Goal: Ask a question: Seek information or help from site administrators or community

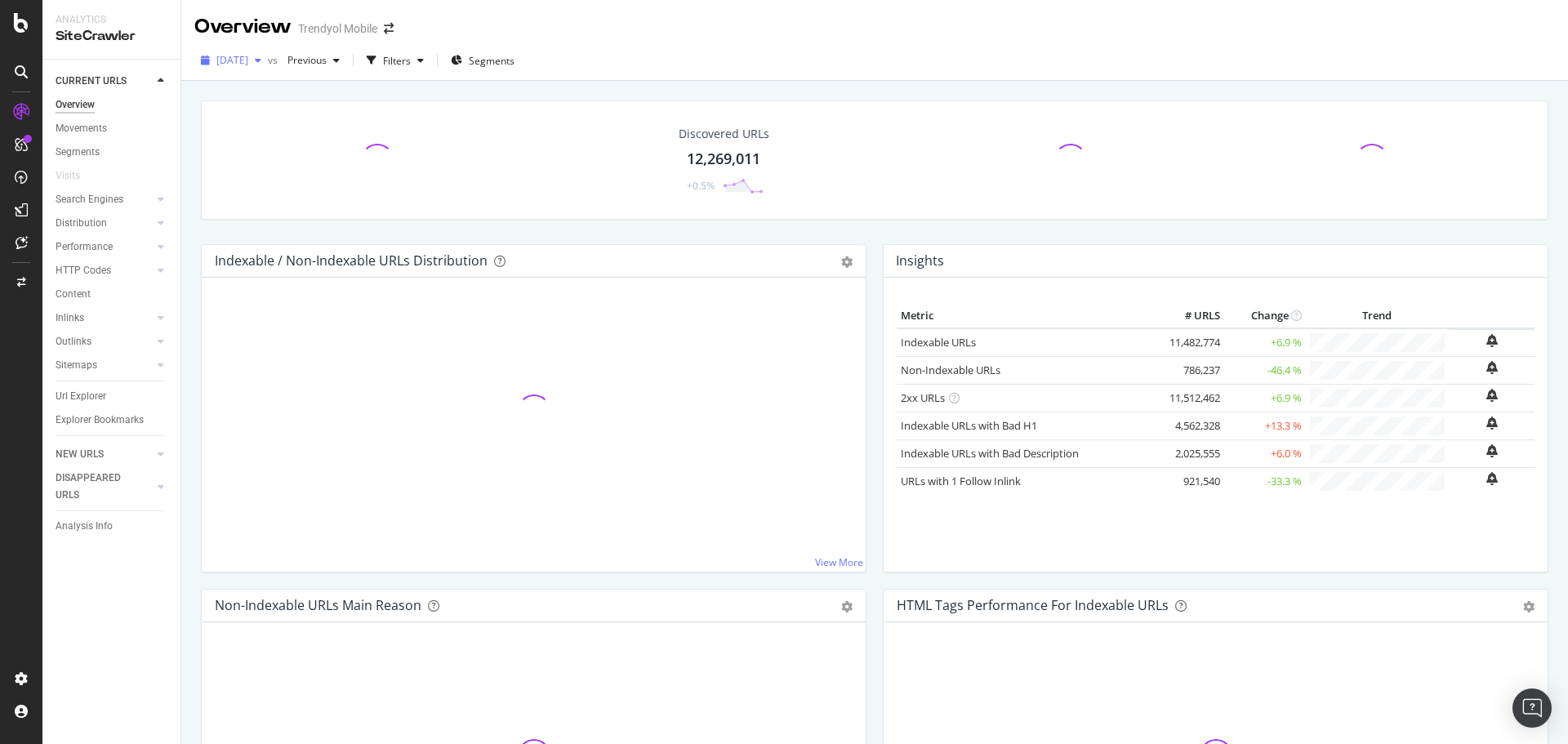
click at [268, 57] on div "button" at bounding box center [258, 61] width 20 height 10
click at [788, 68] on div "2025 Aug. 10th vs Previous Filters Segments" at bounding box center [875, 64] width 1387 height 33
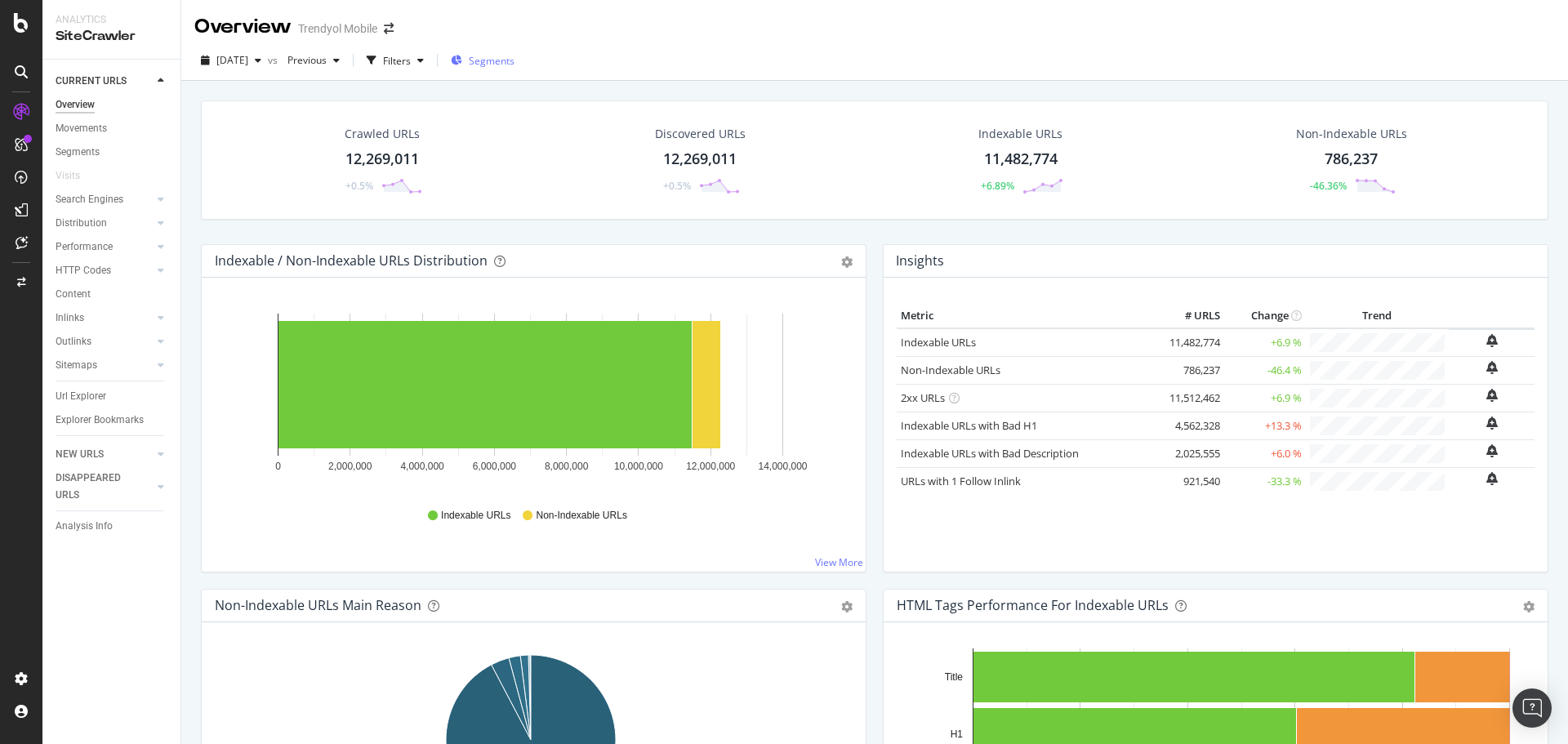
click at [515, 58] on span "Segments" at bounding box center [492, 61] width 46 height 14
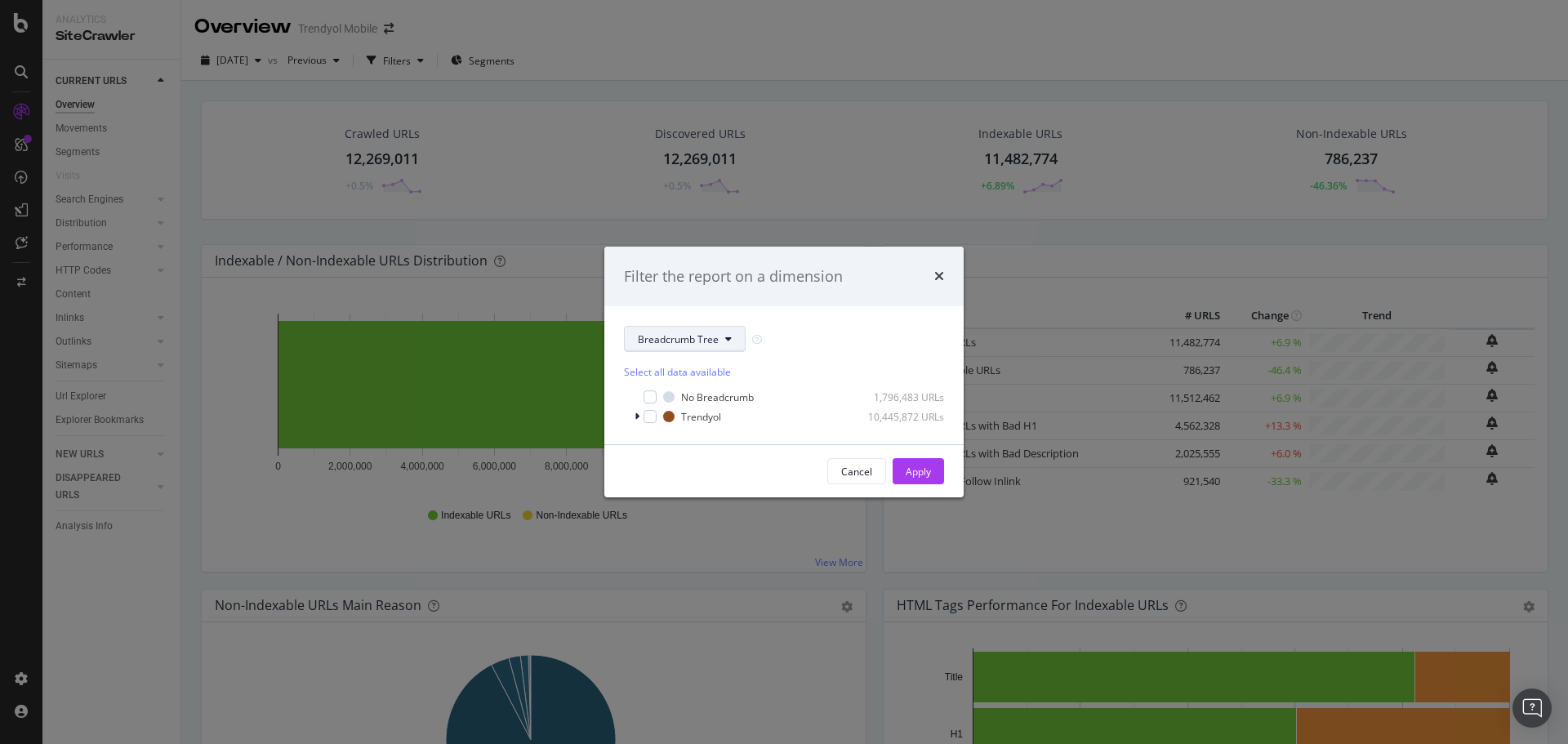
click at [697, 342] on span "Breadcrumb Tree" at bounding box center [678, 339] width 80 height 14
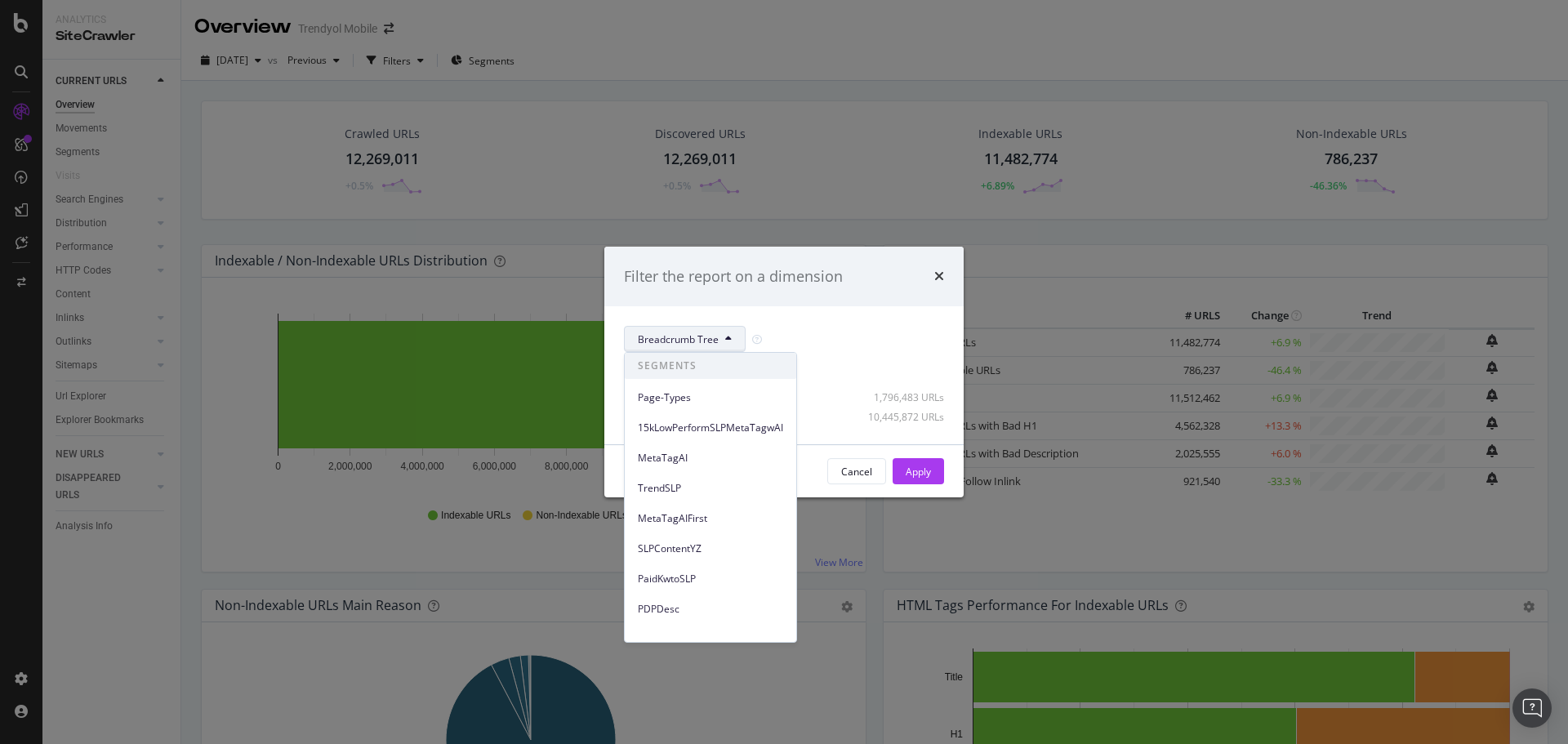
click at [802, 306] on div "Breadcrumb Tree Select all data available No Breadcrumb 1,796,483 URLs Trendyol…" at bounding box center [784, 375] width 360 height 138
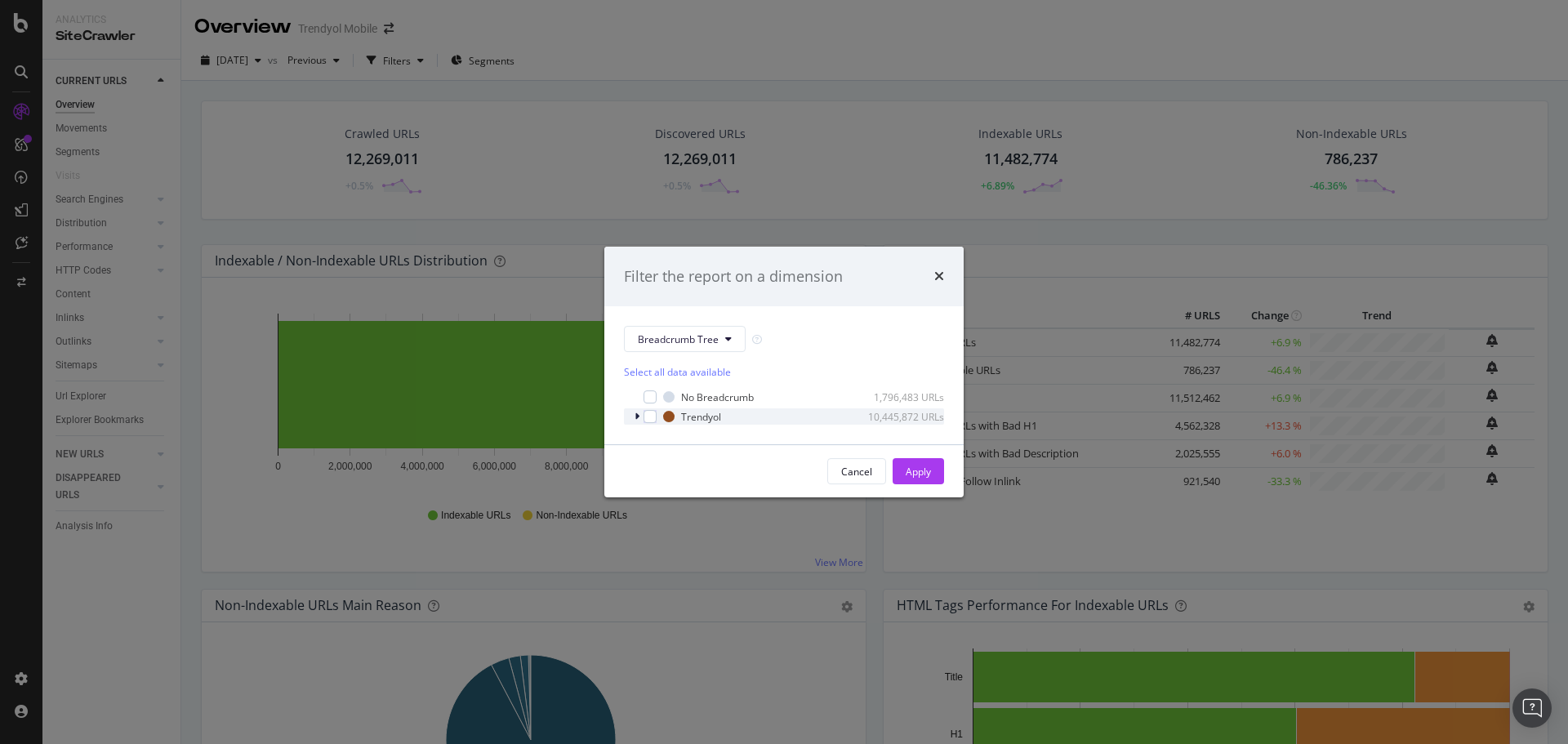
click at [636, 418] on icon "modal" at bounding box center [637, 416] width 5 height 10
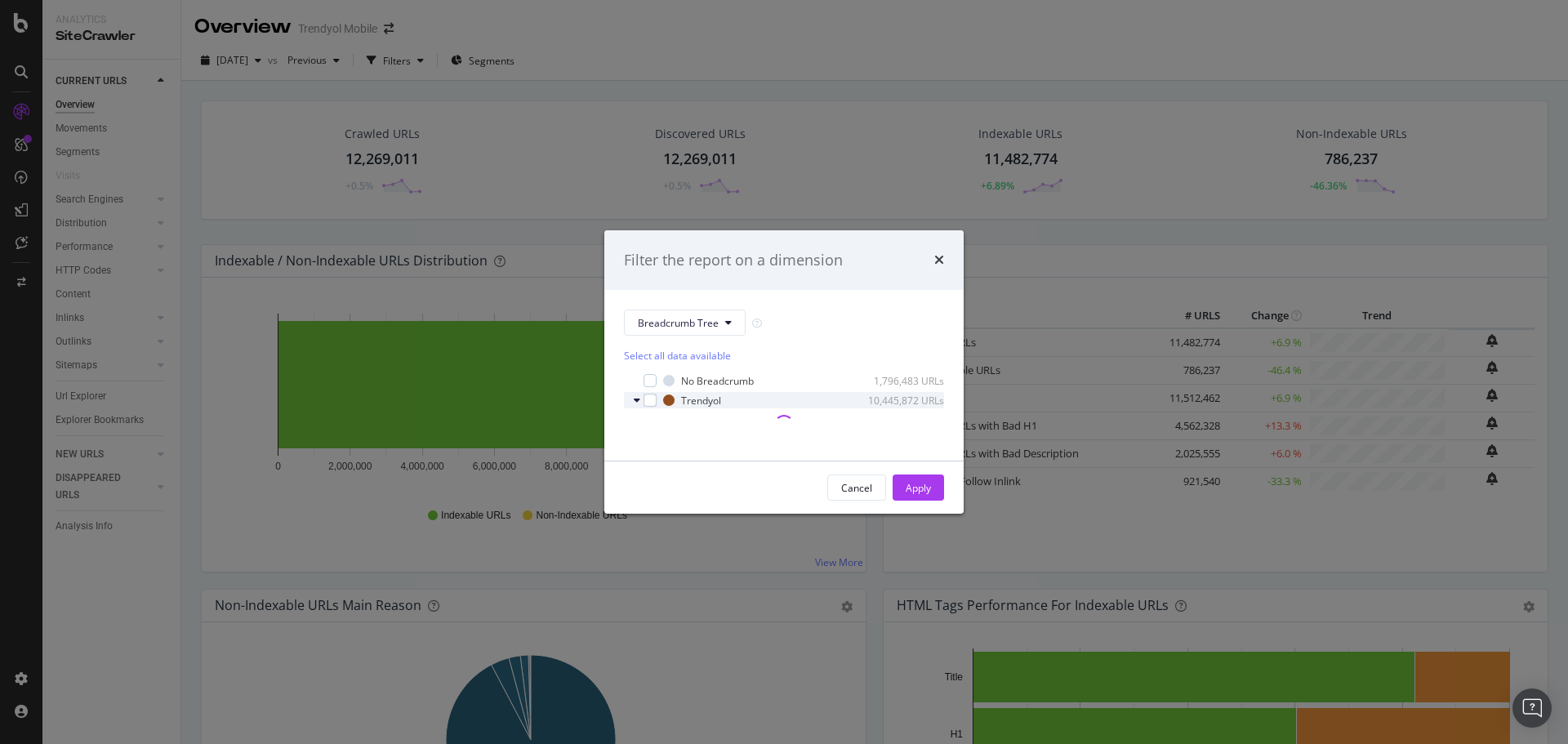
click at [638, 401] on icon "modal" at bounding box center [637, 400] width 7 height 10
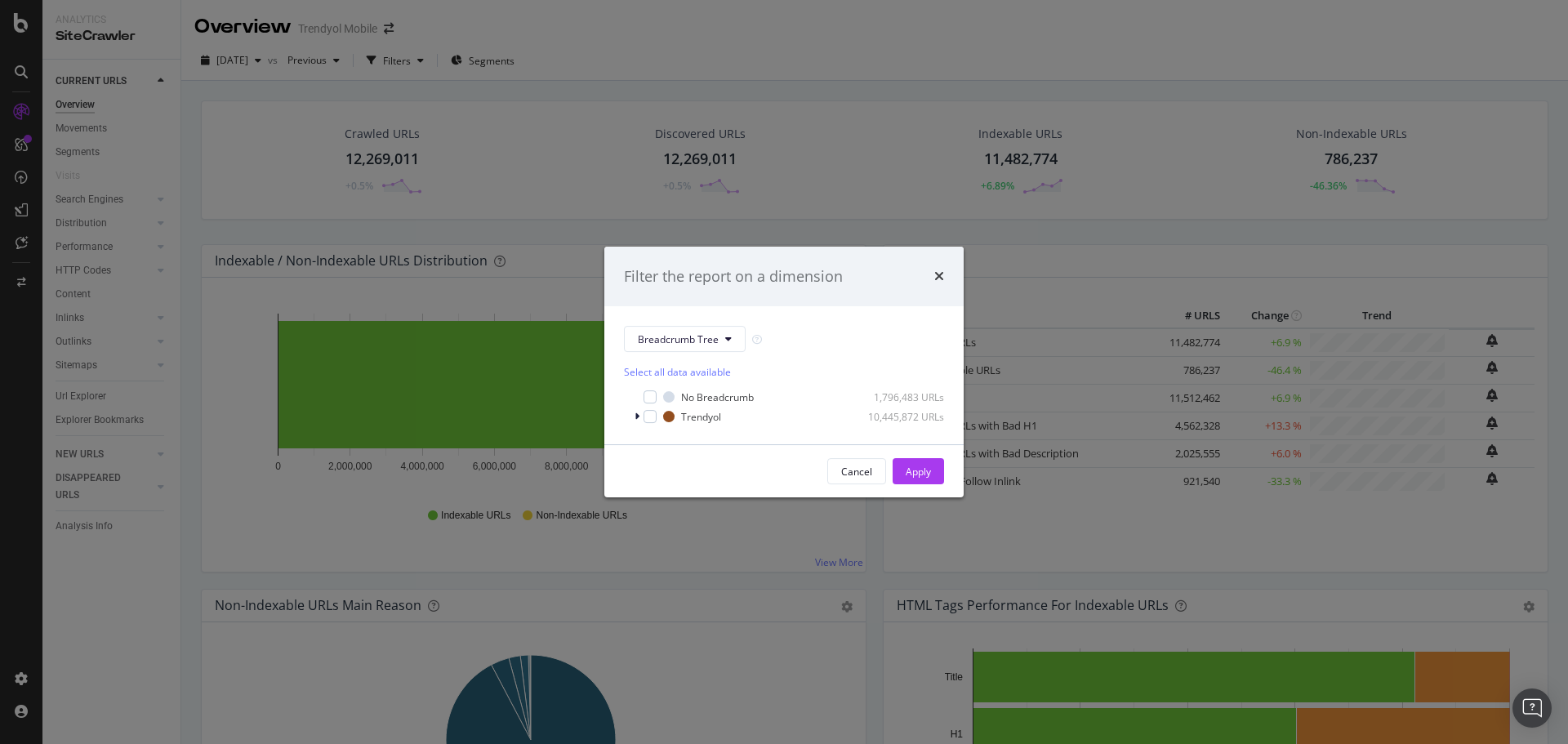
click at [657, 352] on div "Select all data available No Breadcrumb 1,796,483 URLs Trendyol 10,445,872 URLs" at bounding box center [784, 388] width 320 height 73
click at [661, 343] on span "Breadcrumb Tree" at bounding box center [678, 339] width 80 height 14
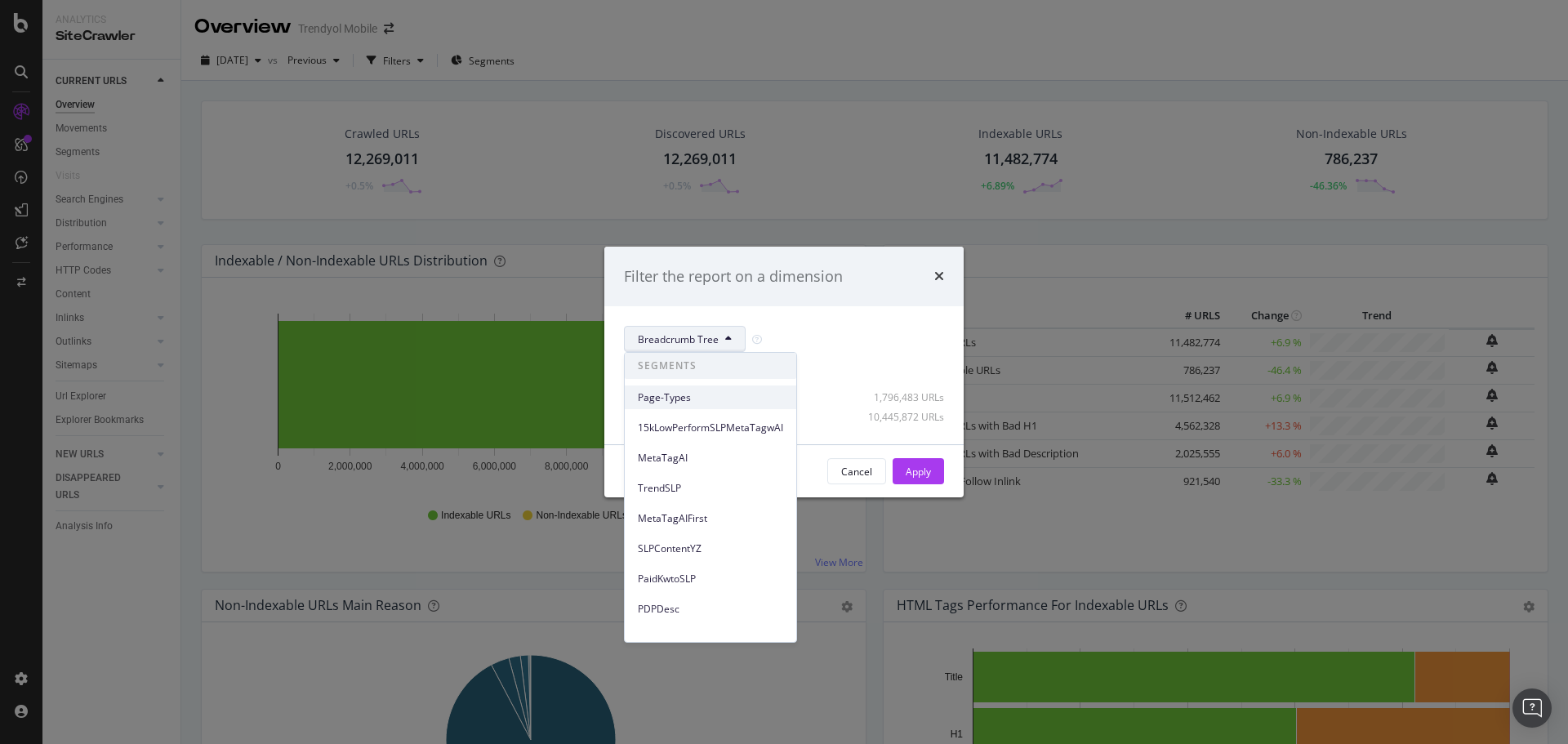
click at [685, 402] on span "Page-Types" at bounding box center [710, 397] width 145 height 15
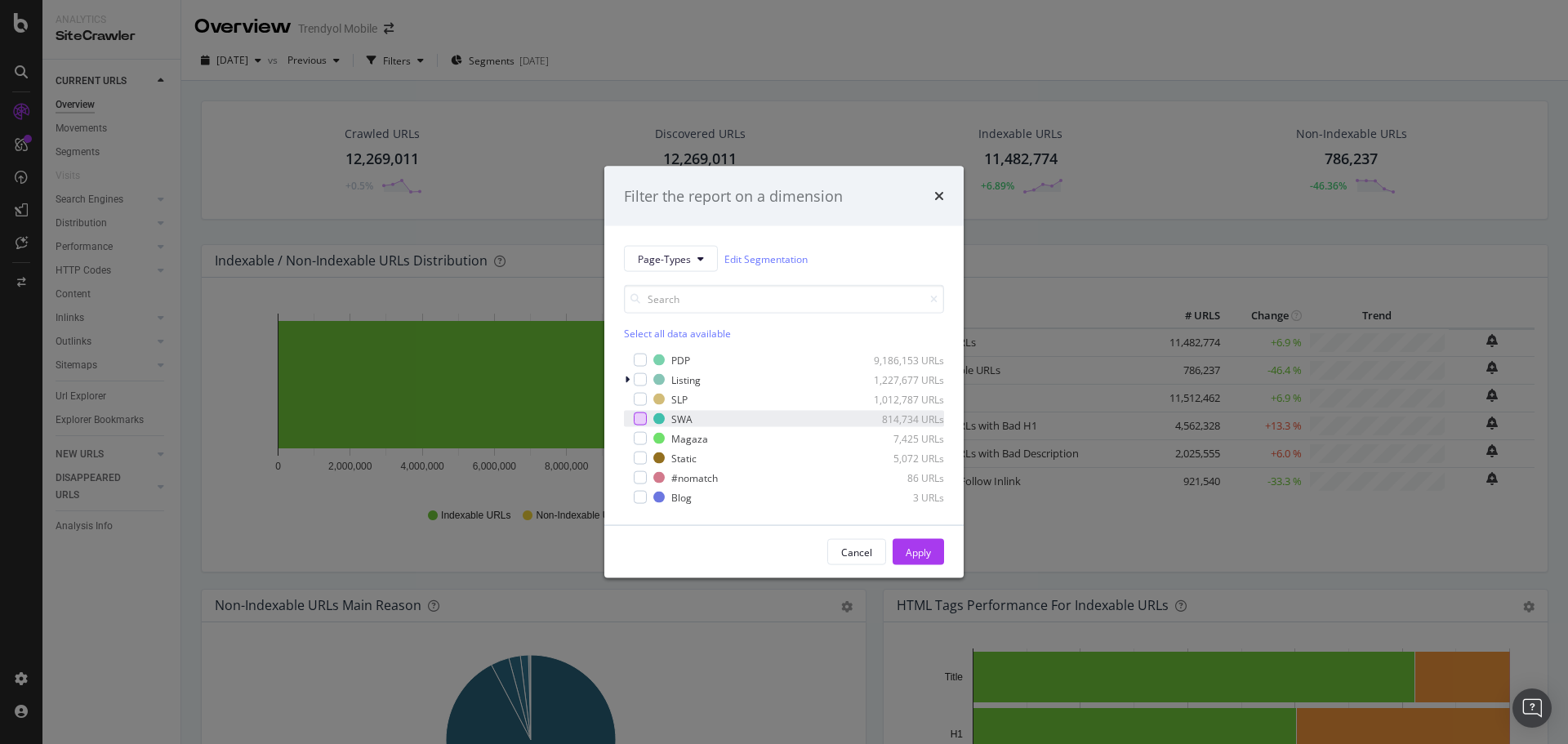
click at [639, 416] on div "modal" at bounding box center [641, 419] width 13 height 13
click at [915, 548] on div "Apply" at bounding box center [918, 551] width 25 height 14
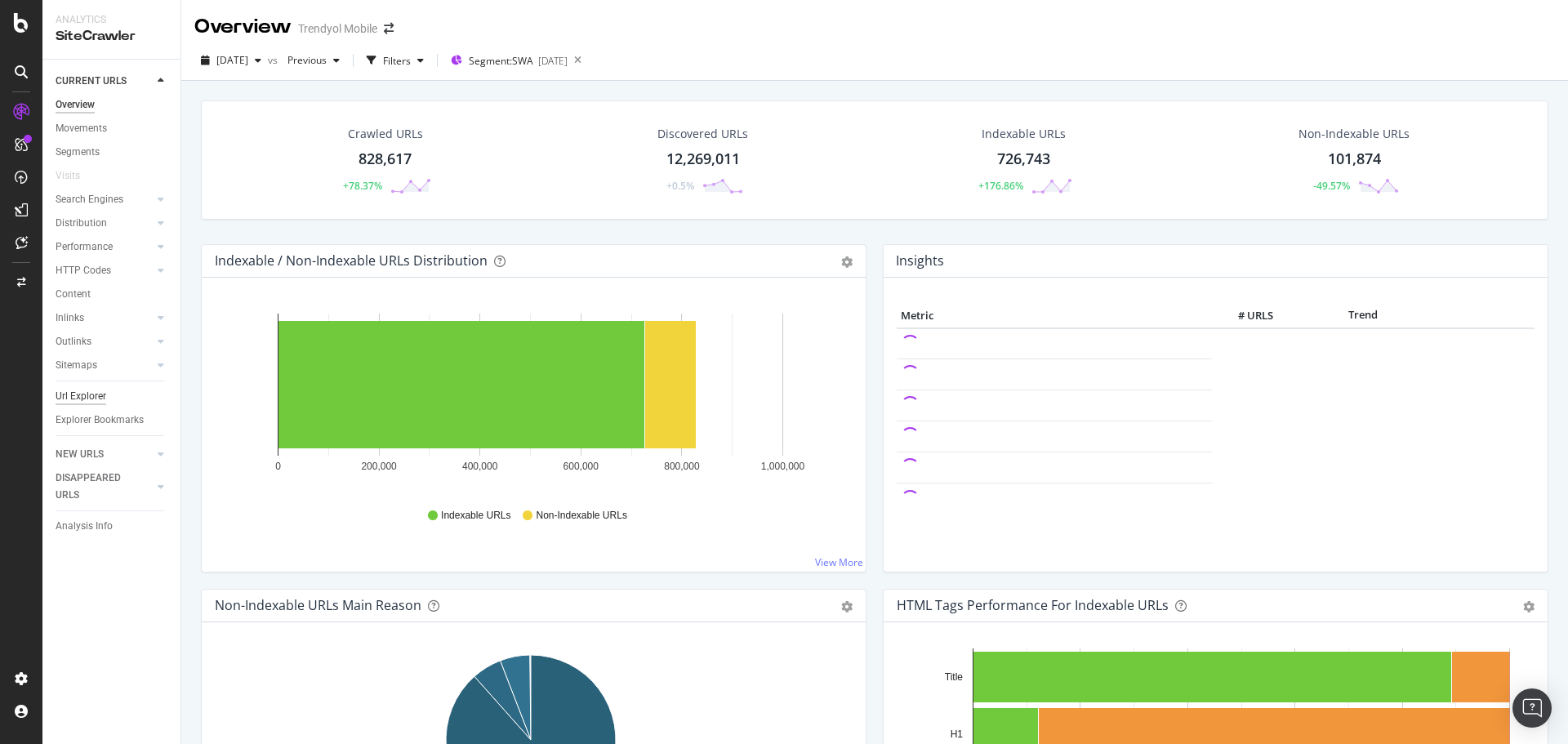
click at [90, 401] on div "Url Explorer" at bounding box center [81, 396] width 51 height 17
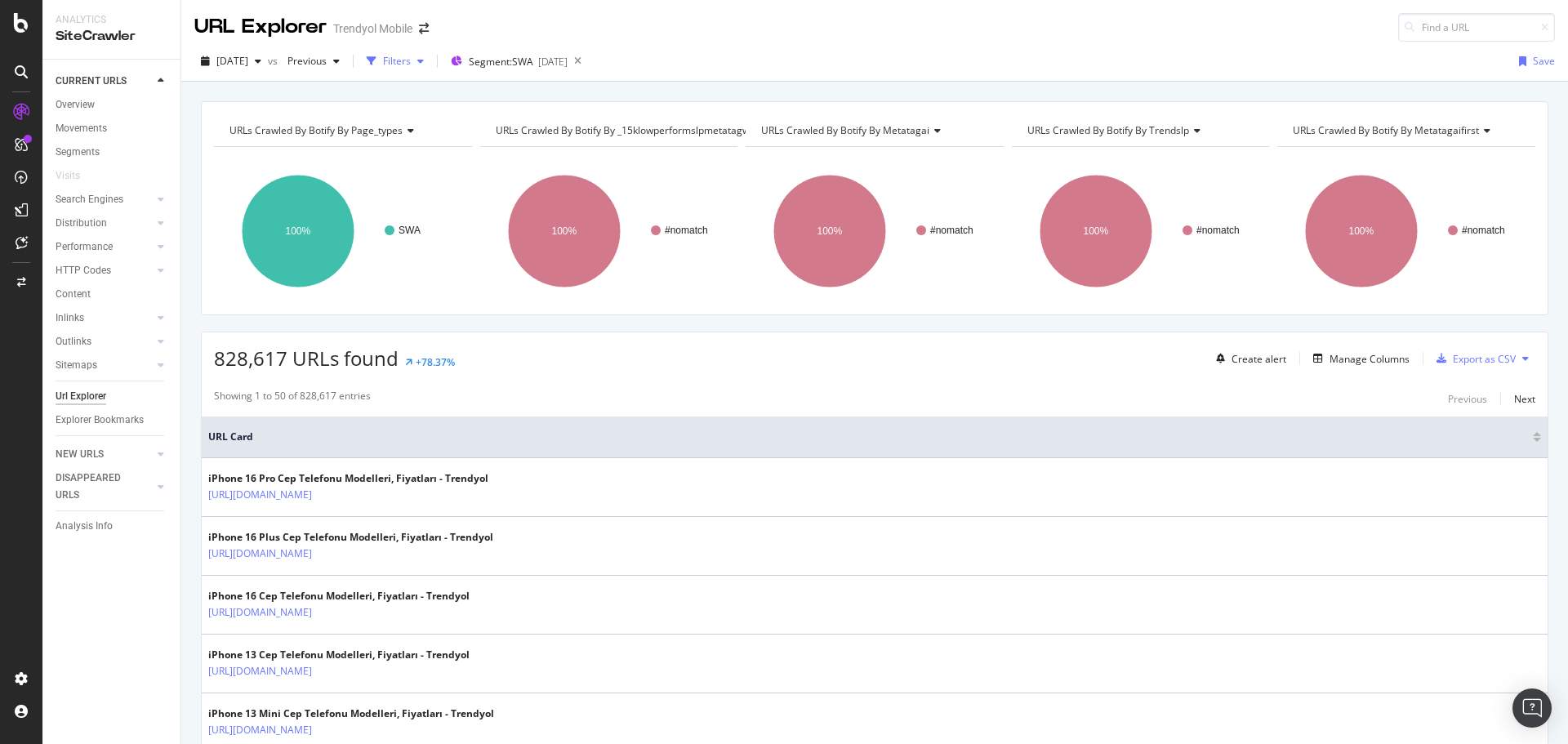
click at [411, 58] on div "Filters" at bounding box center [397, 61] width 28 height 14
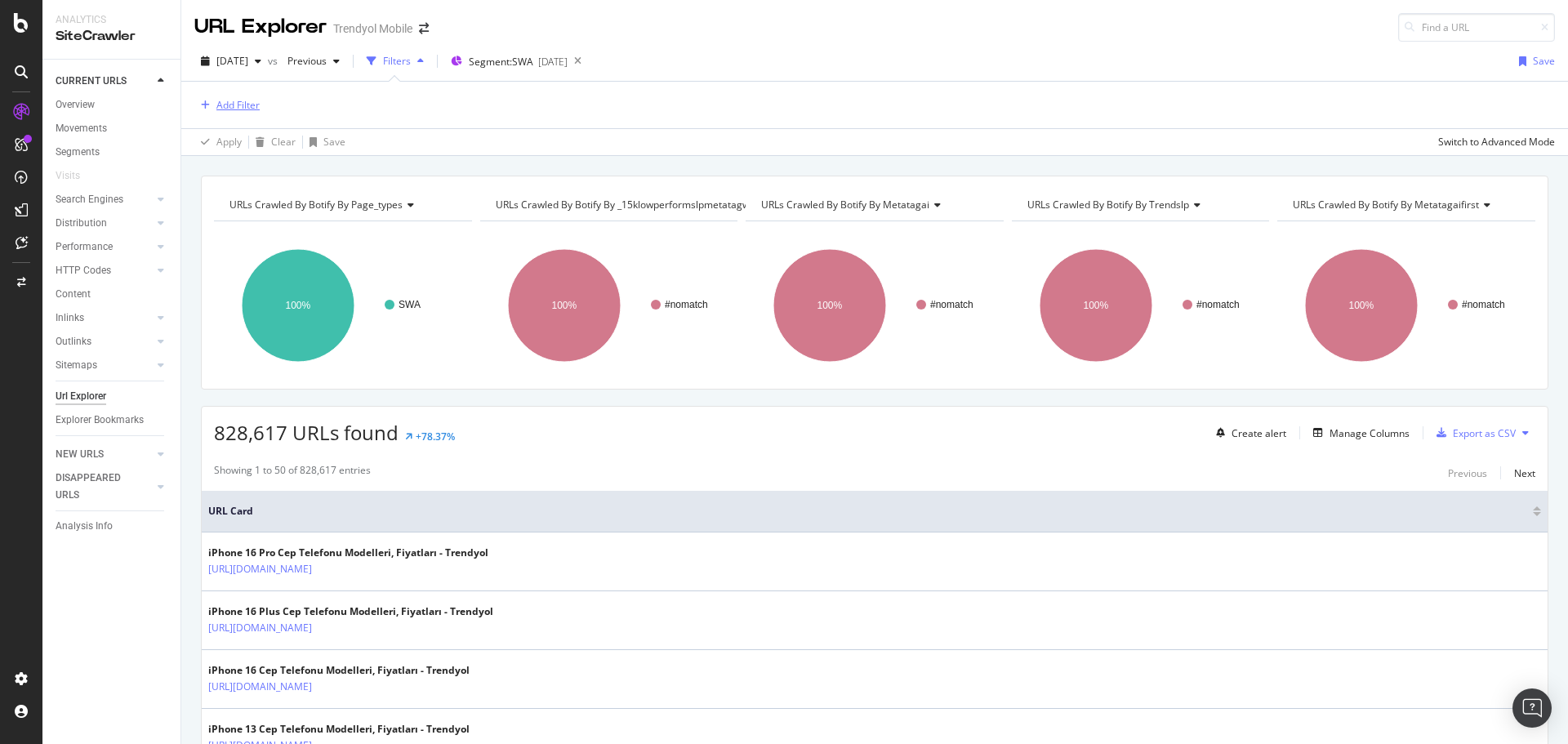
click at [256, 111] on div "Add Filter" at bounding box center [238, 104] width 44 height 14
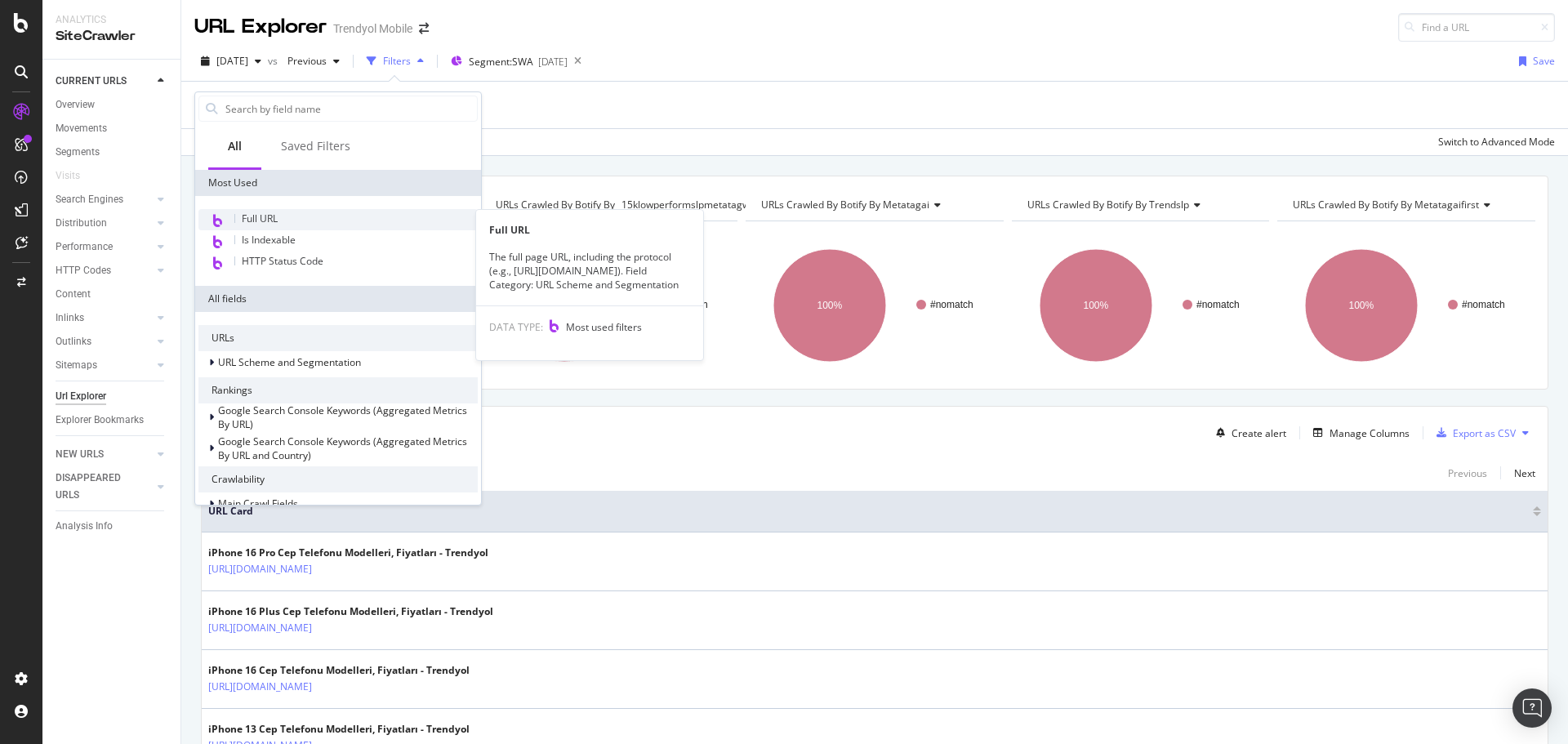
click at [274, 219] on span "Full URL" at bounding box center [260, 218] width 36 height 14
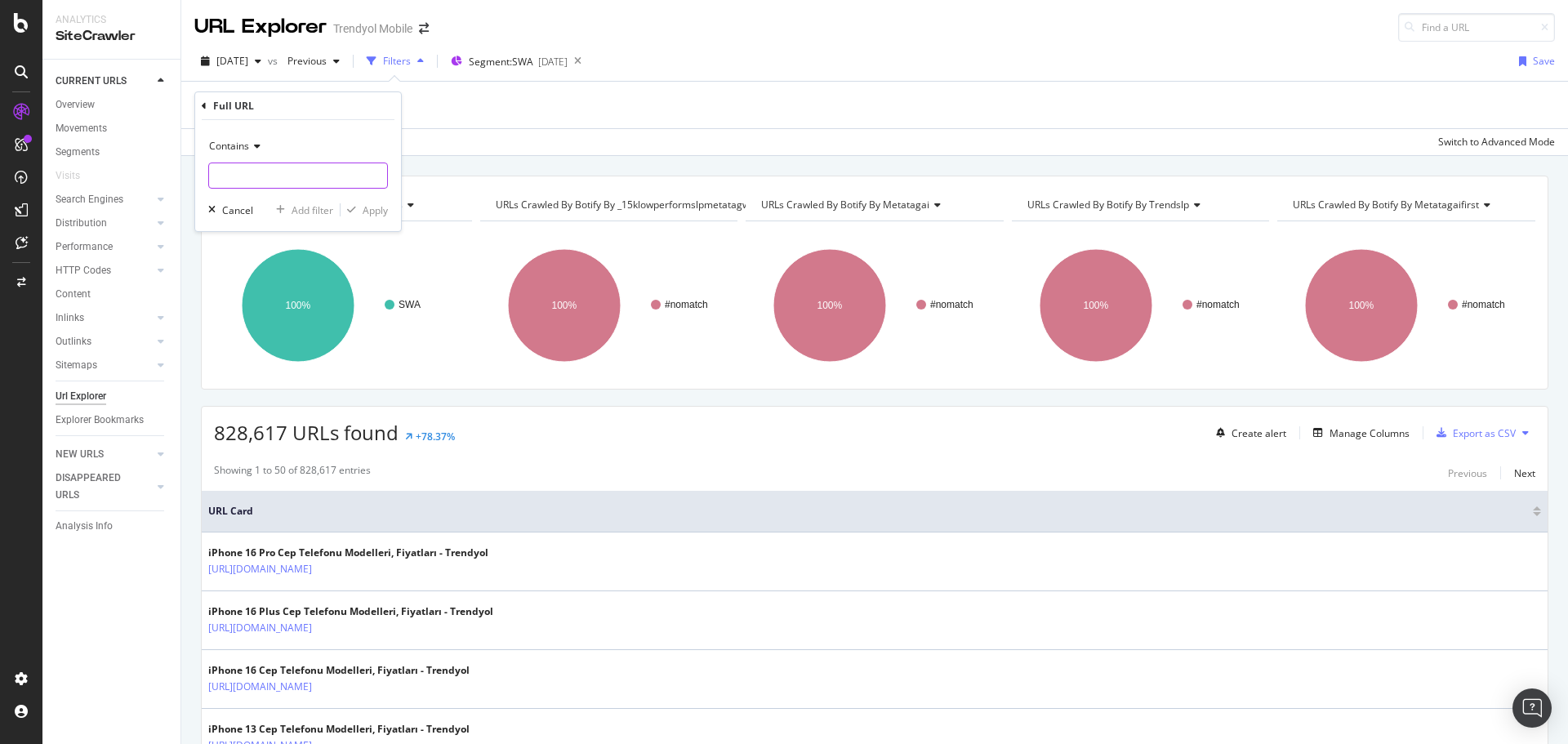
click at [283, 178] on input "text" at bounding box center [298, 176] width 178 height 26
type input "pi="
click at [252, 141] on icon at bounding box center [255, 146] width 11 height 10
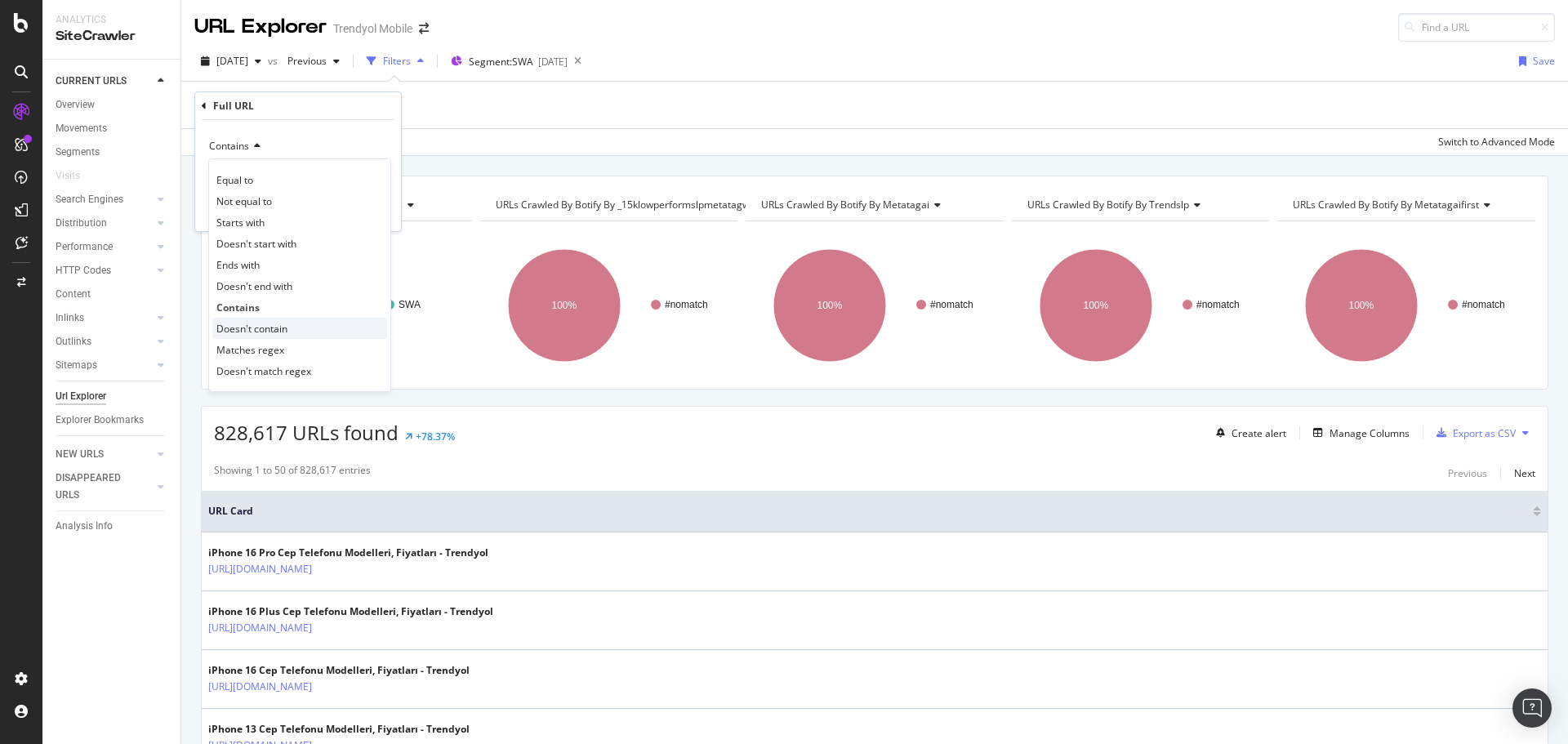
click at [264, 323] on span "Doesn't contain" at bounding box center [252, 328] width 71 height 14
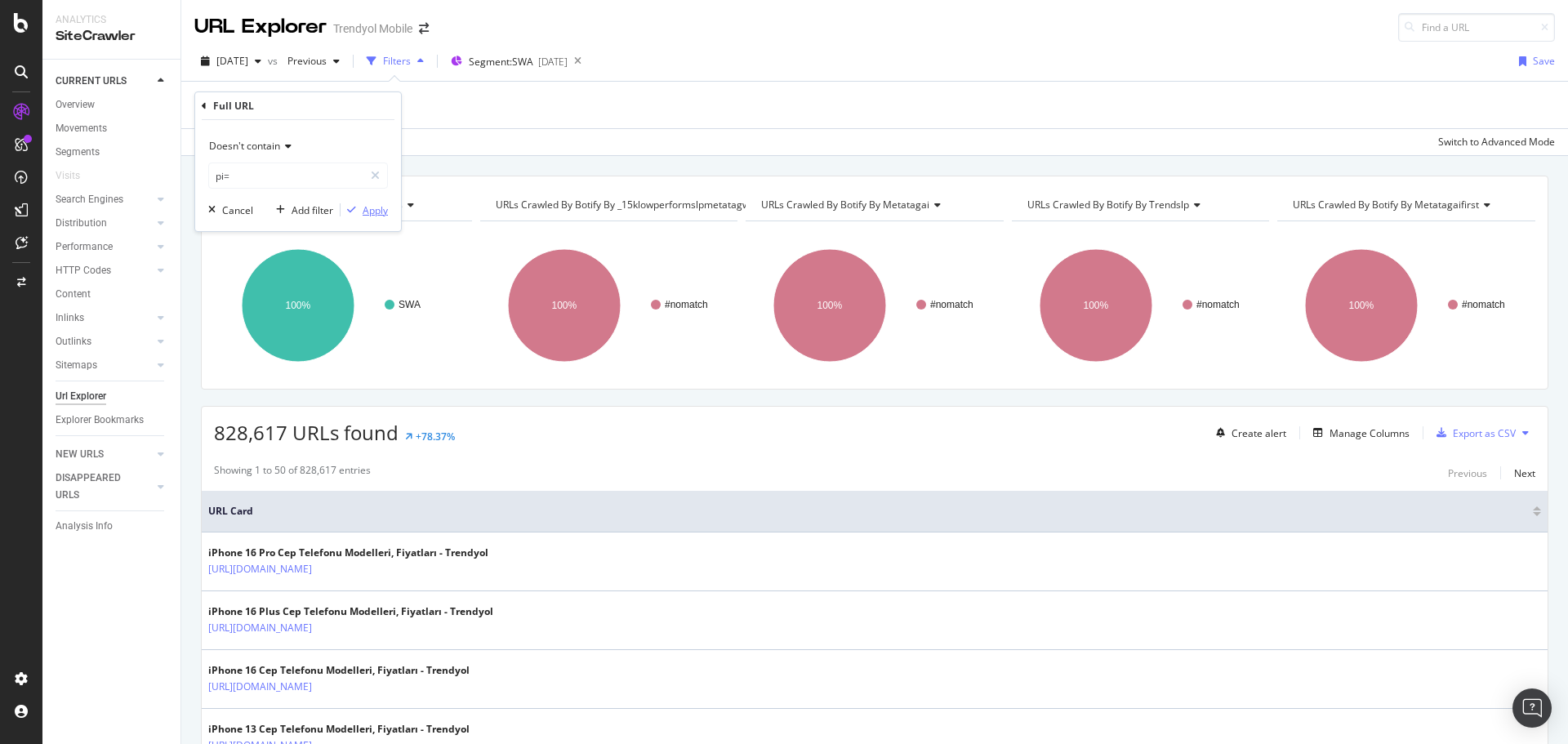
click at [370, 210] on div "Apply" at bounding box center [375, 210] width 25 height 14
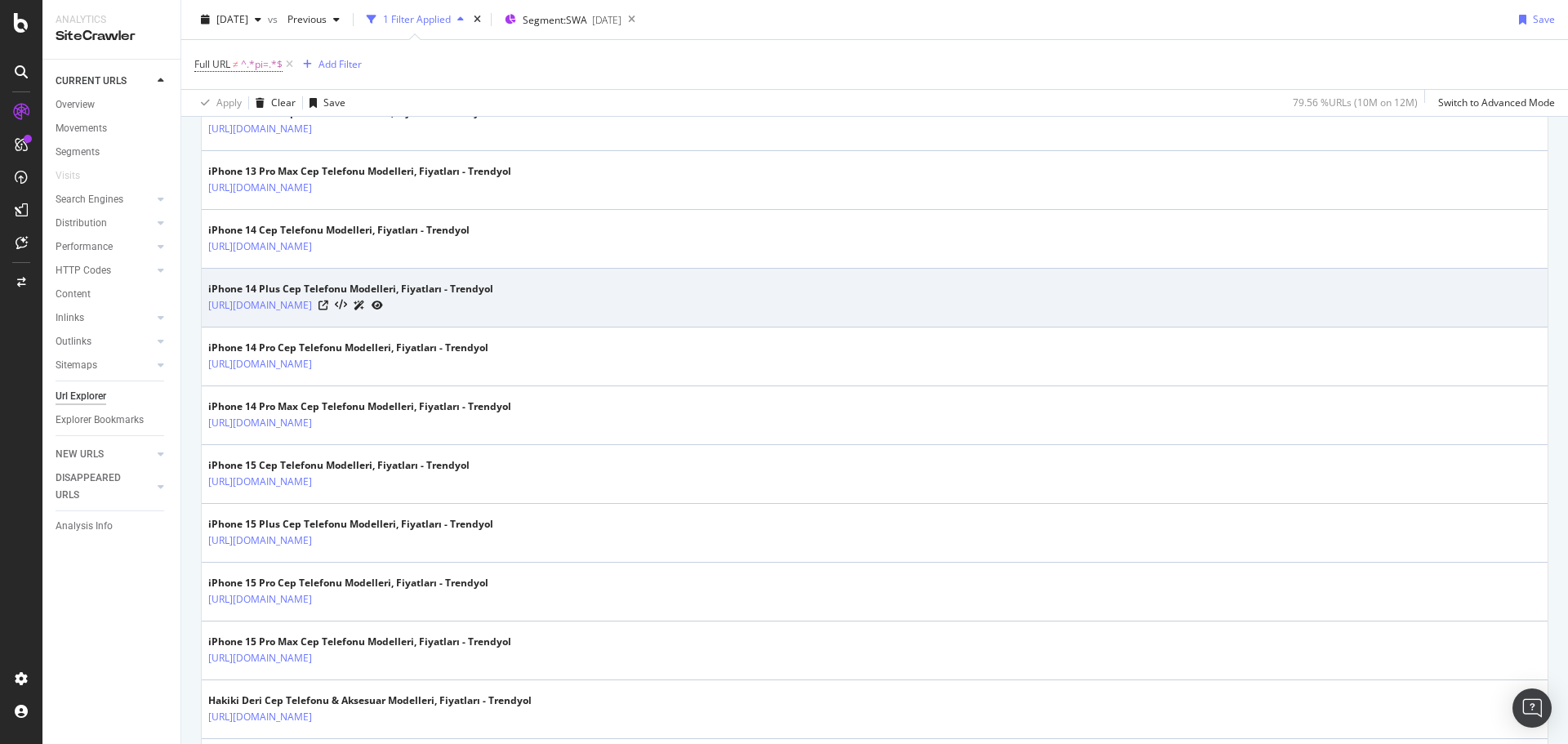
scroll to position [1275, 0]
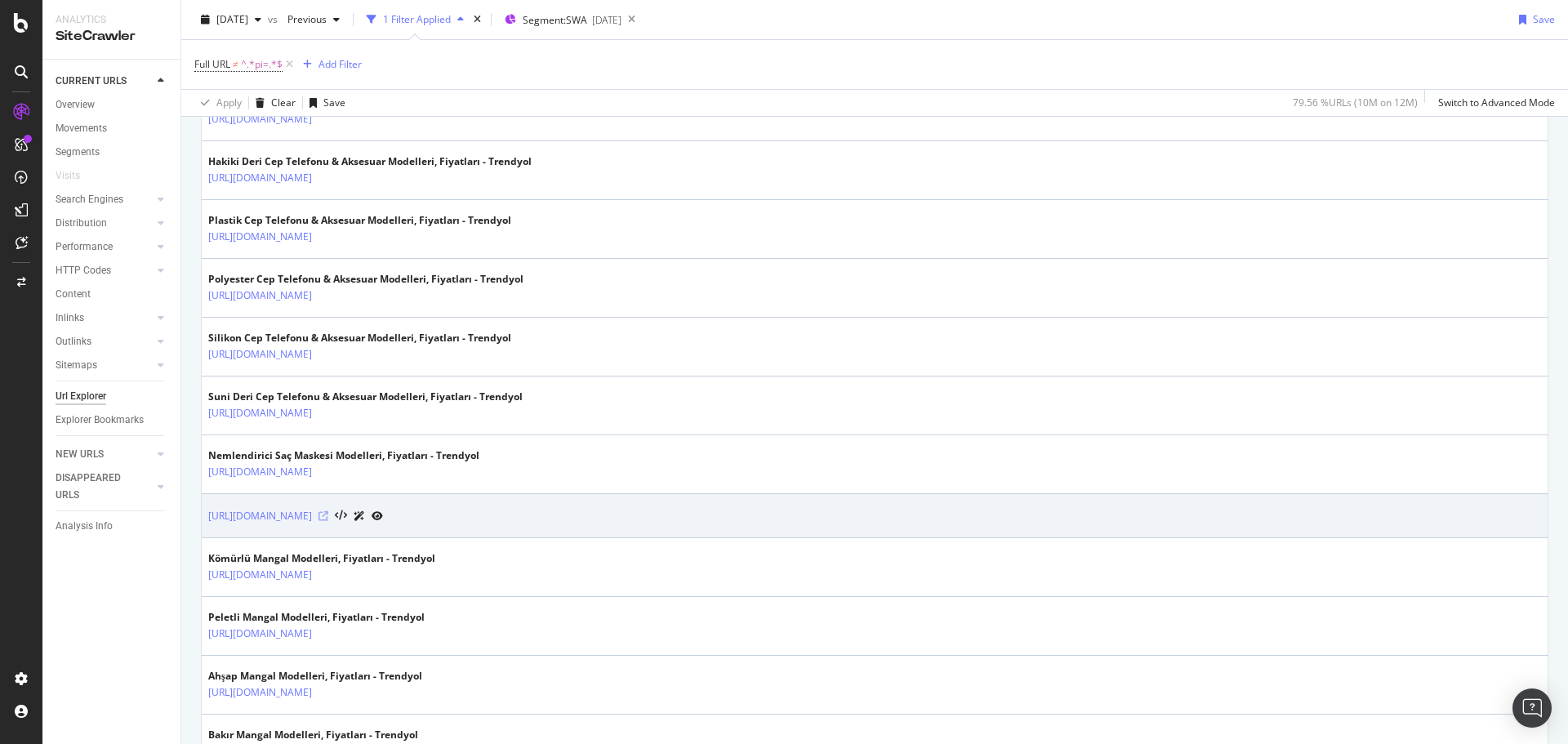
click at [329, 515] on icon at bounding box center [324, 517] width 10 height 10
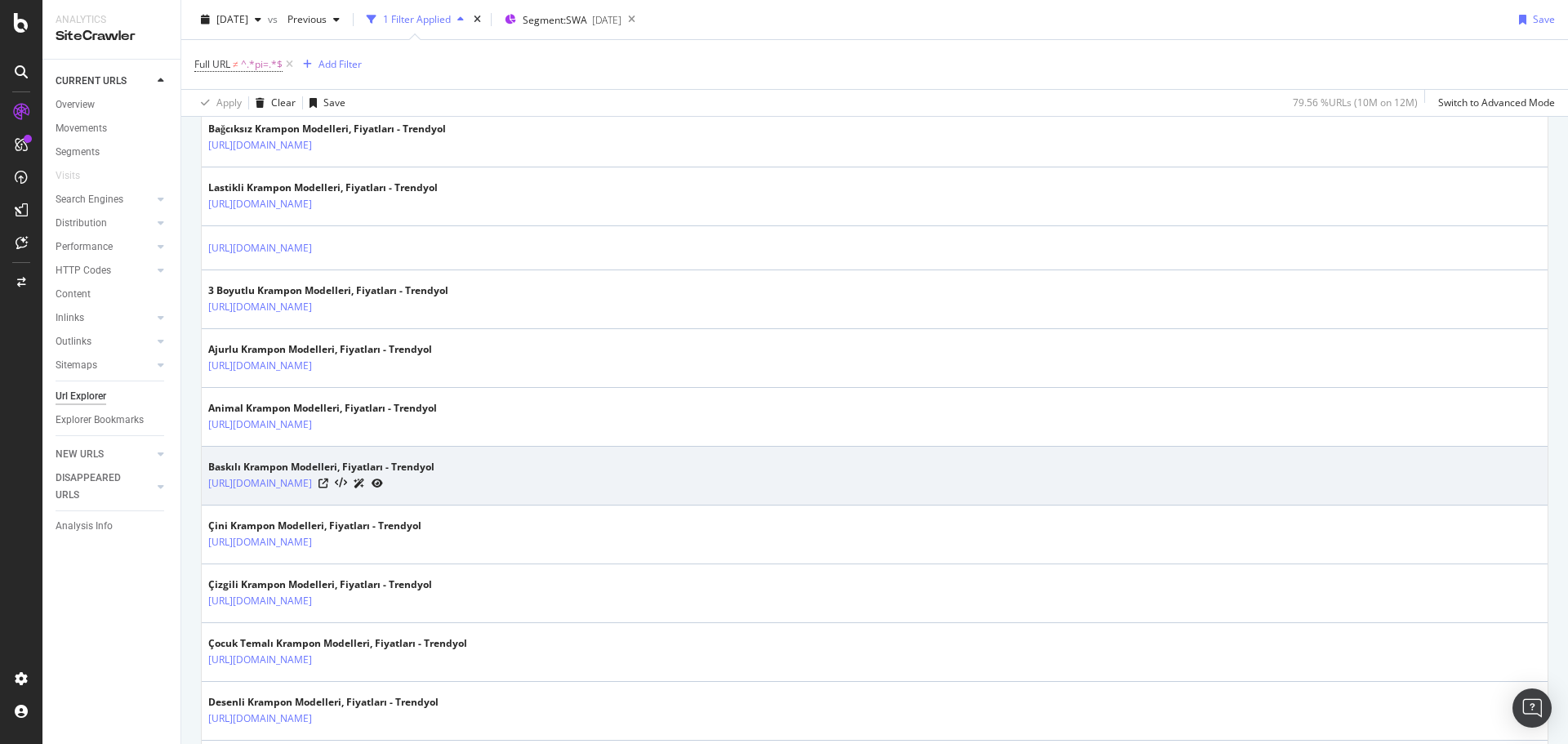
scroll to position [2710, 0]
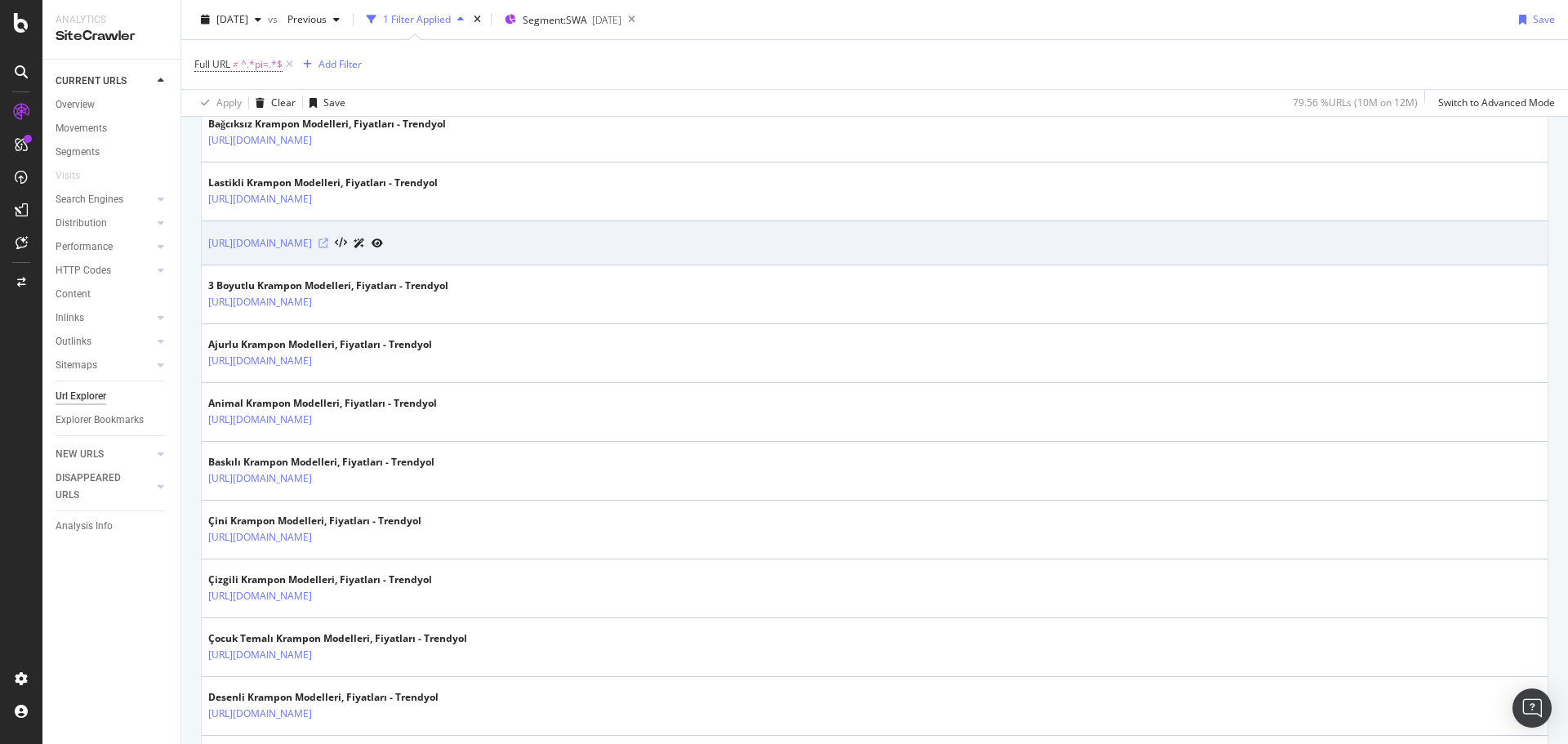
click at [329, 241] on icon at bounding box center [324, 243] width 10 height 10
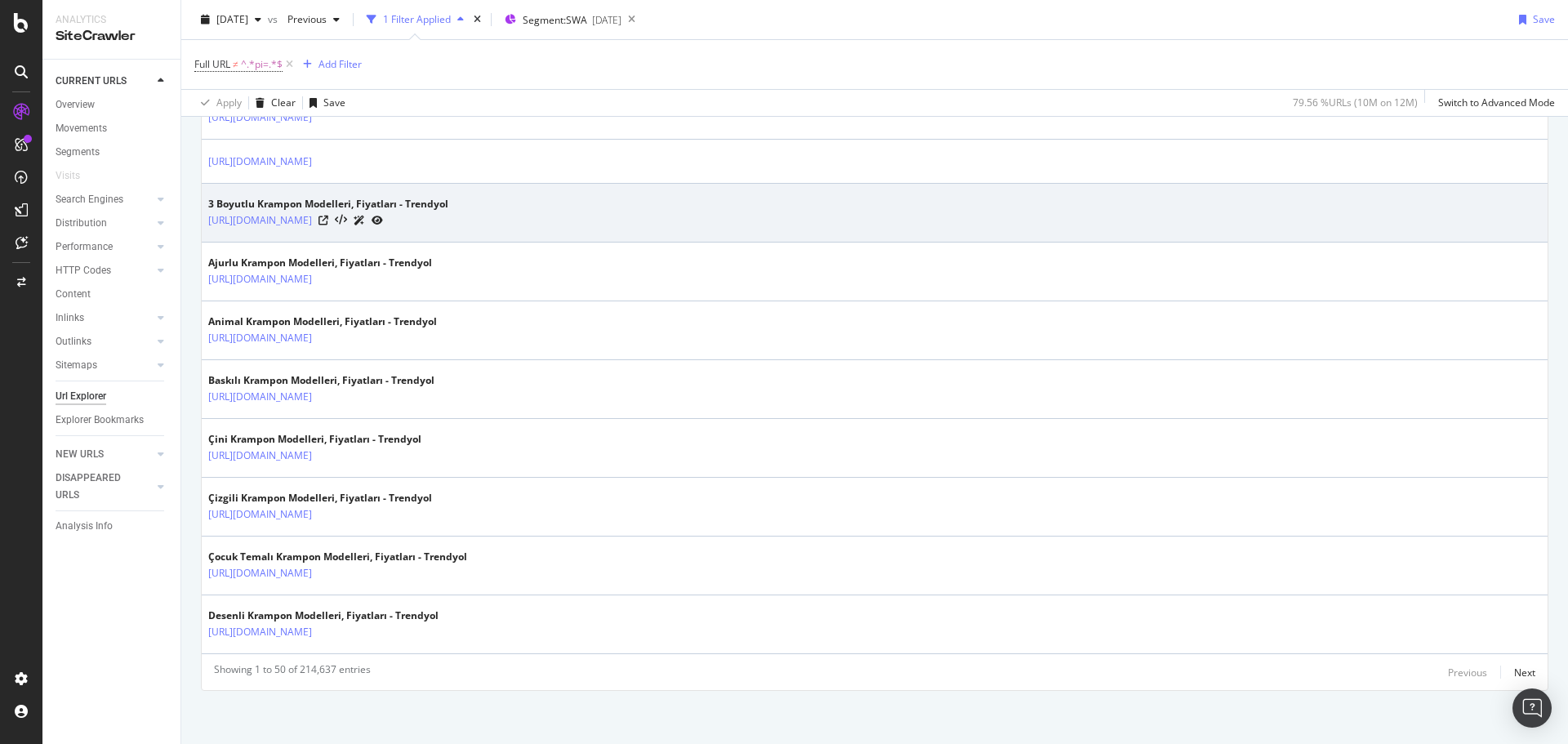
scroll to position [2795, 0]
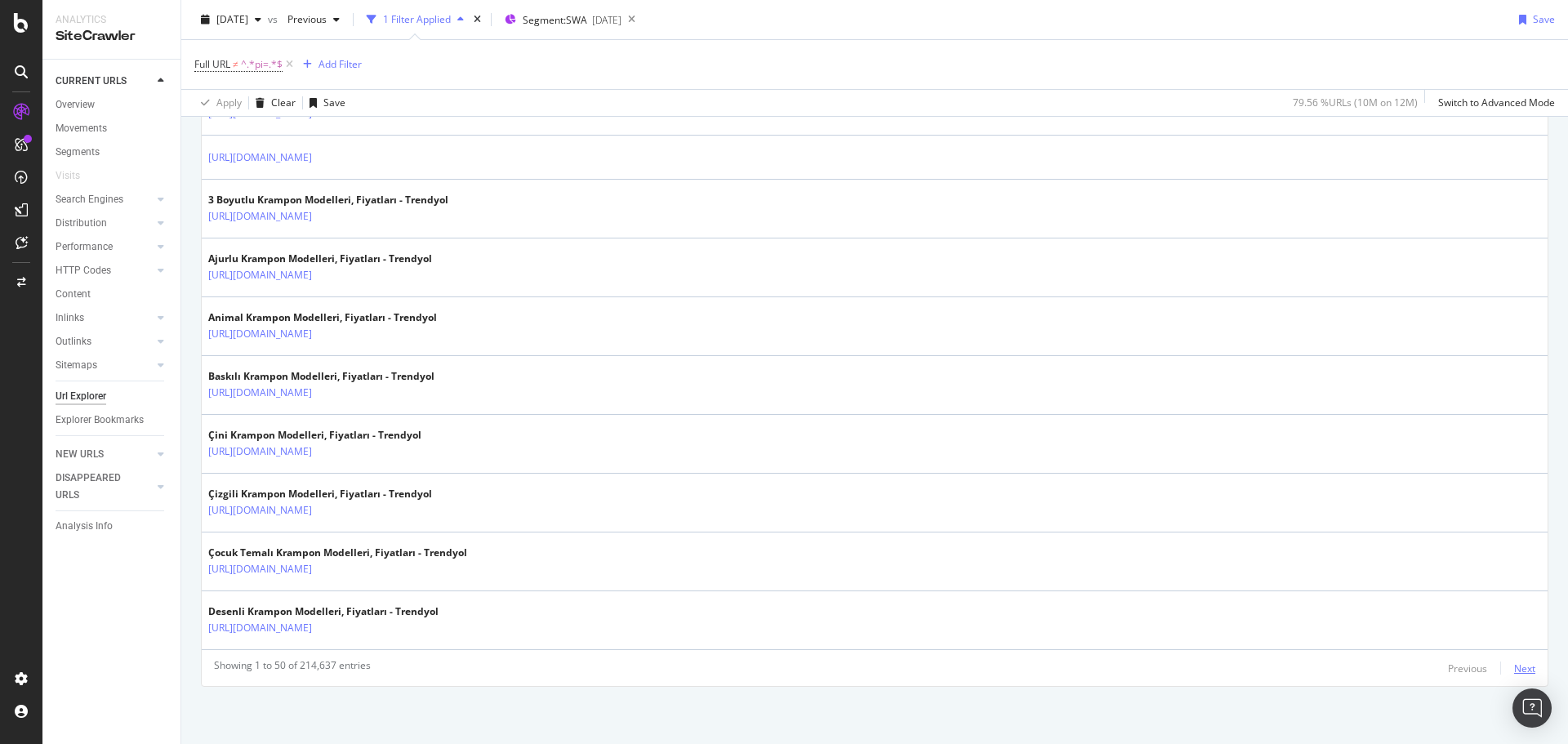
click at [1515, 671] on div "Next" at bounding box center [1525, 668] width 21 height 14
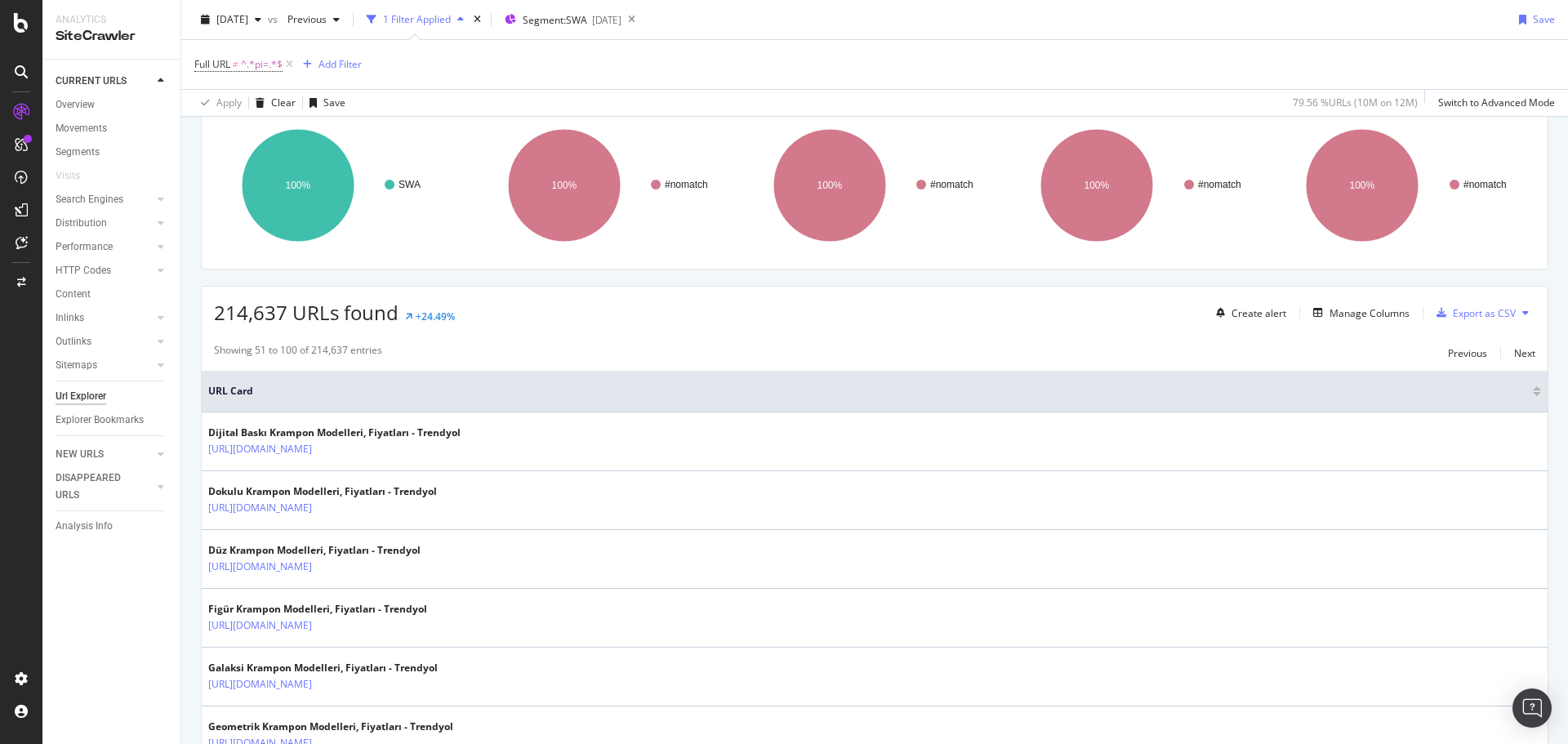
scroll to position [486, 0]
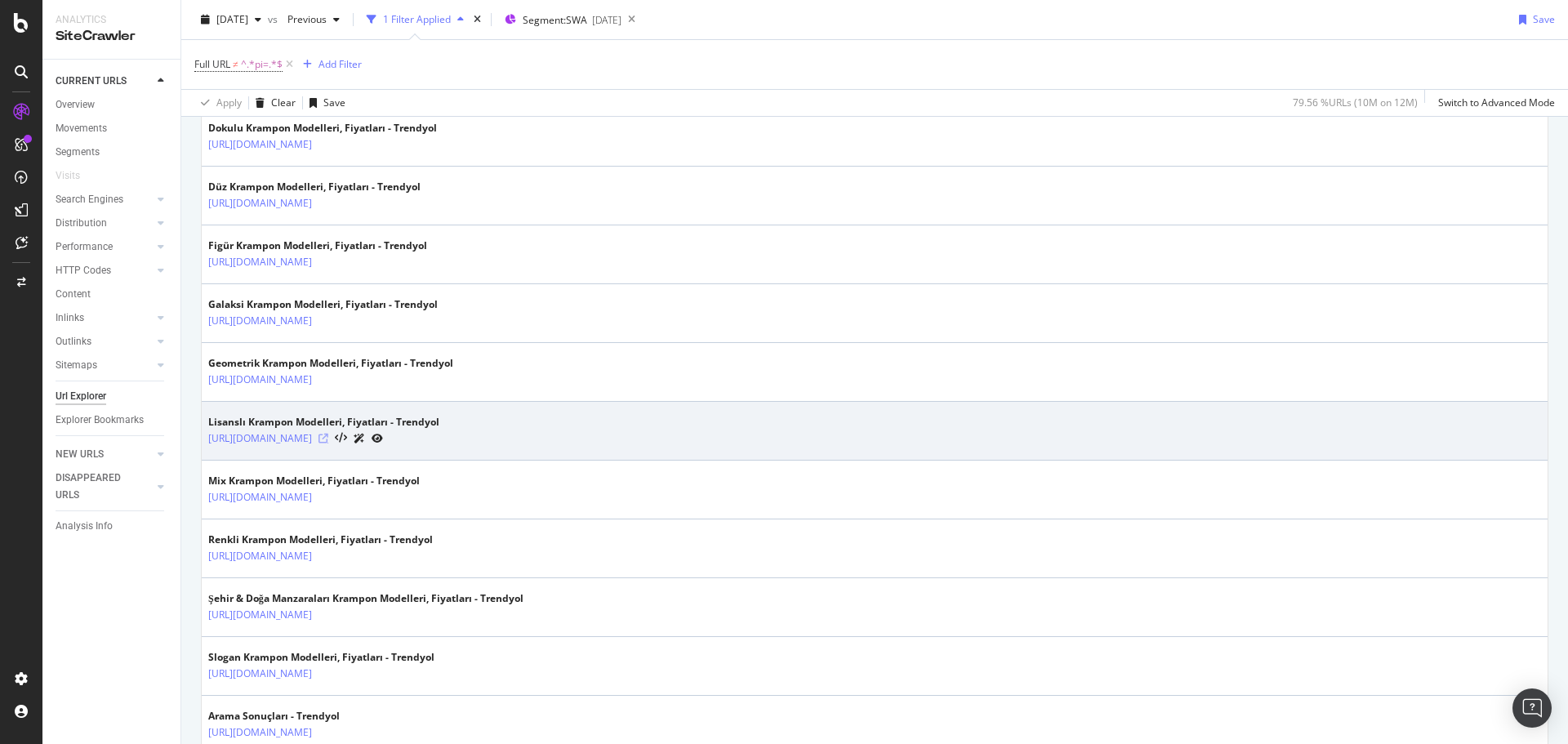
click at [329, 437] on icon at bounding box center [324, 439] width 10 height 10
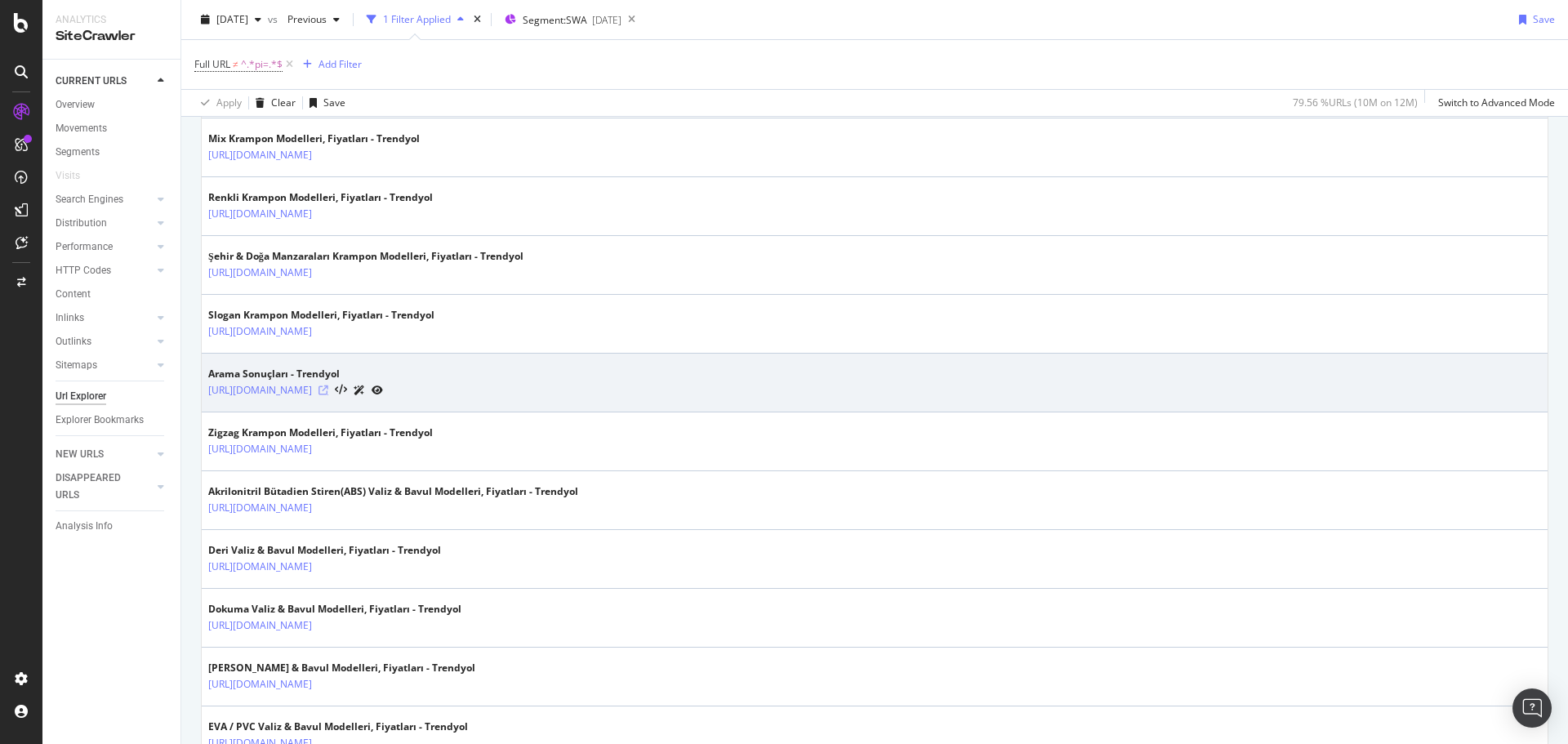
click at [329, 390] on icon at bounding box center [324, 390] width 10 height 10
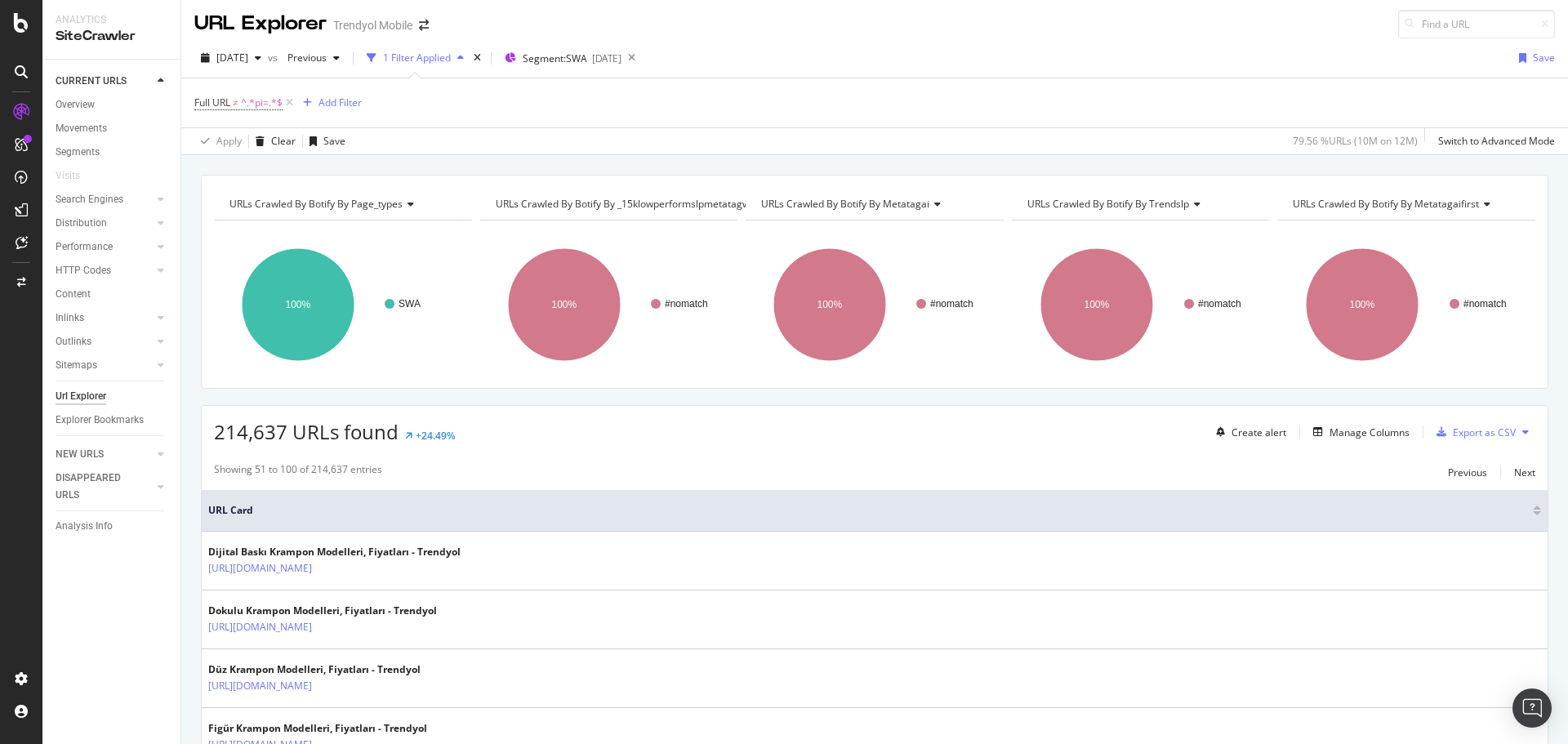
scroll to position [0, 0]
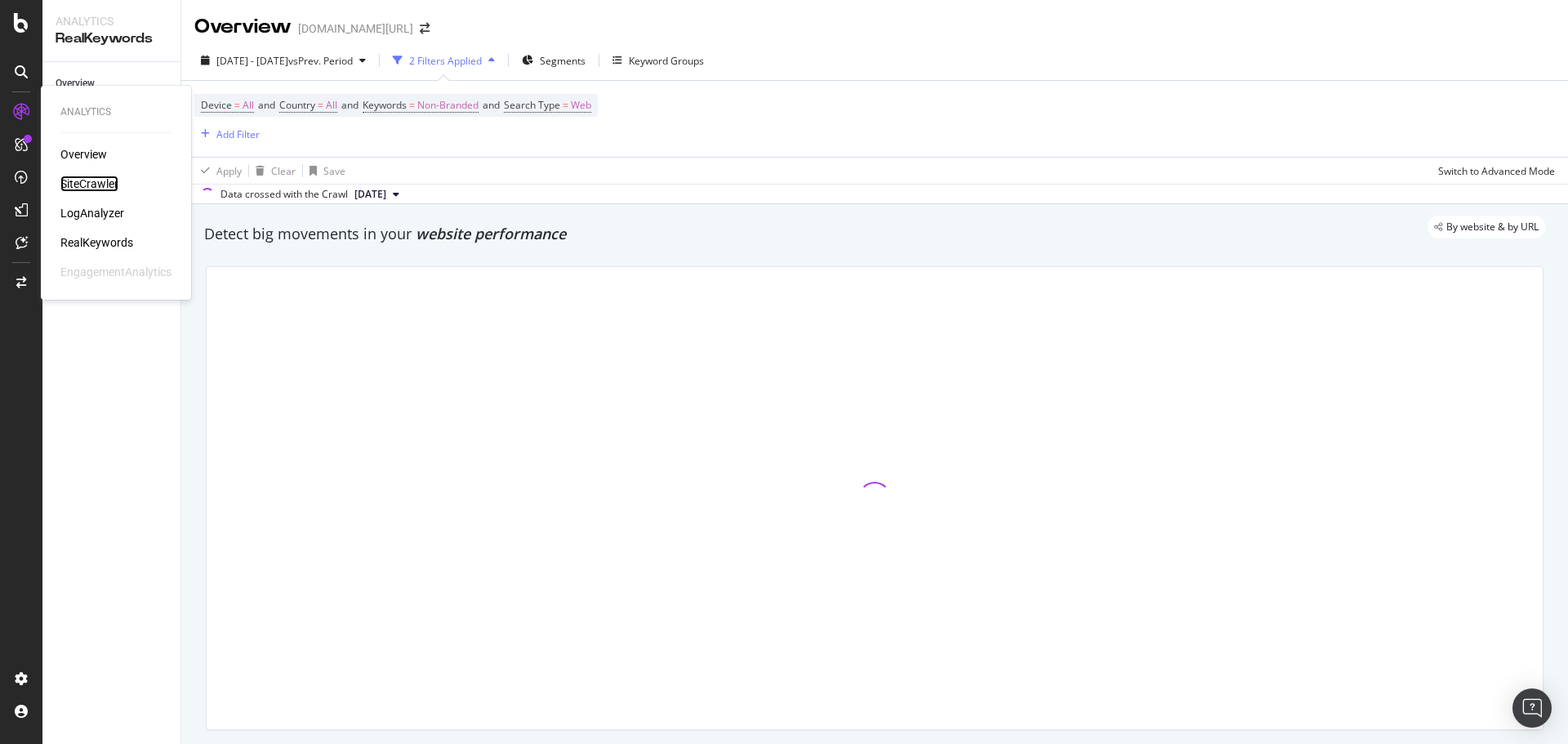
click at [90, 179] on div "SiteCrawler" at bounding box center [90, 184] width 58 height 16
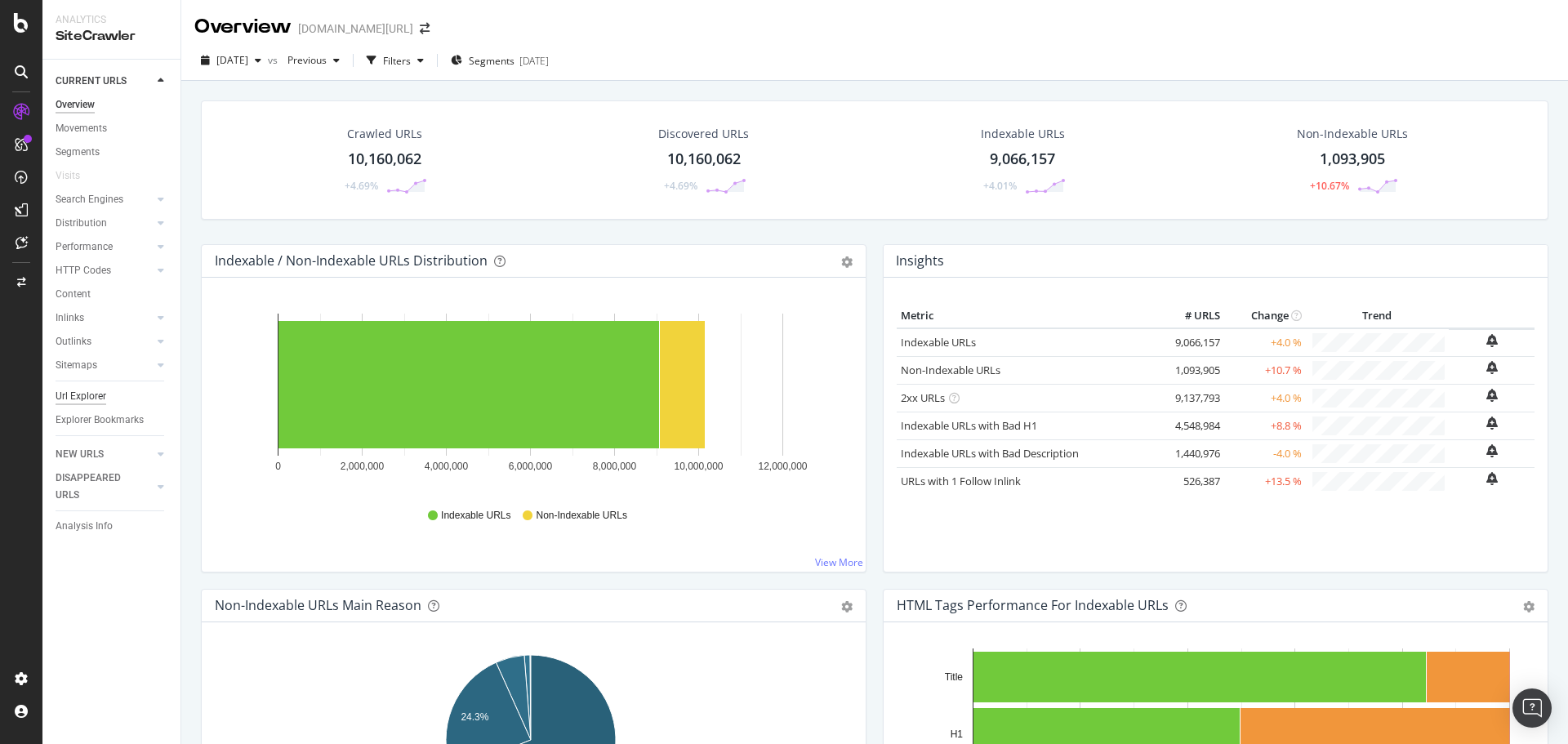
click at [82, 390] on div "Url Explorer" at bounding box center [81, 396] width 51 height 17
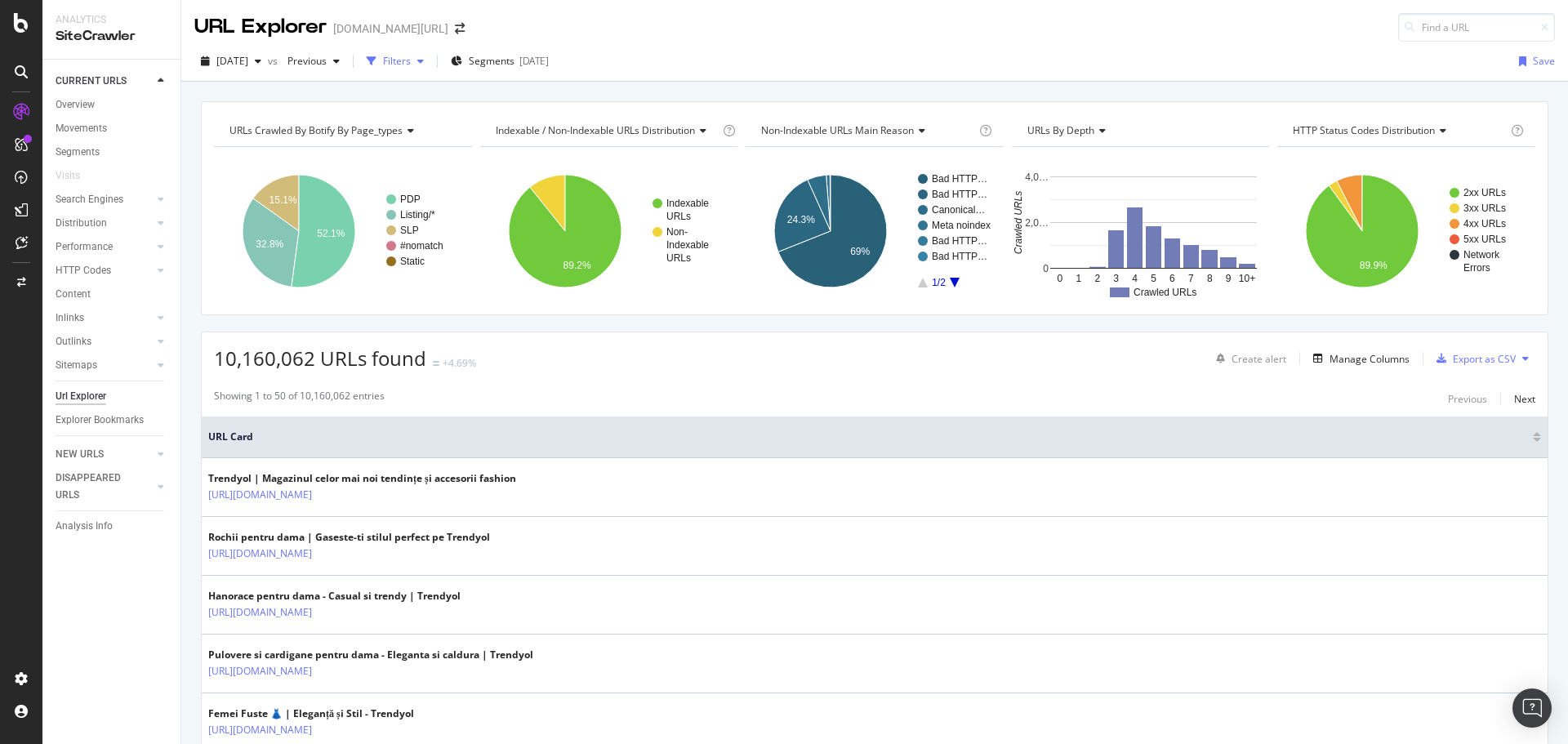
click at [430, 62] on div "button" at bounding box center [421, 62] width 20 height 10
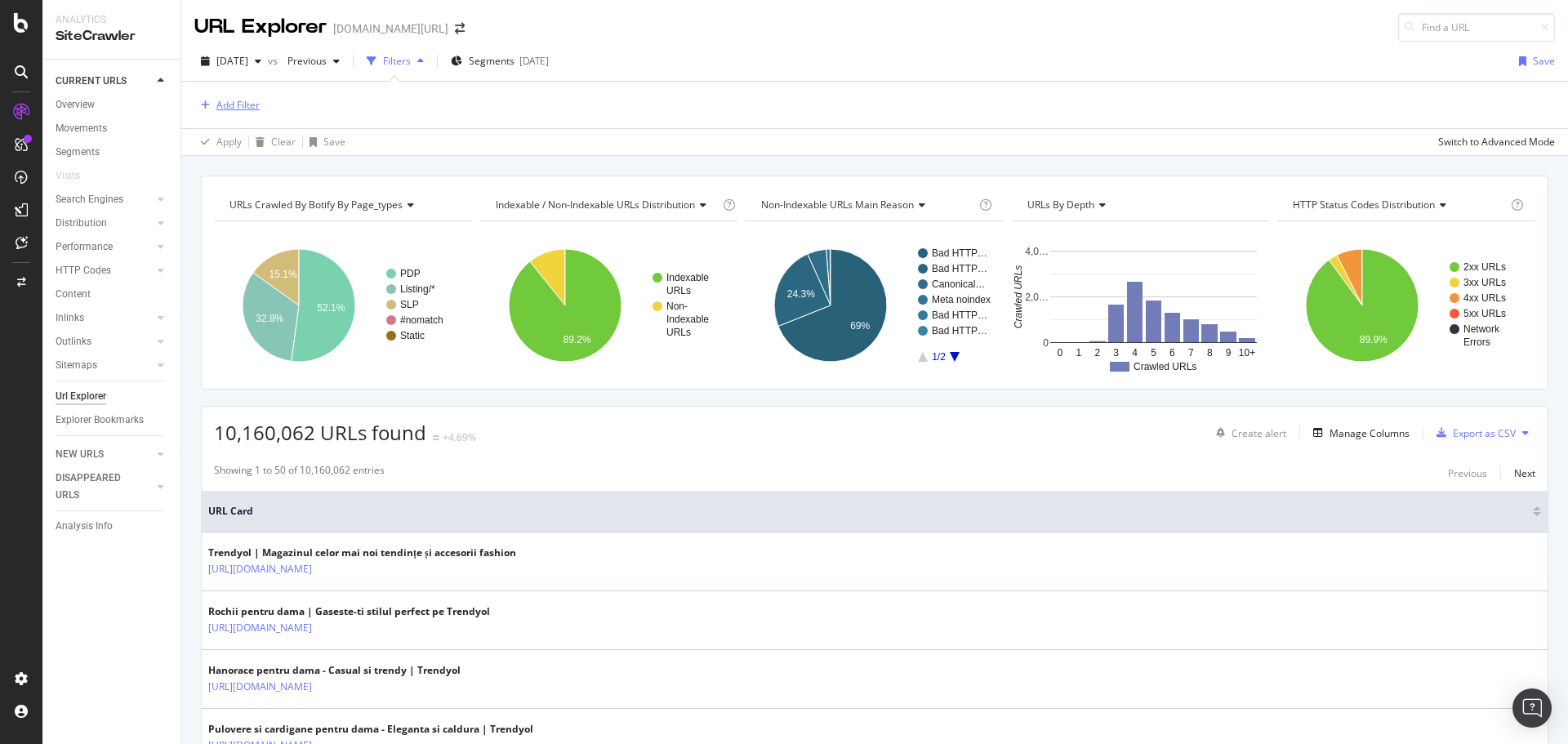
click at [256, 107] on div "Add Filter" at bounding box center [238, 104] width 44 height 14
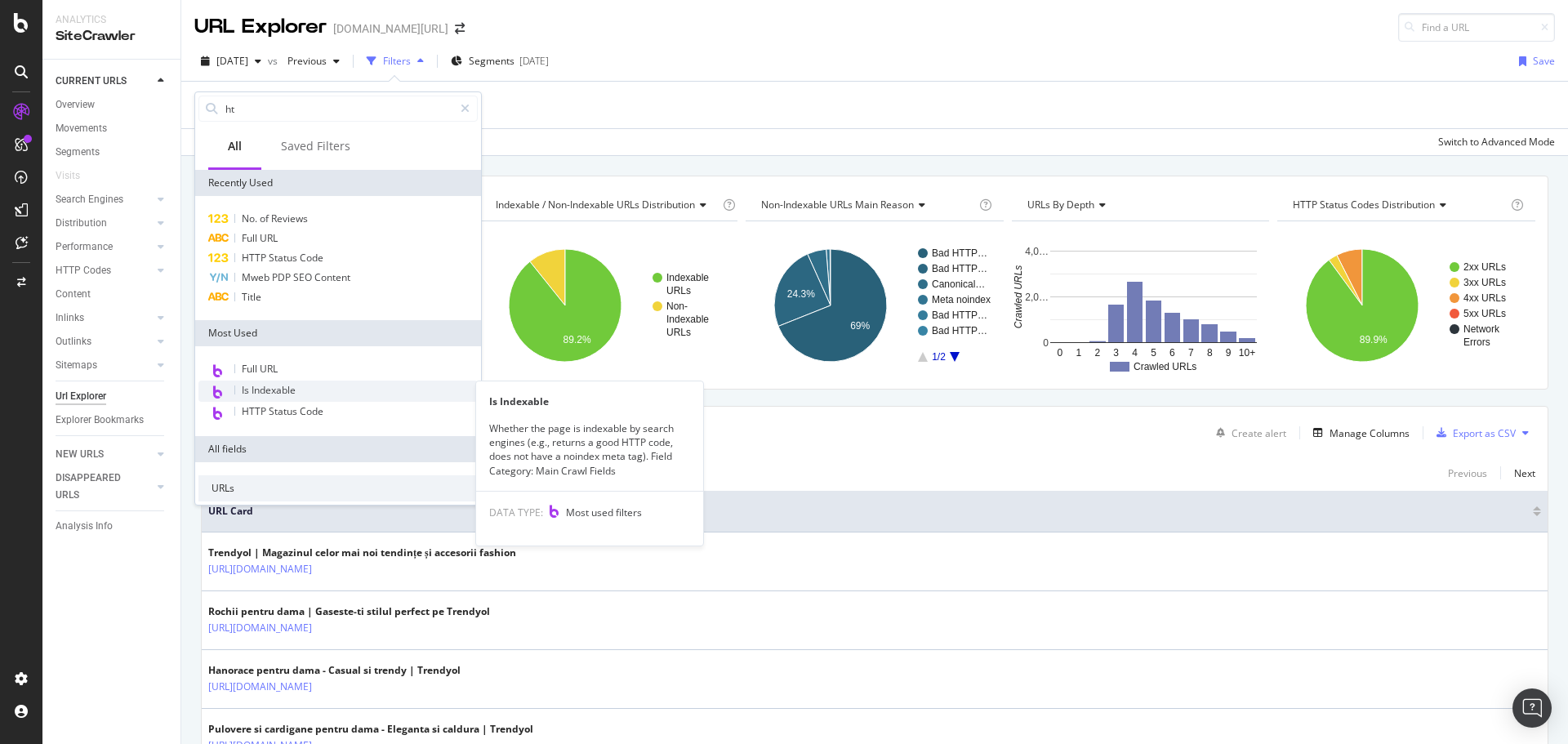
type input "htm"
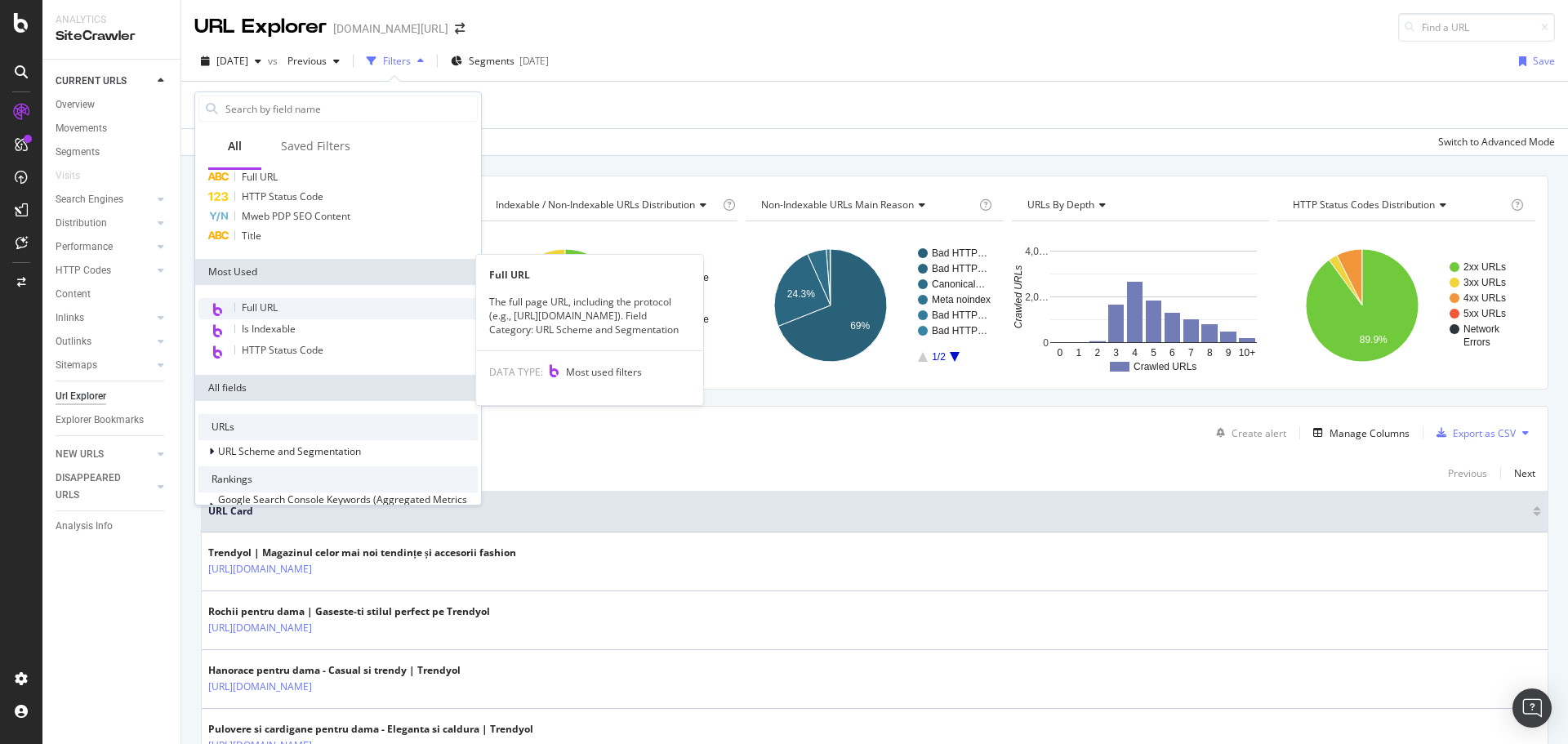
scroll to position [219, 0]
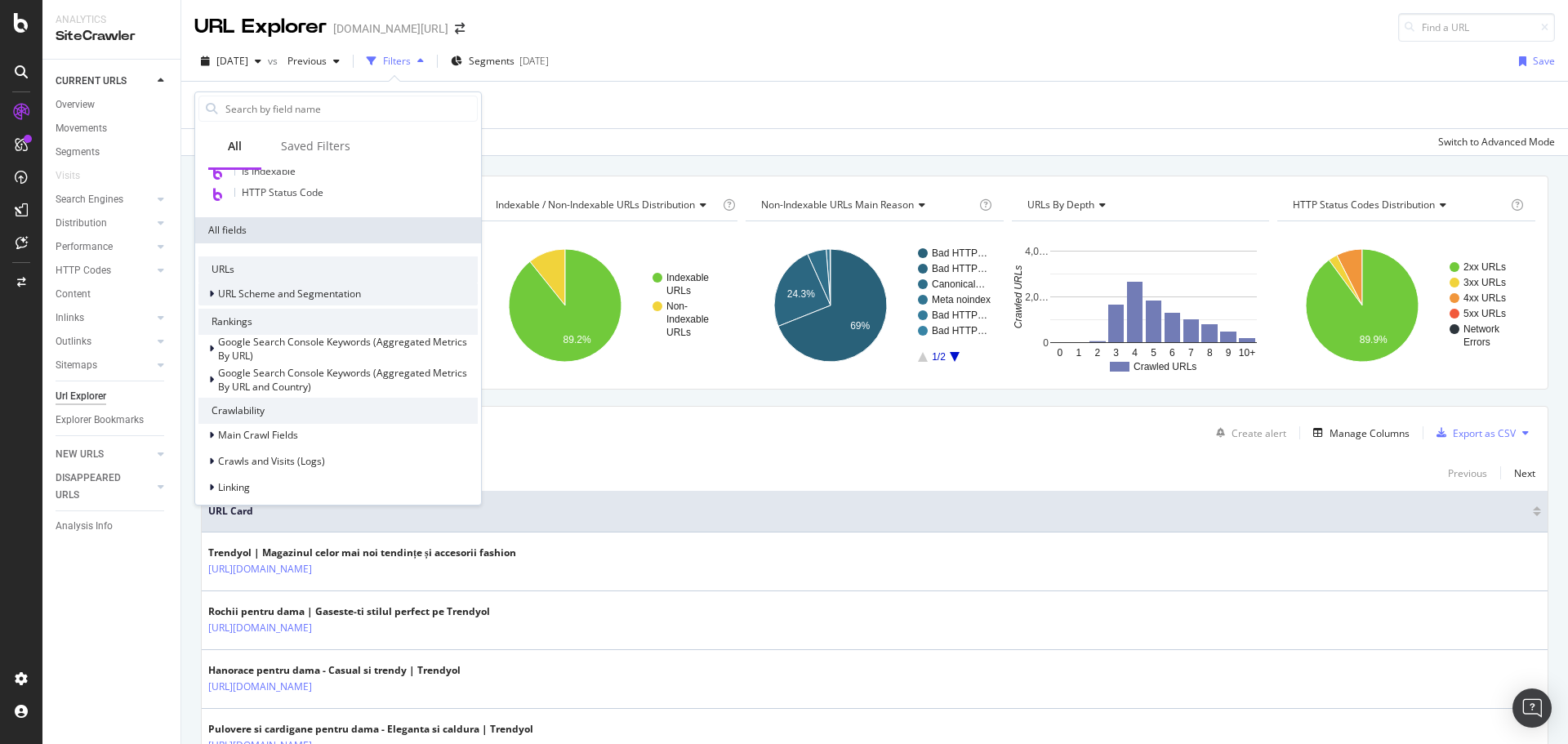
click at [226, 293] on span "URL Scheme and Segmentation" at bounding box center [290, 293] width 143 height 14
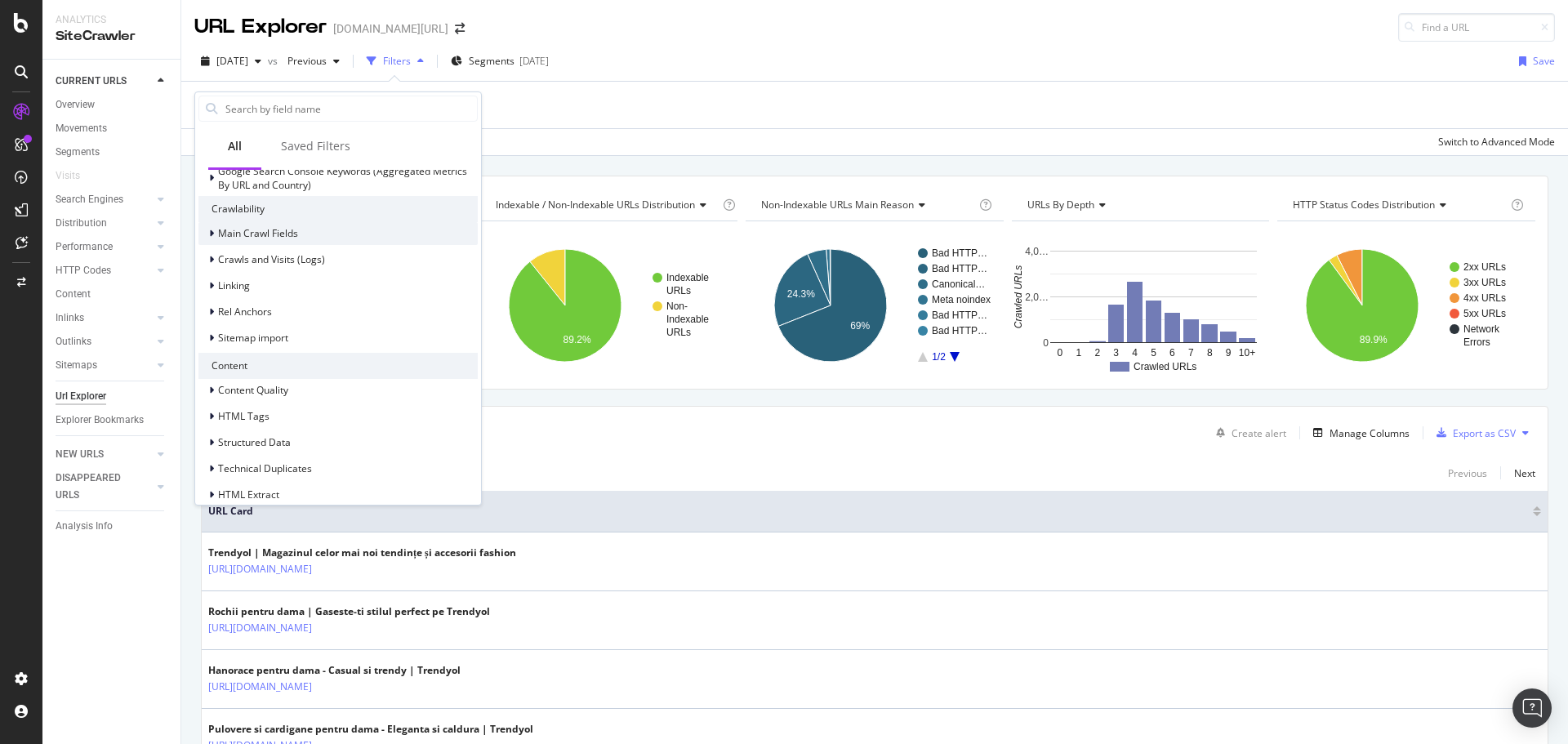
scroll to position [1012, 0]
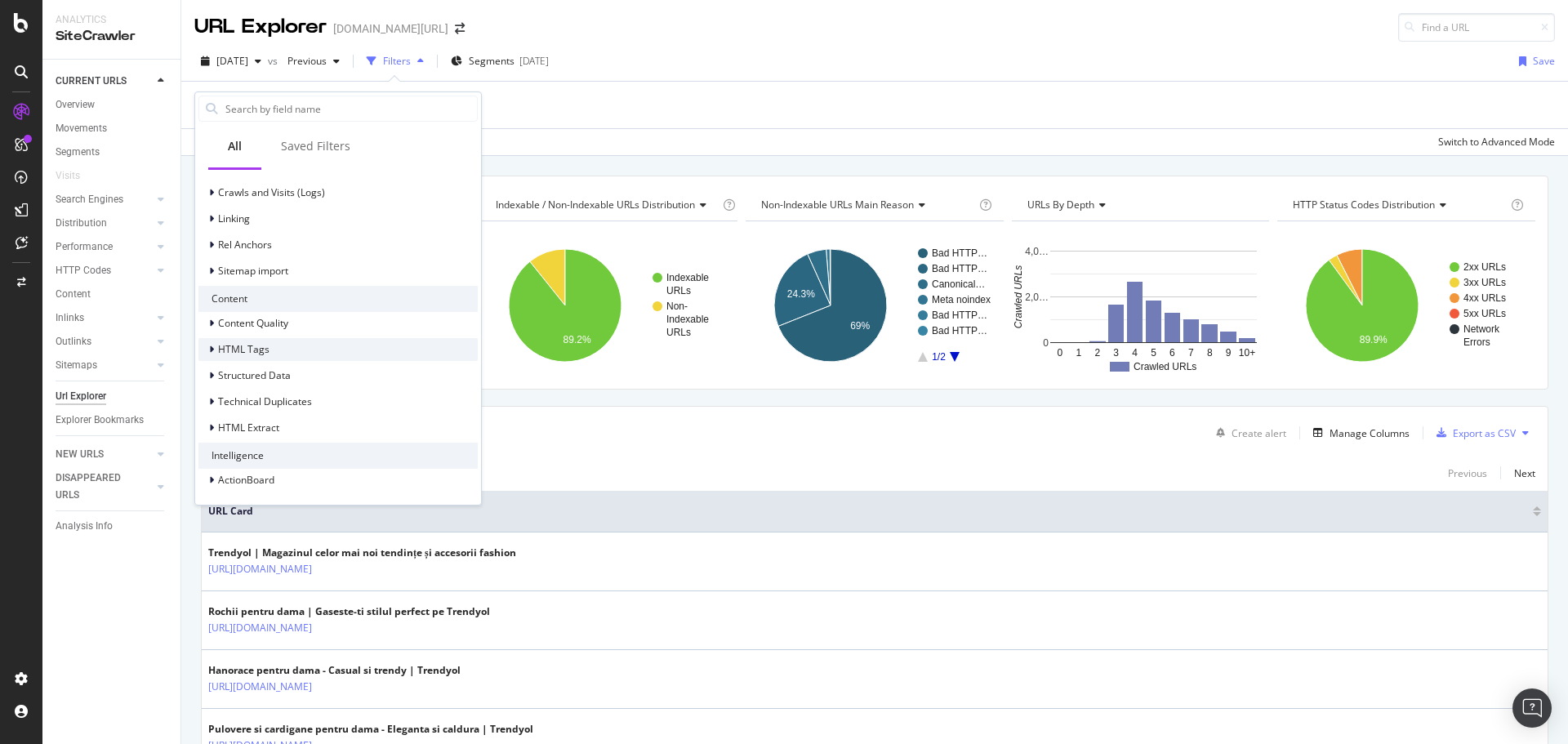
click at [245, 356] on span "HTML Tags" at bounding box center [244, 349] width 52 height 14
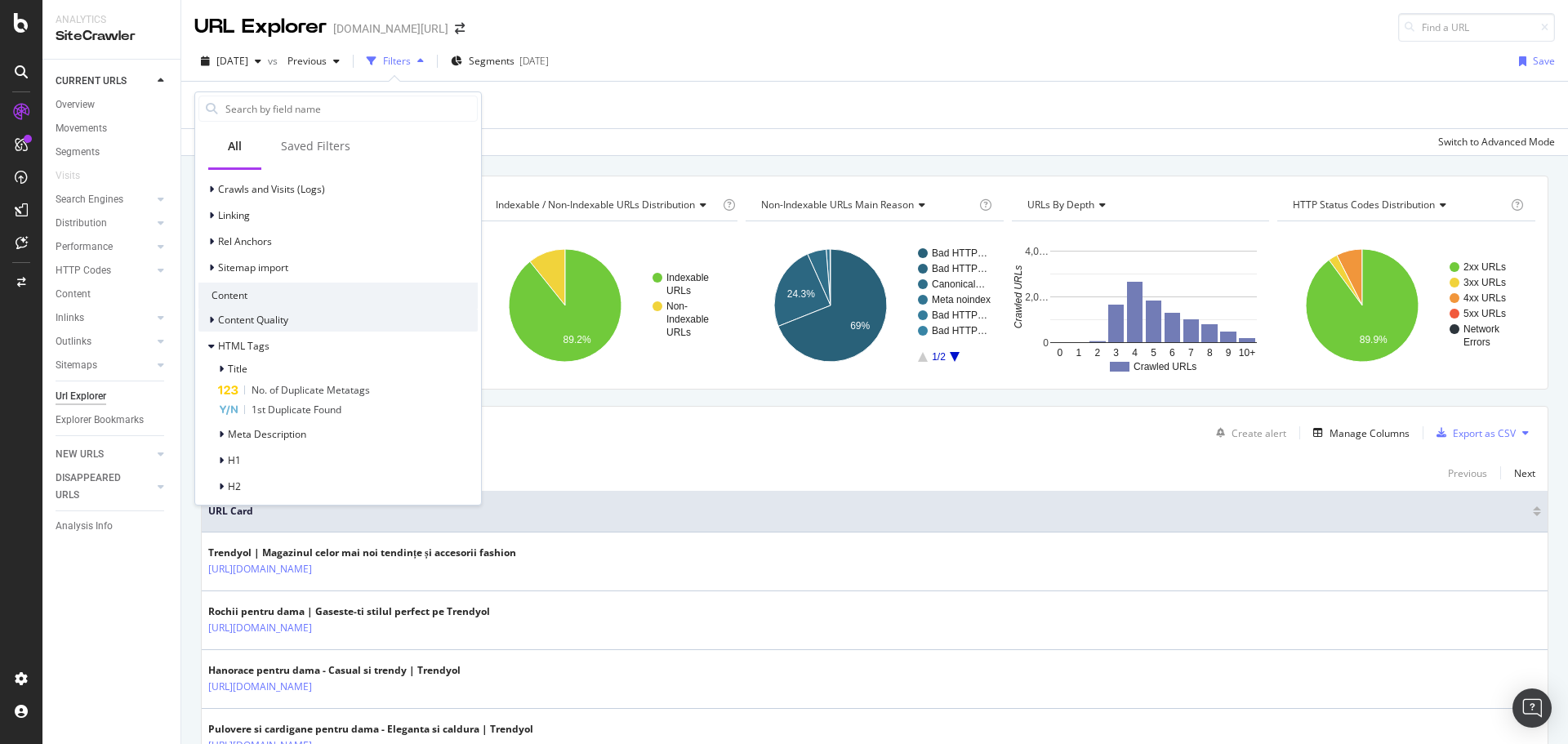
click at [296, 330] on div "Content Quality" at bounding box center [338, 320] width 279 height 23
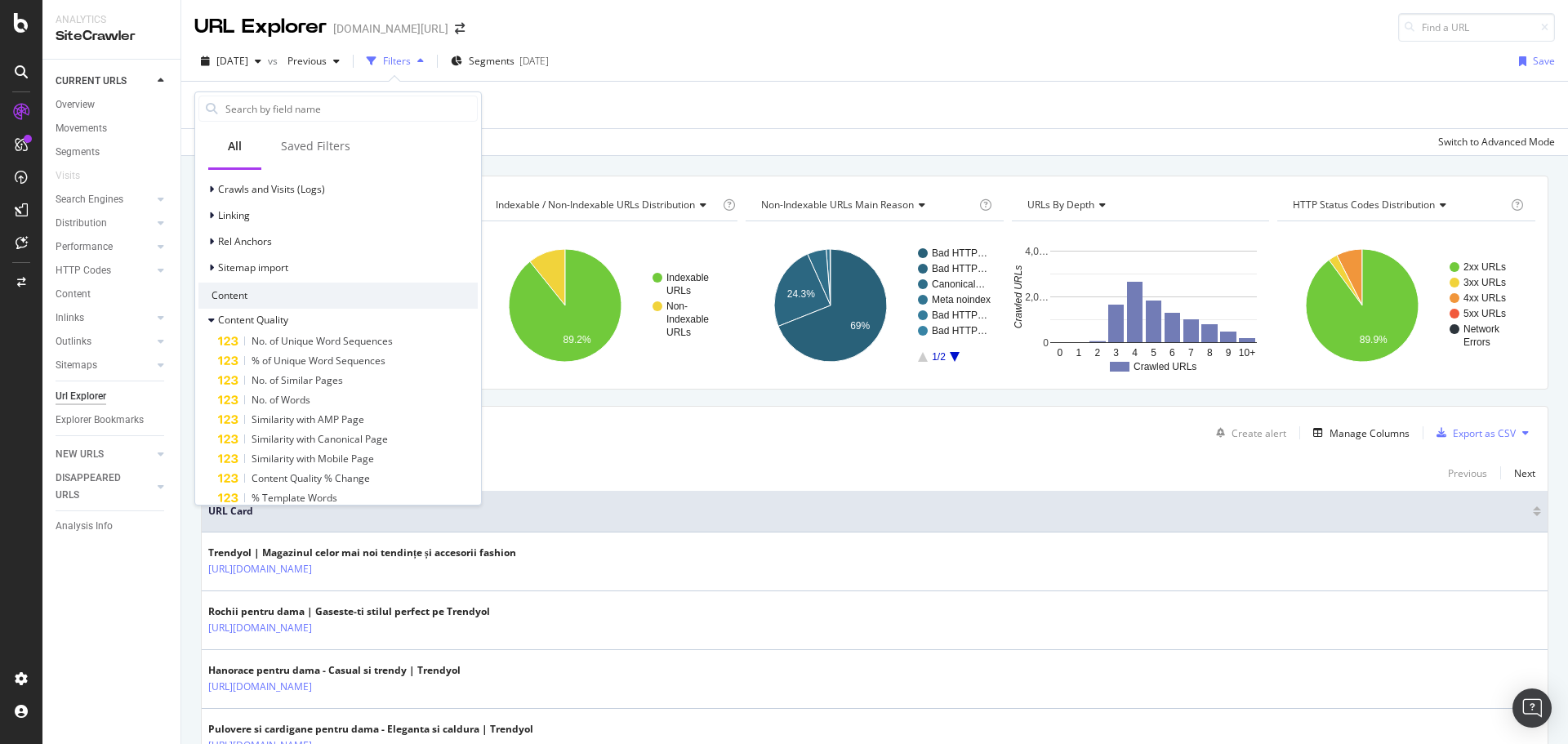
click at [291, 294] on div "Content" at bounding box center [338, 296] width 279 height 26
drag, startPoint x: 270, startPoint y: 316, endPoint x: 287, endPoint y: 315, distance: 17.0
click at [270, 316] on span "Content Quality" at bounding box center [254, 319] width 71 height 14
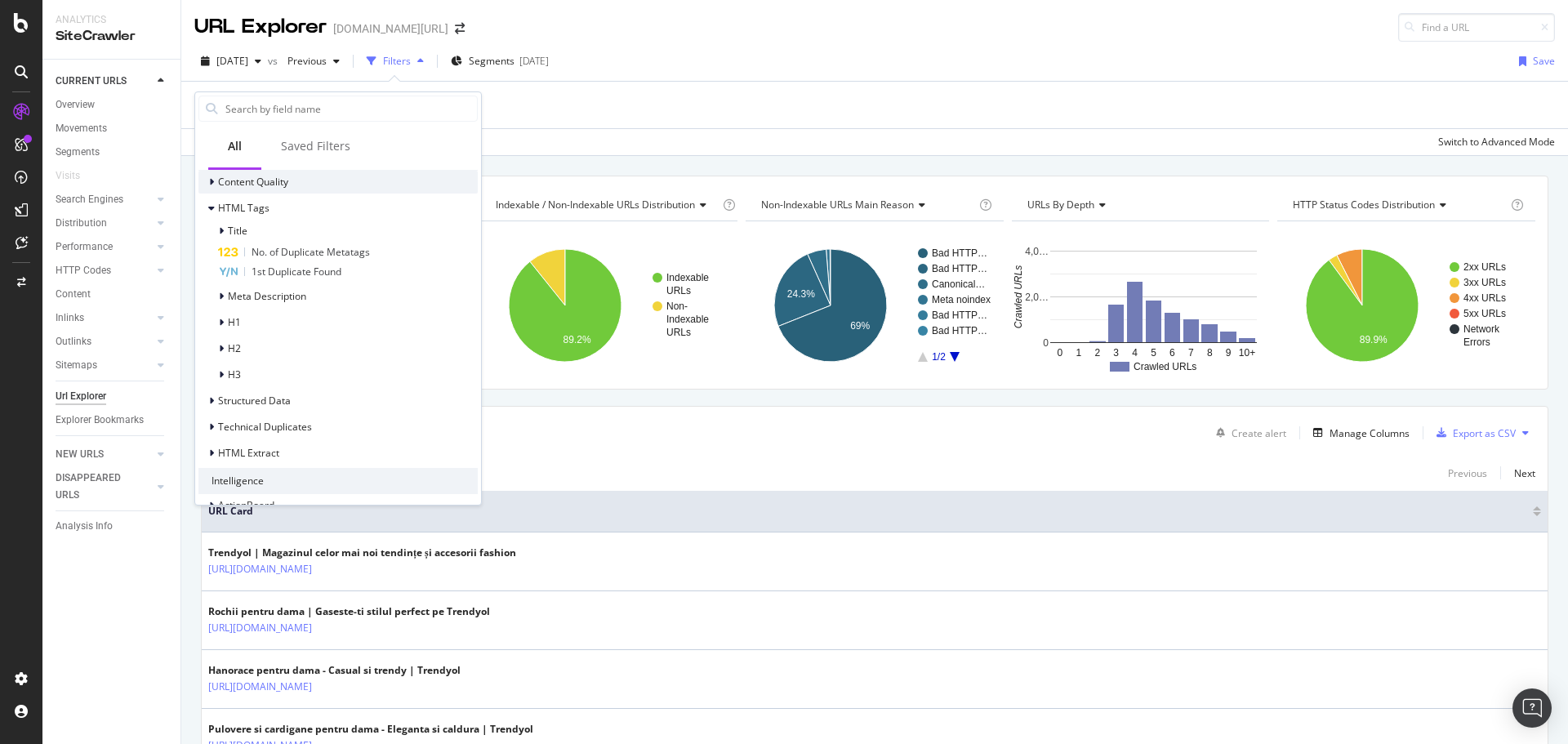
scroll to position [1162, 0]
click at [258, 218] on div "Title" at bounding box center [338, 223] width 279 height 23
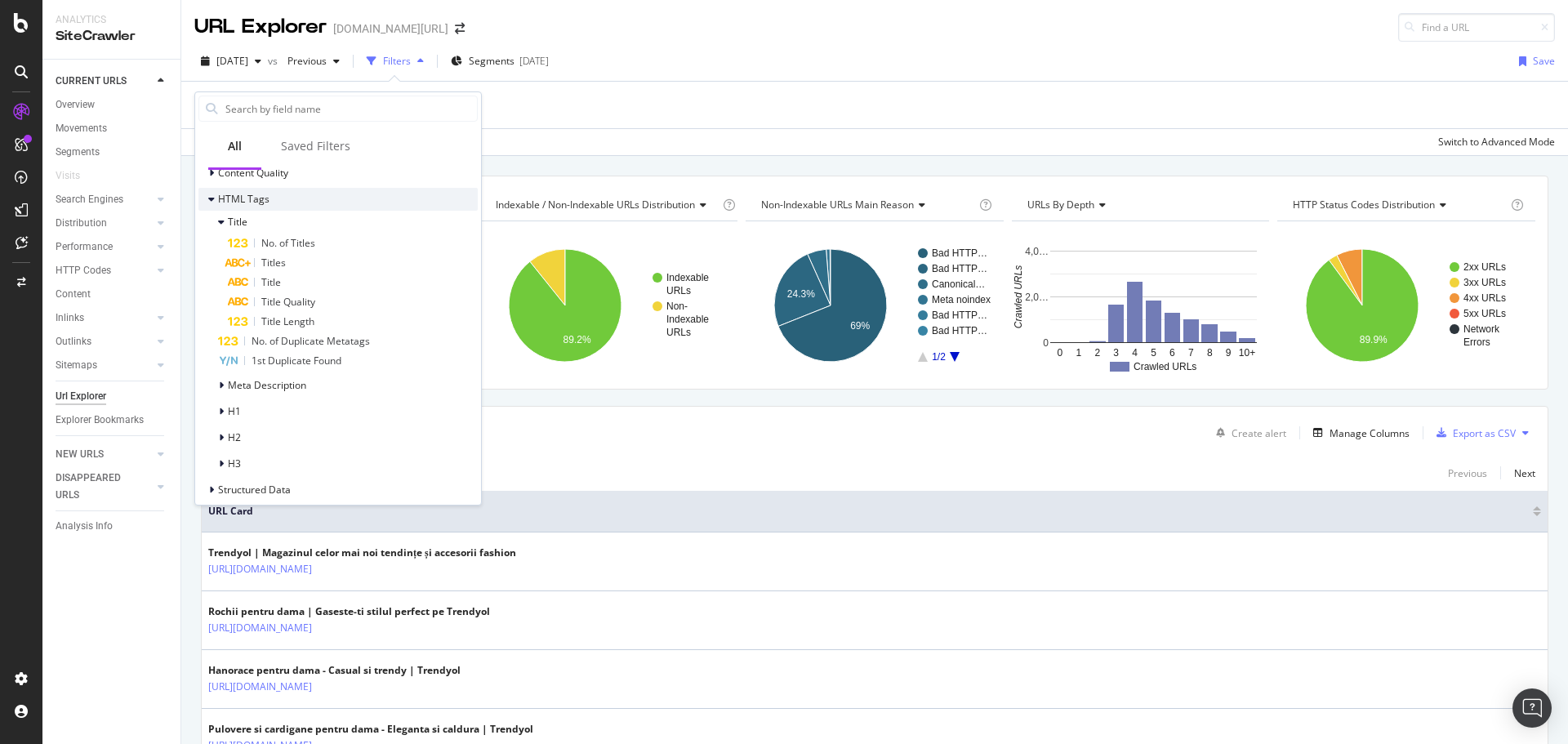
click at [279, 195] on div "HTML Tags" at bounding box center [338, 200] width 279 height 23
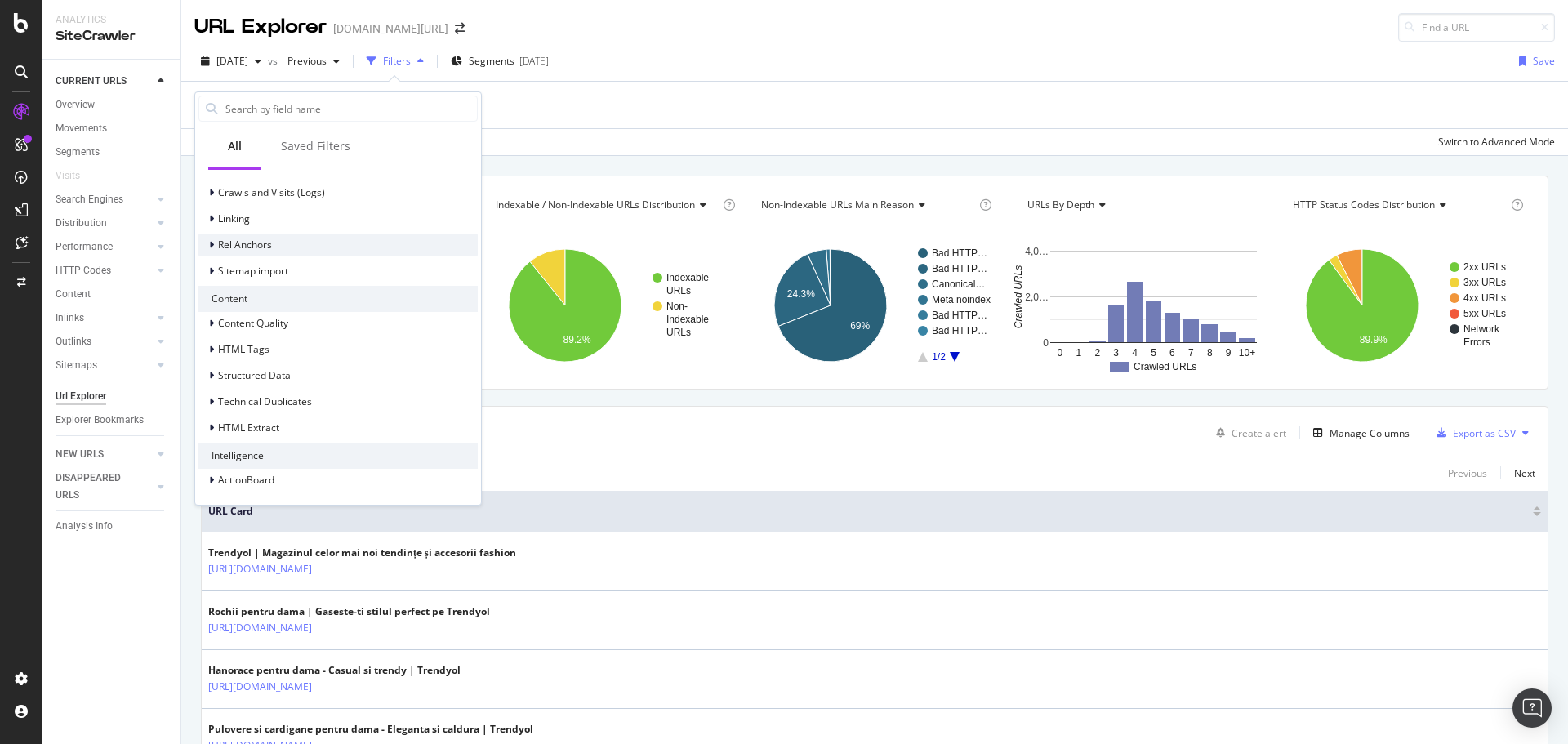
scroll to position [1012, 0]
click at [262, 403] on span "Technical Duplicates" at bounding box center [265, 401] width 94 height 14
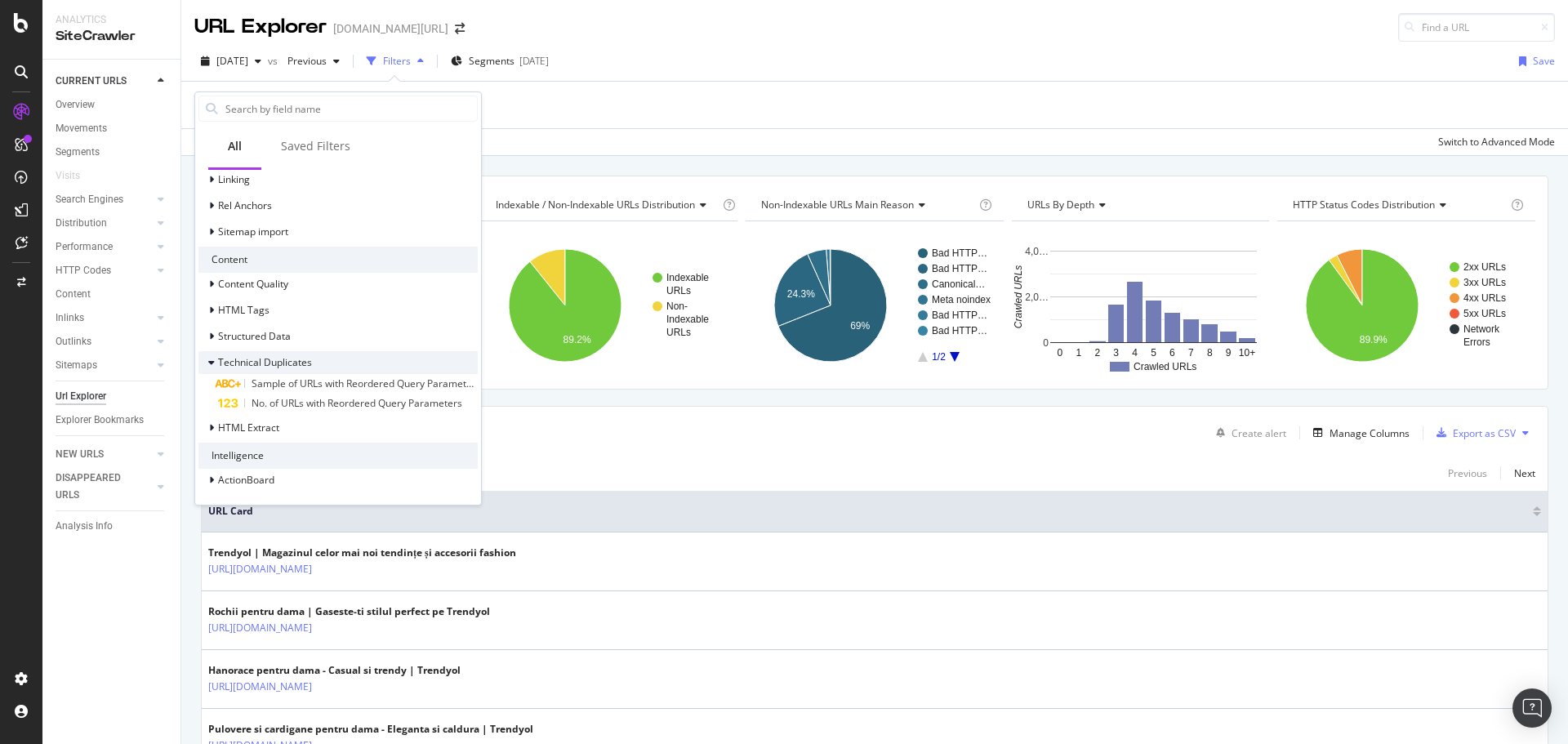
click at [263, 356] on span "Technical Duplicates" at bounding box center [265, 362] width 94 height 14
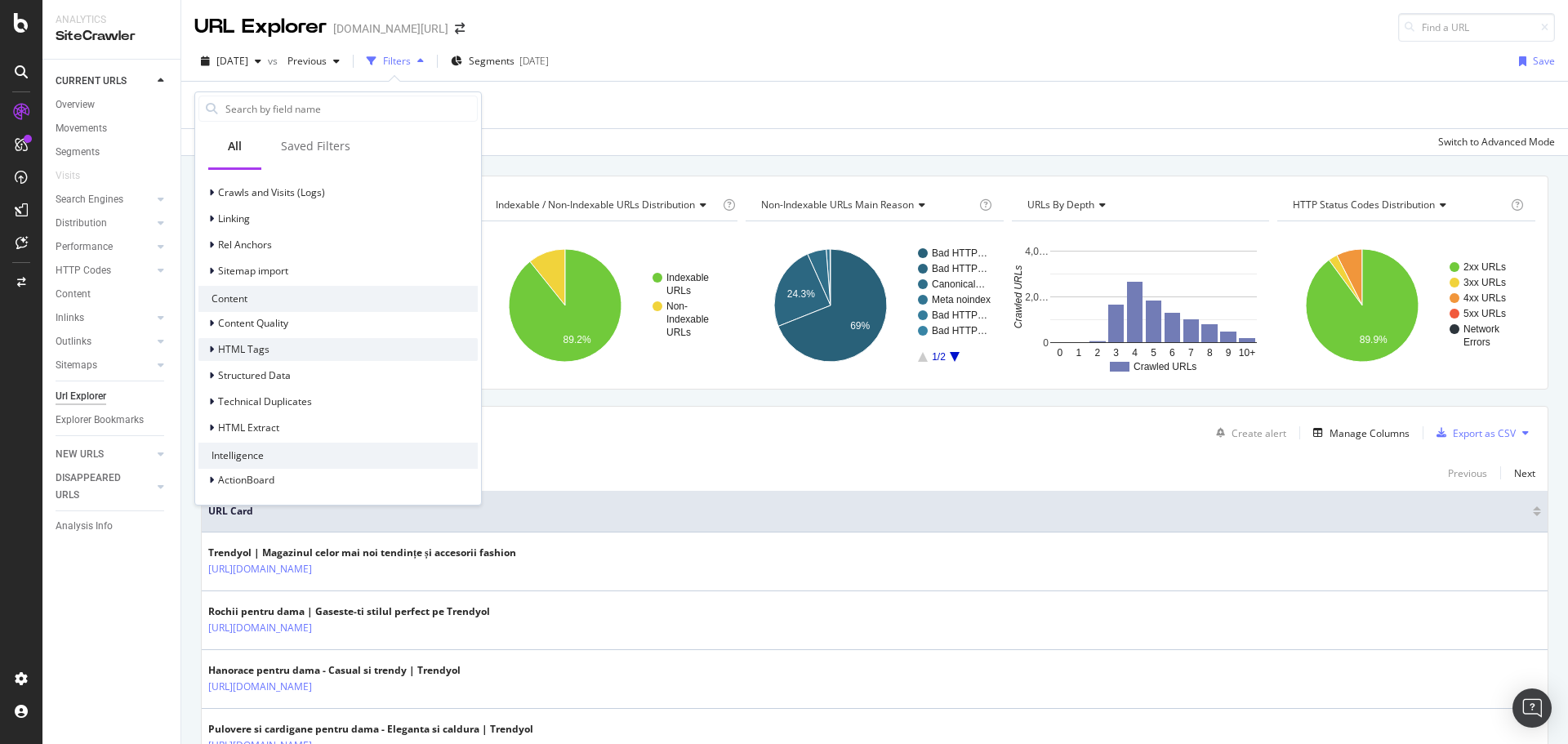
click at [257, 348] on span "HTML Tags" at bounding box center [244, 349] width 52 height 14
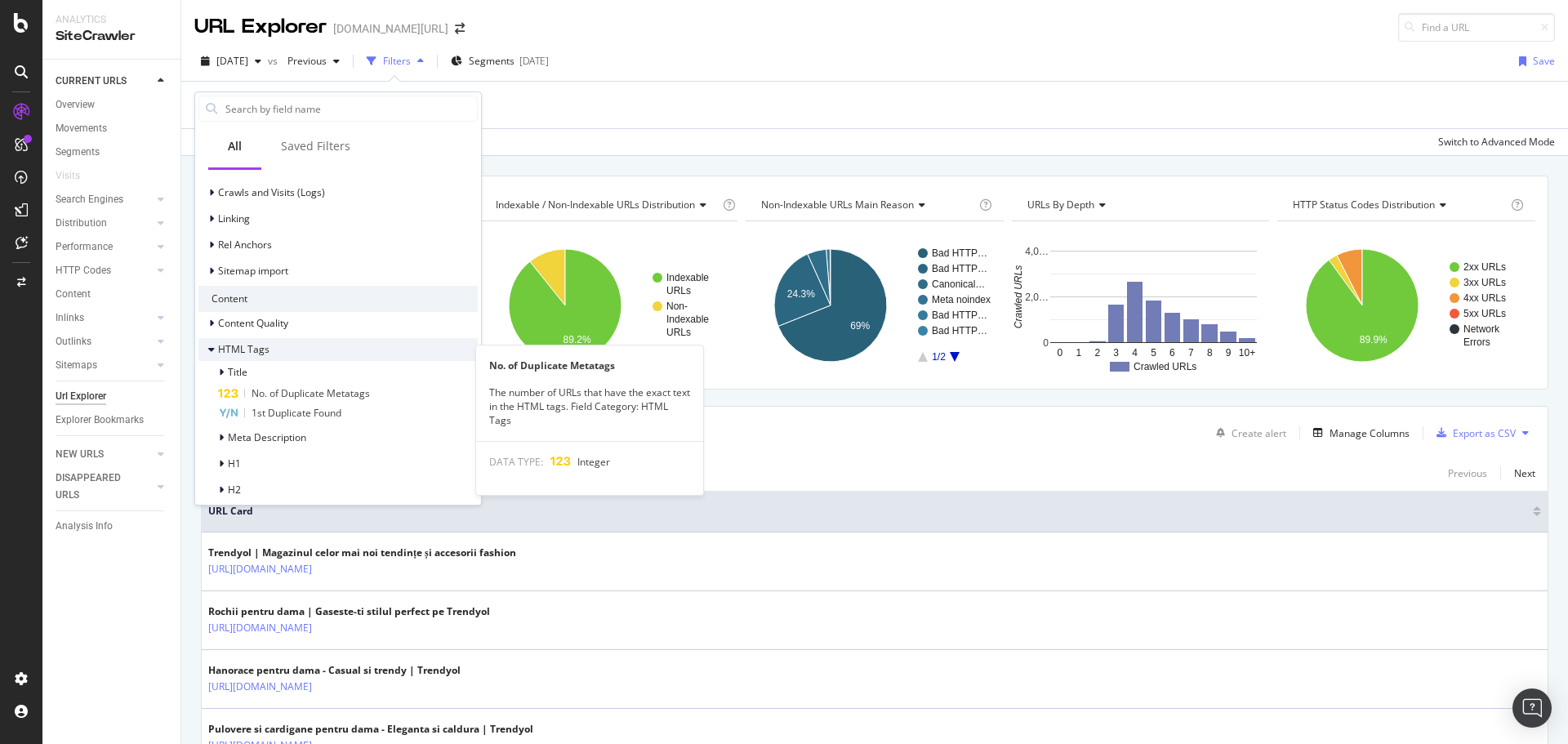
scroll to position [1051, 0]
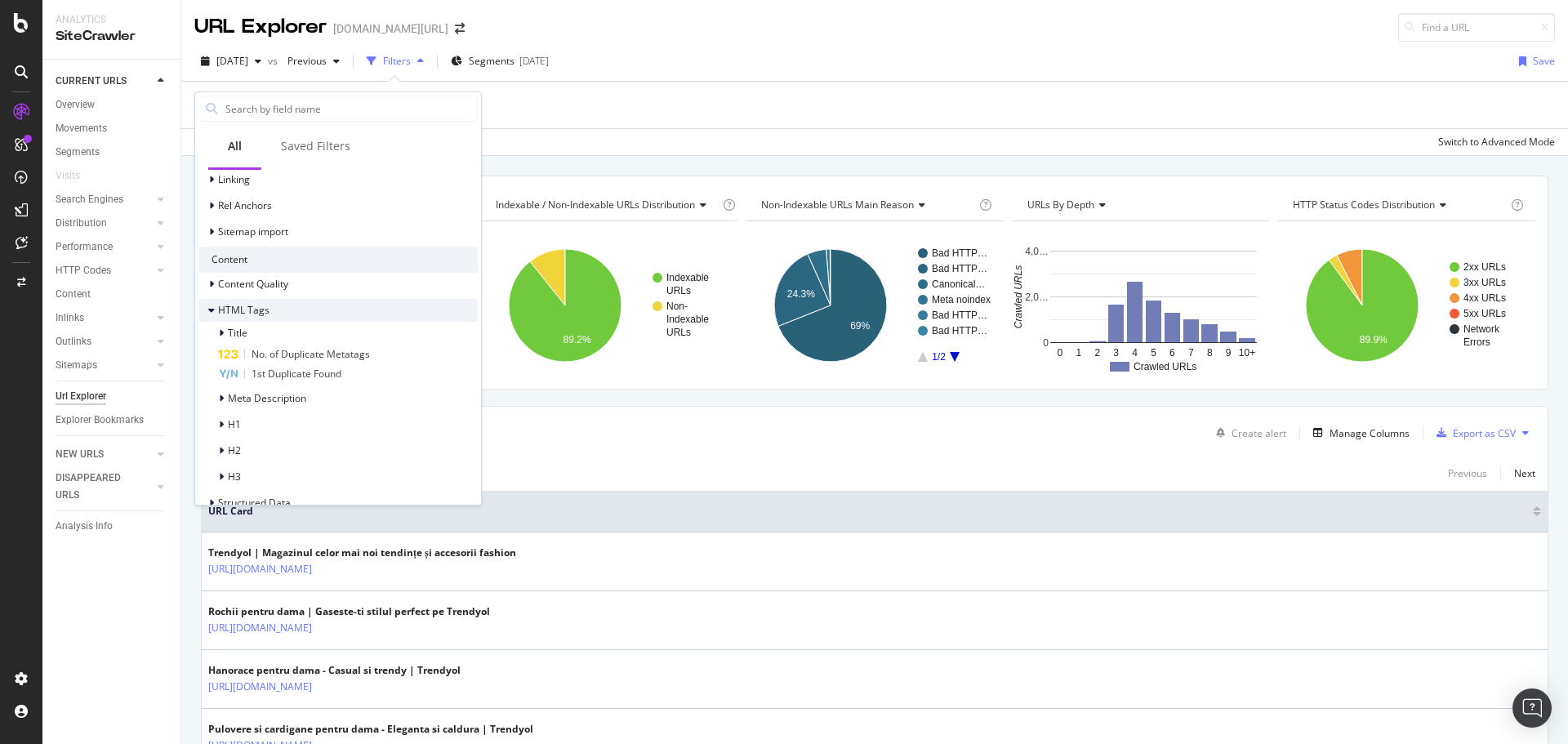
click at [251, 313] on span "HTML Tags" at bounding box center [244, 310] width 52 height 14
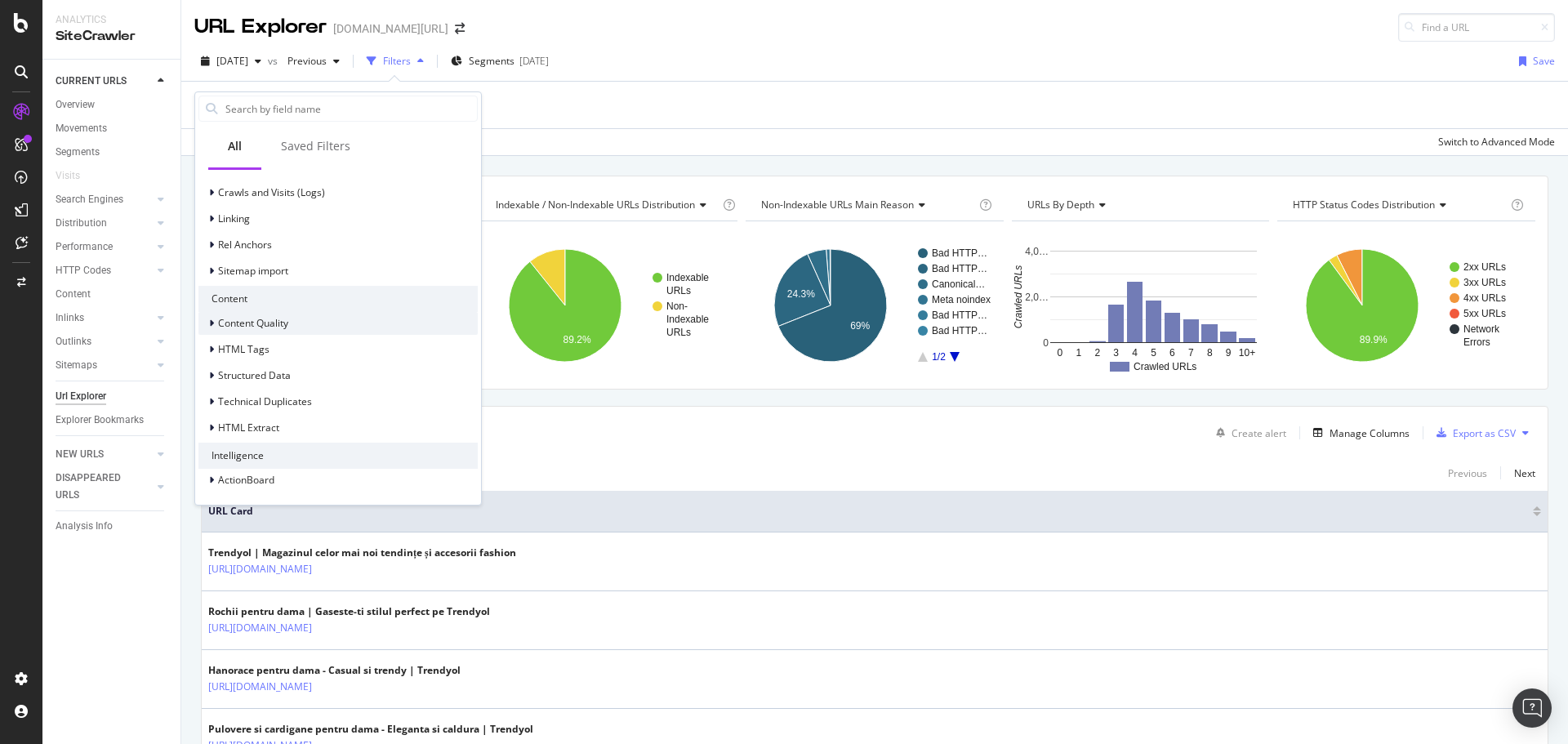
click at [251, 321] on span "Content Quality" at bounding box center [254, 323] width 71 height 14
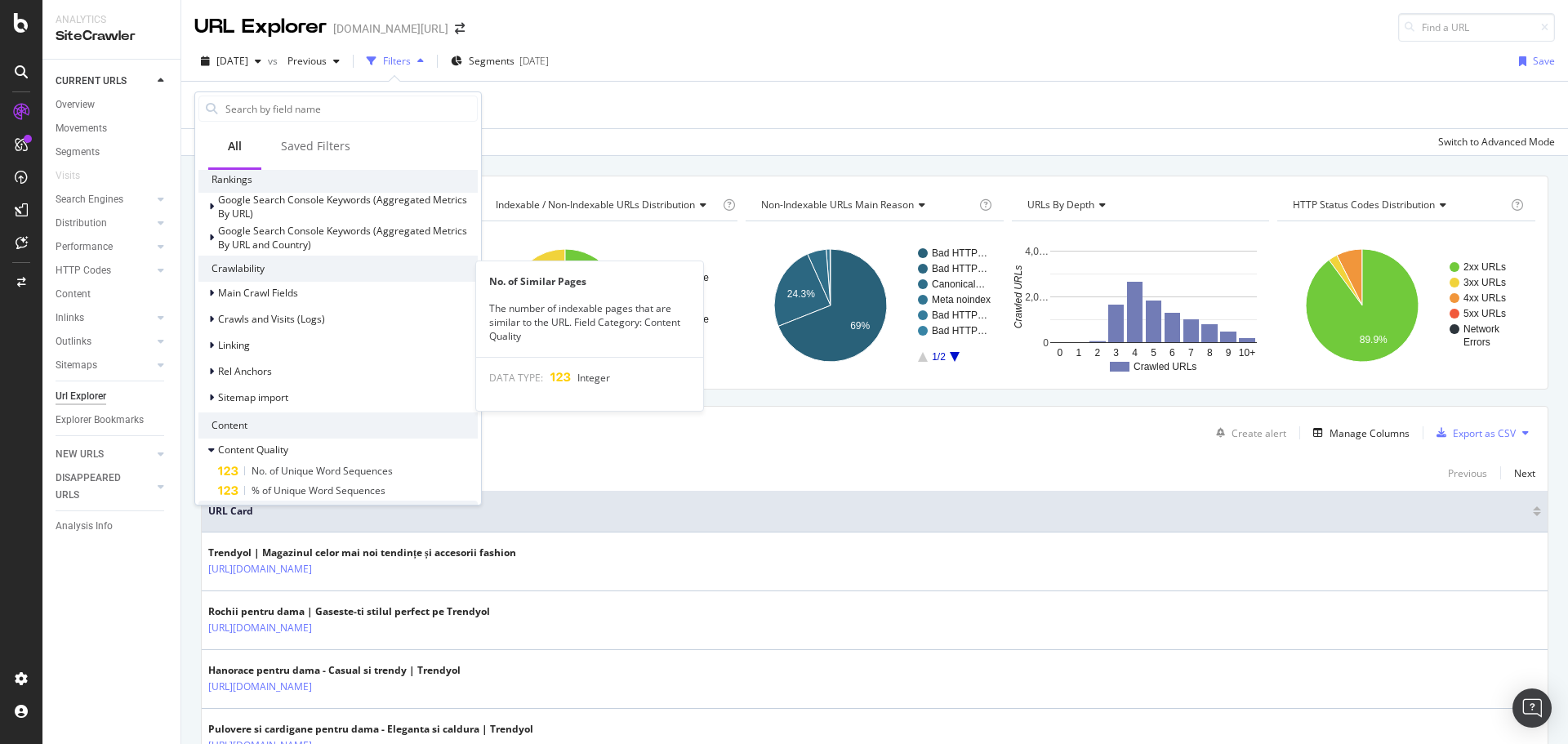
scroll to position [884, 0]
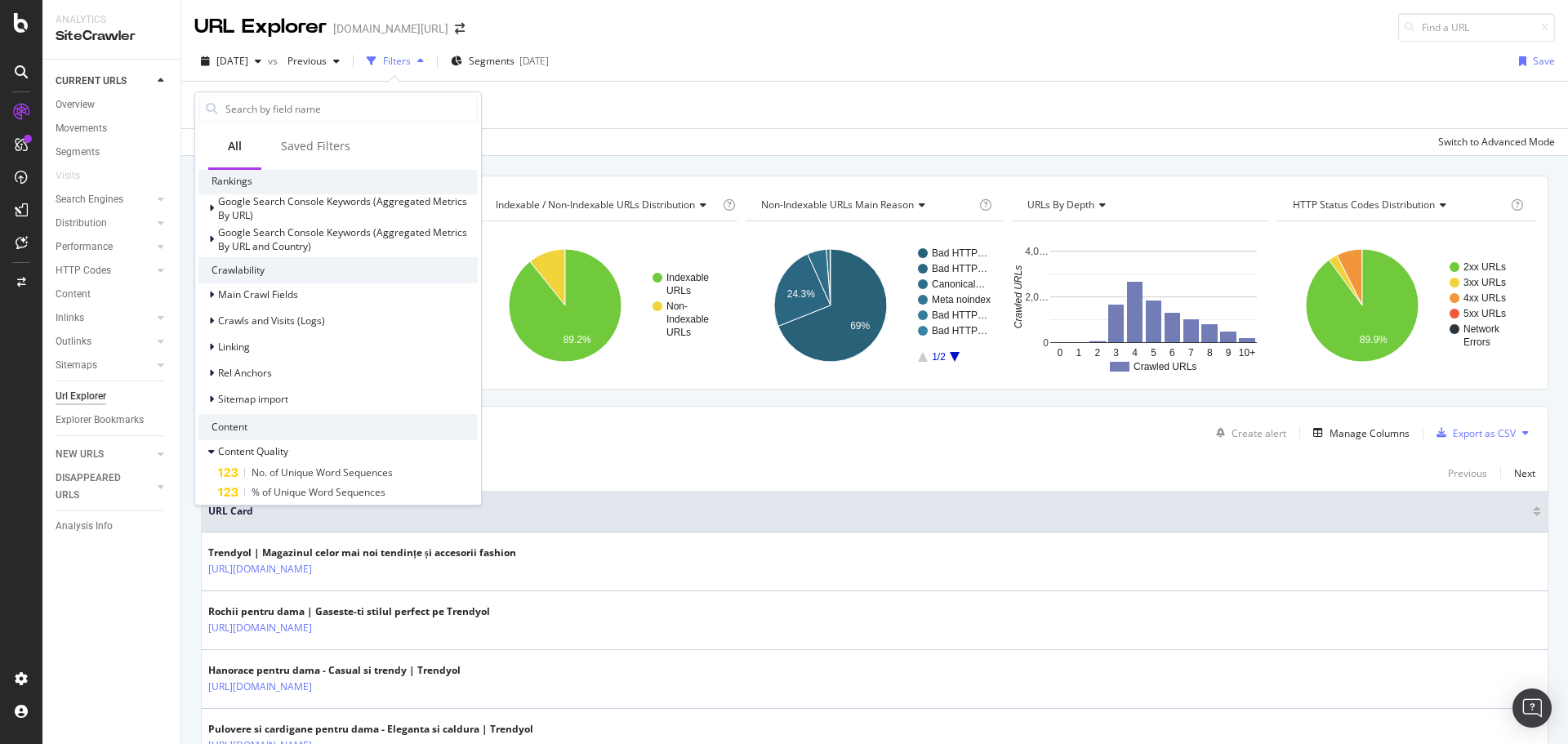
click at [642, 101] on div "Add Filter" at bounding box center [875, 104] width 1361 height 47
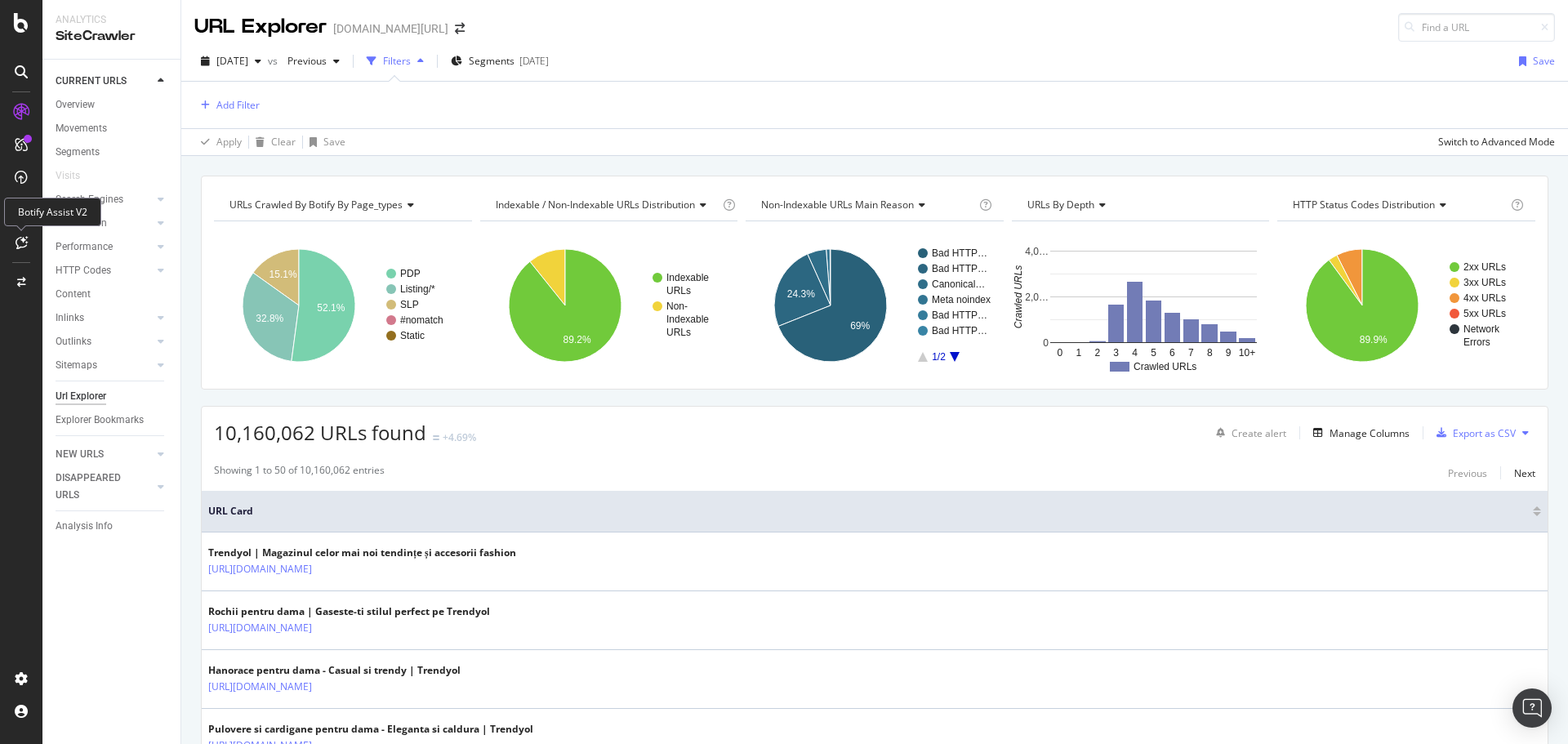
drag, startPoint x: 18, startPoint y: 237, endPoint x: 49, endPoint y: 232, distance: 31.4
click at [18, 237] on icon at bounding box center [21, 242] width 12 height 13
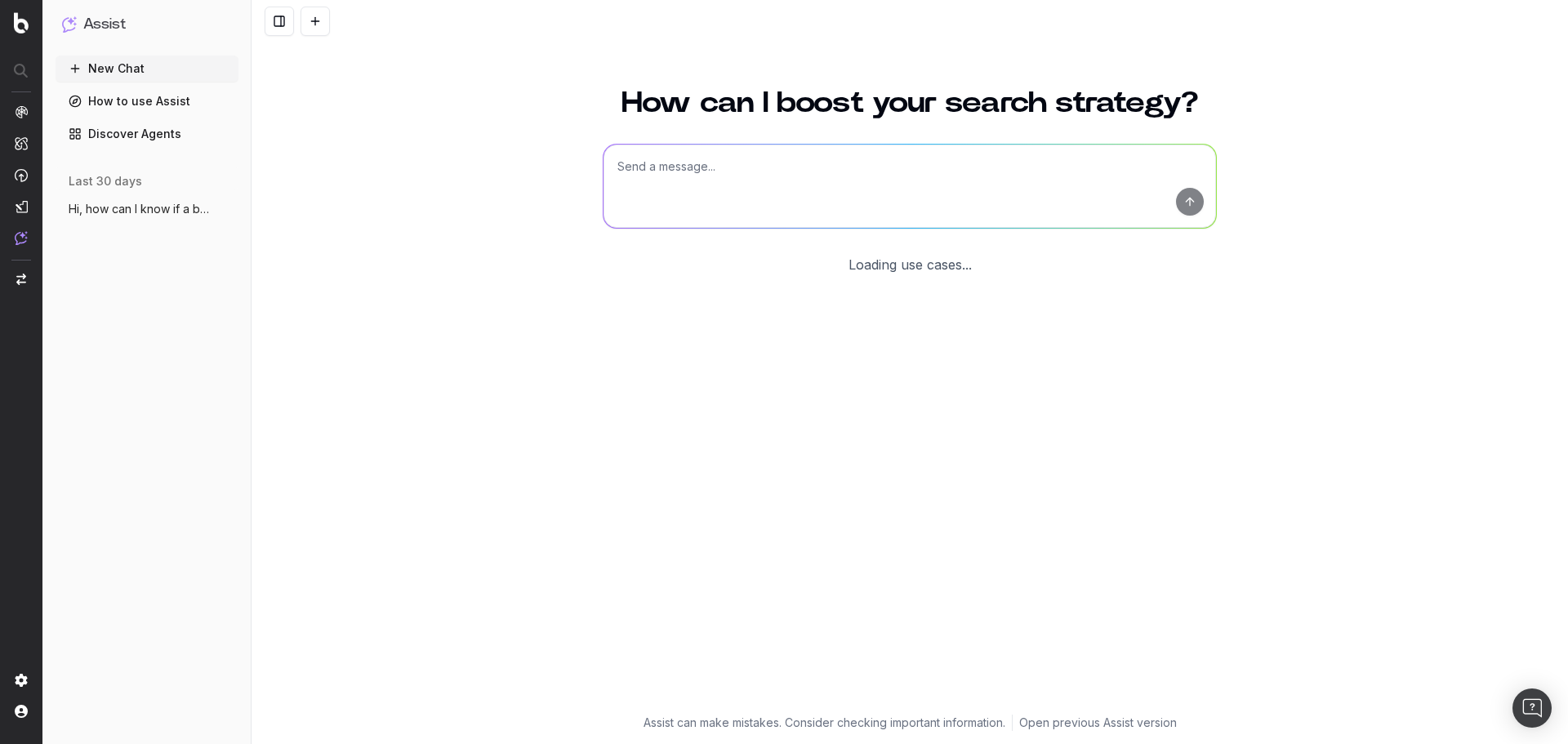
click at [738, 183] on textarea at bounding box center [910, 186] width 613 height 83
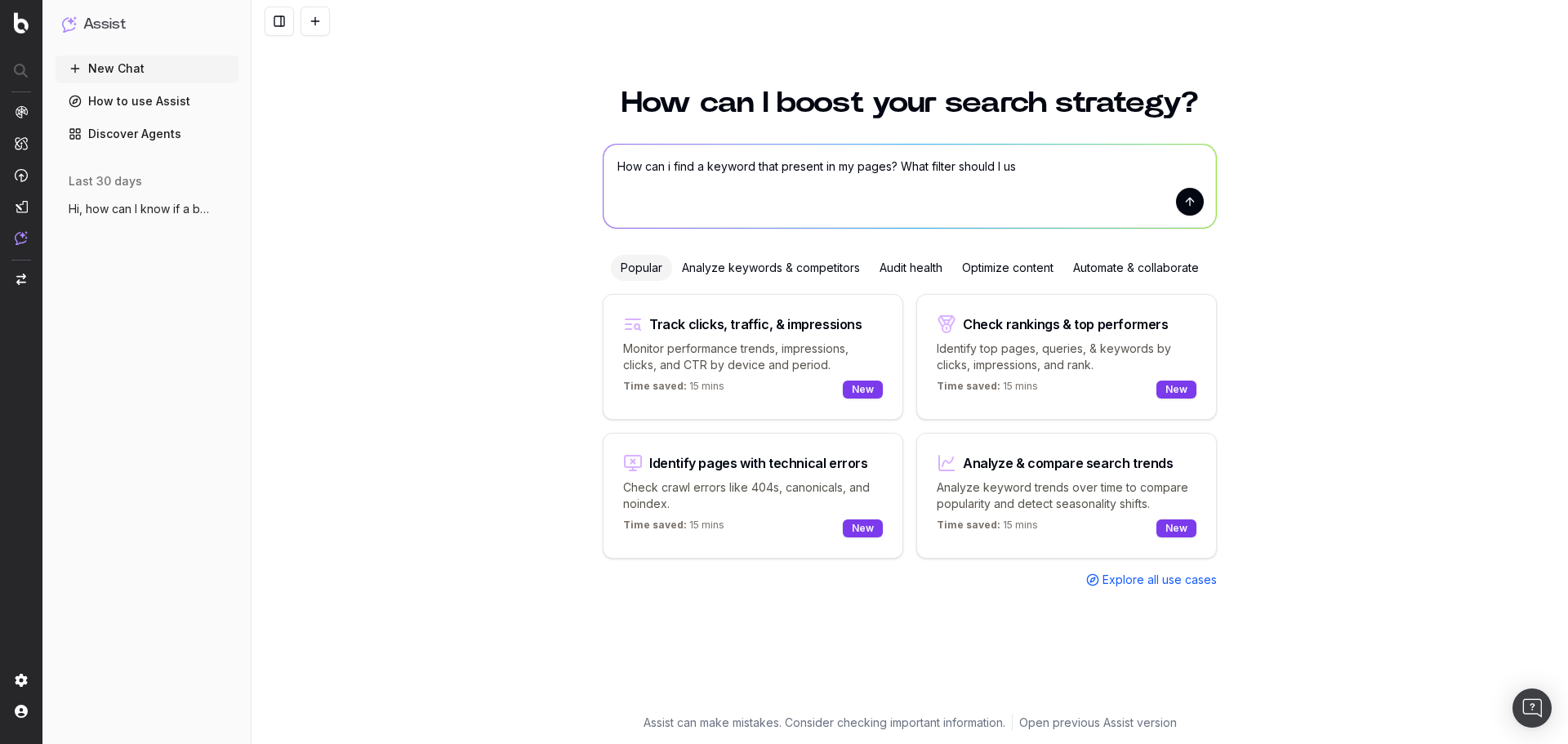
type textarea "How can i find a keyword that present in my pages? What filter should I use"
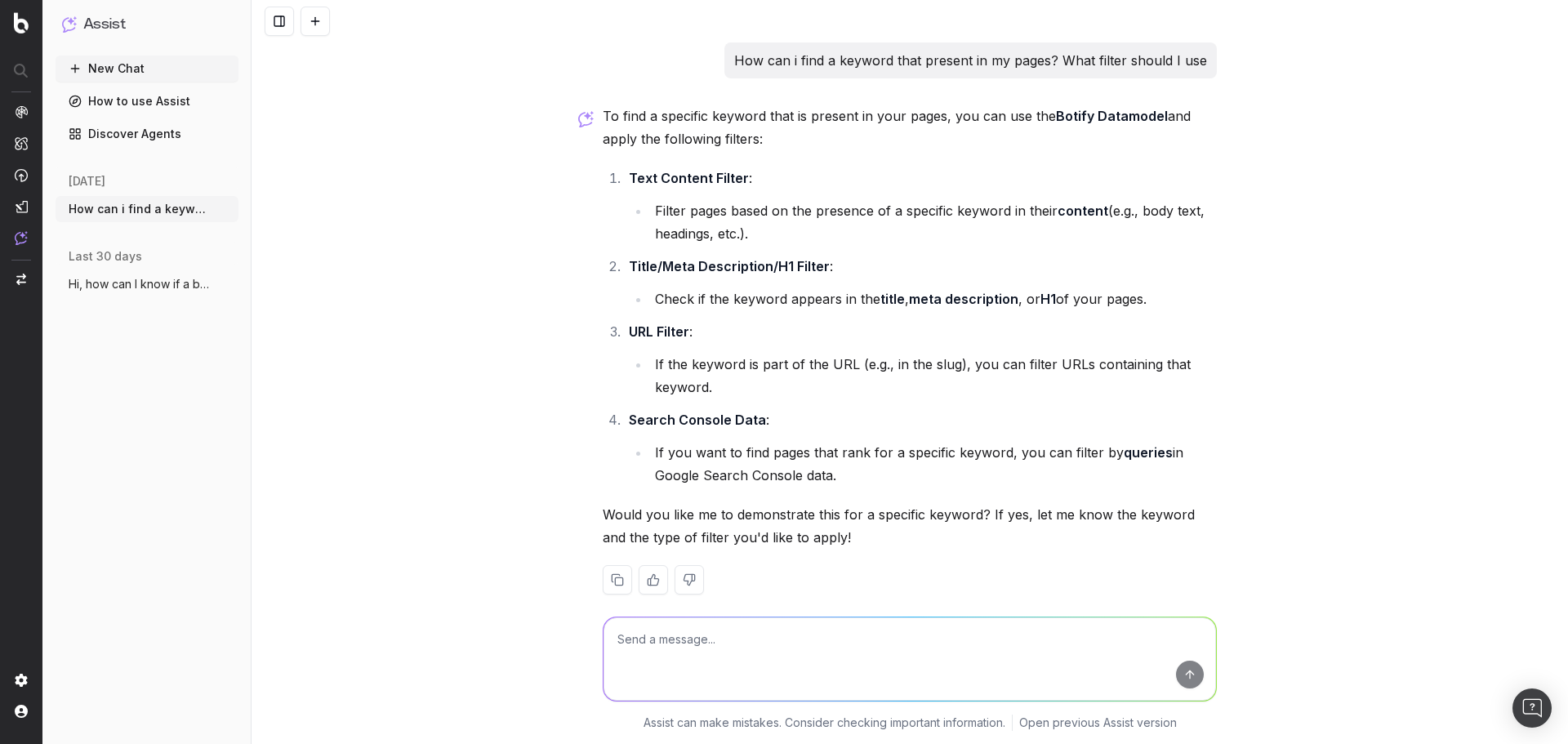
scroll to position [24, 0]
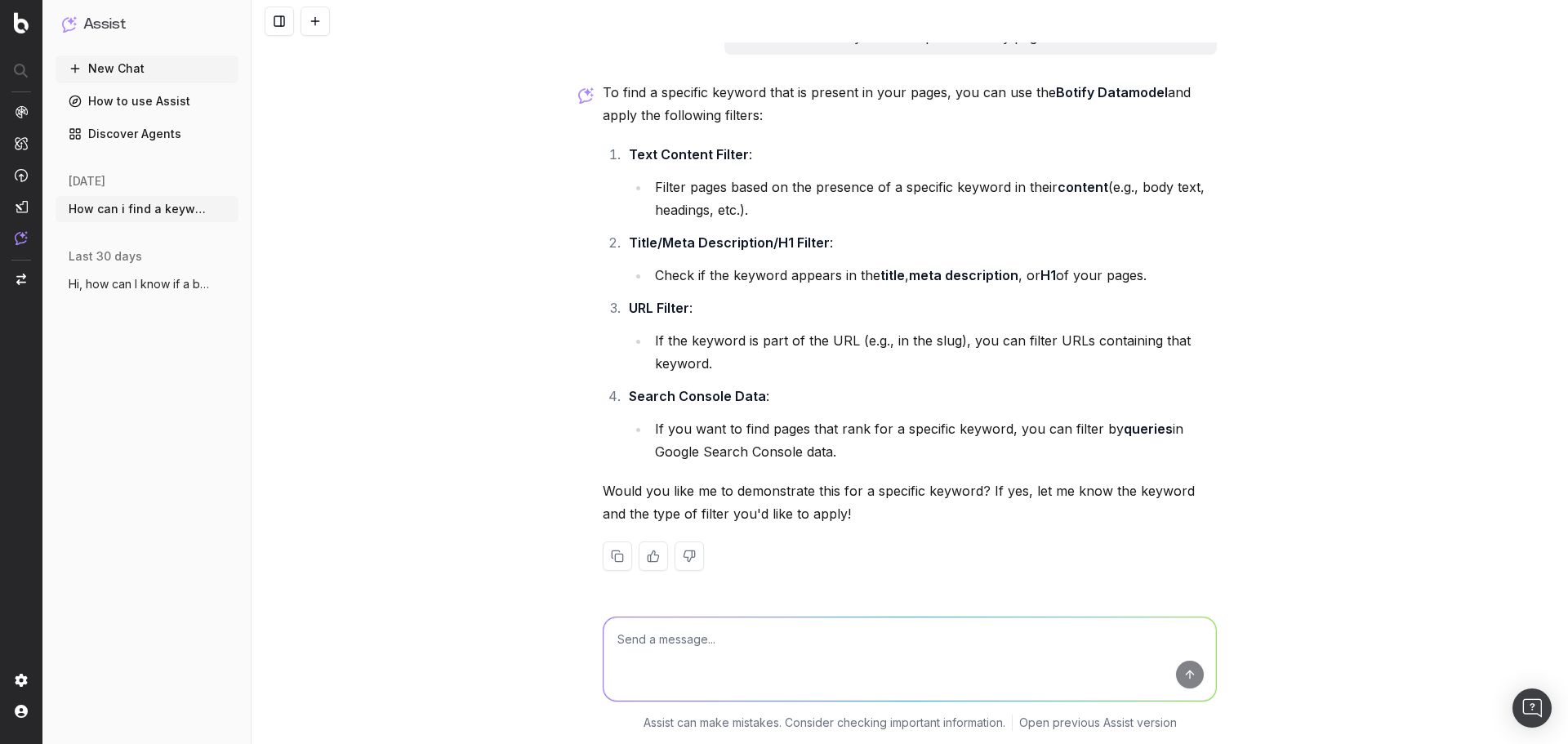
click at [1146, 181] on li "Filter pages based on the presence of a specific keyword in their content (e.g.…" at bounding box center [934, 199] width 567 height 46
click at [1200, 187] on li "Filter pages based on the presence of a specific keyword in their content (e.g.…" at bounding box center [934, 199] width 567 height 46
drag, startPoint x: 710, startPoint y: 240, endPoint x: 758, endPoint y: 241, distance: 48.0
click at [748, 241] on strong "Title/Meta Description/H1 Filter" at bounding box center [729, 242] width 201 height 16
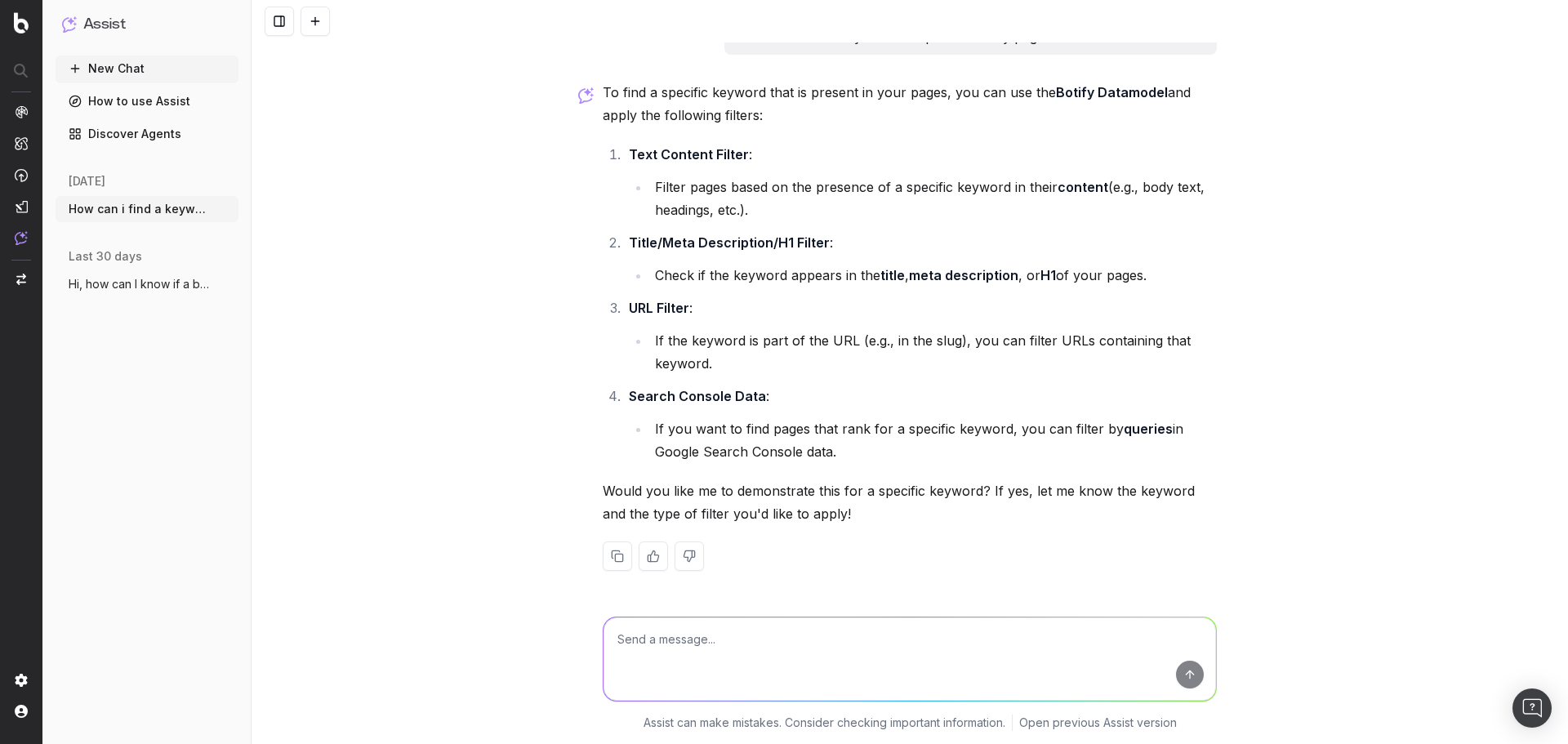
click at [760, 241] on strong "Title/Meta Description/H1 Filter" at bounding box center [729, 242] width 201 height 16
click at [867, 204] on li "Text Content Filter : Filter pages based on the presence of a specific keyword …" at bounding box center [921, 181] width 593 height 78
click at [1032, 223] on ol "Text Content Filter : Filter pages based on the presence of a specific keyword …" at bounding box center [910, 303] width 614 height 320
drag, startPoint x: 656, startPoint y: 178, endPoint x: 848, endPoint y: 186, distance: 192.2
click at [848, 186] on li "Filter pages based on the presence of a specific keyword in their content (e.g.…" at bounding box center [934, 199] width 567 height 46
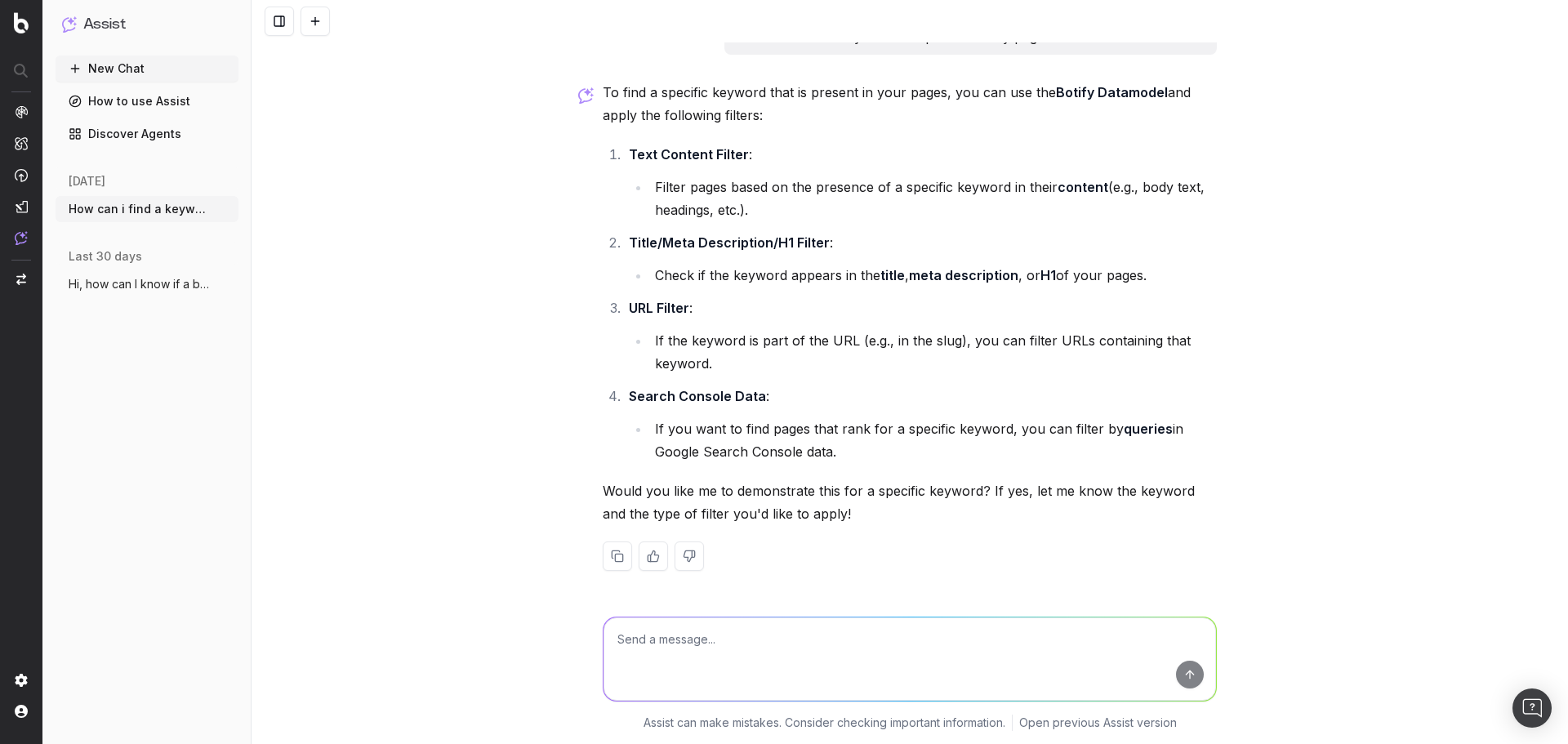
click at [914, 197] on li "Filter pages based on the presence of a specific keyword in their content (e.g.…" at bounding box center [934, 199] width 567 height 46
drag, startPoint x: 893, startPoint y: 186, endPoint x: 906, endPoint y: 187, distance: 13.0
click at [904, 187] on li "Filter pages based on the presence of a specific keyword in their content (e.g.…" at bounding box center [934, 199] width 567 height 46
drag, startPoint x: 906, startPoint y: 188, endPoint x: 1023, endPoint y: 214, distance: 119.9
click at [906, 188] on li "Filter pages based on the presence of a specific keyword in their content (e.g.…" at bounding box center [934, 199] width 567 height 46
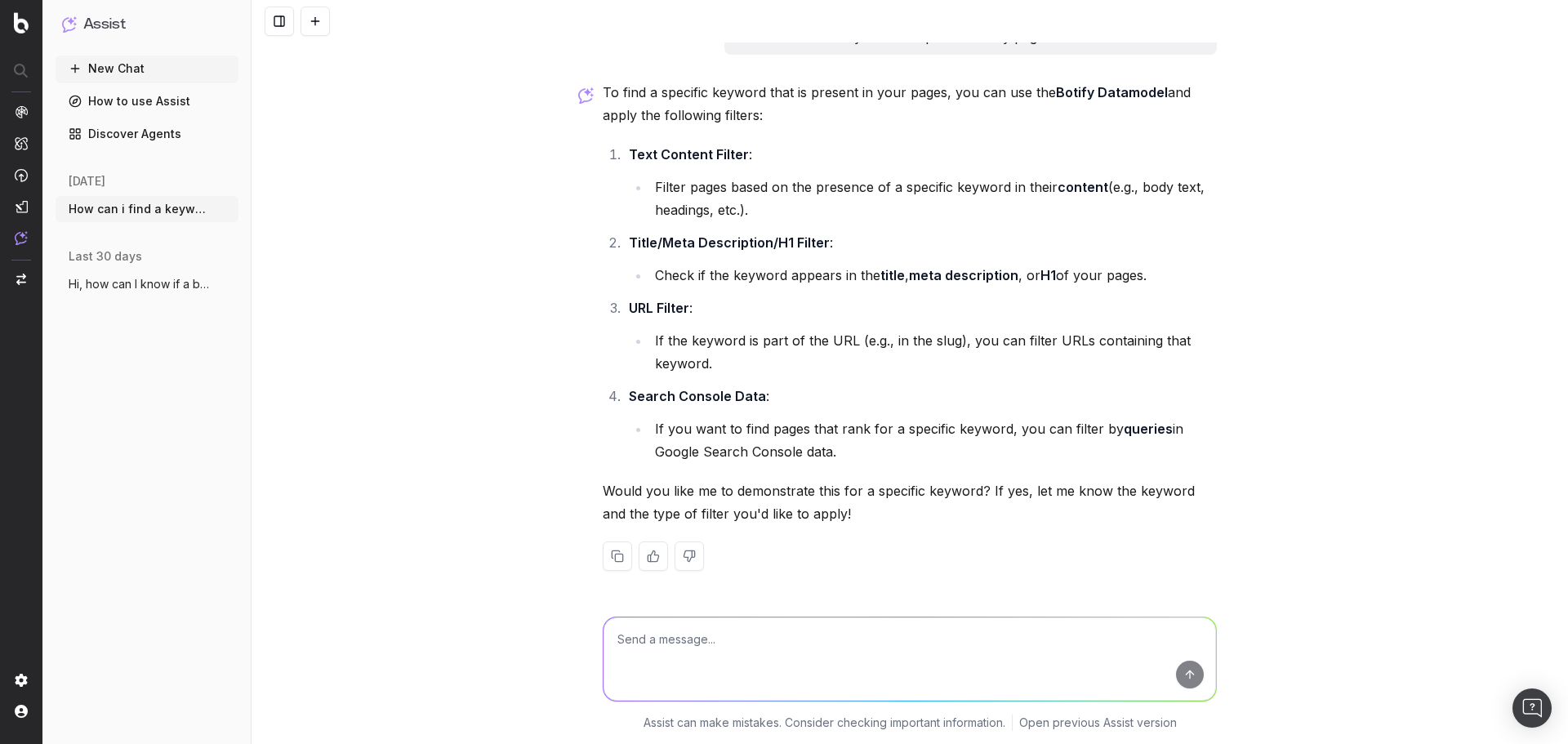
click at [1035, 217] on li "Filter pages based on the presence of a specific keyword in their content (e.g.…" at bounding box center [934, 199] width 567 height 46
drag, startPoint x: 996, startPoint y: 187, endPoint x: 1098, endPoint y: 188, distance: 102.0
click at [1089, 188] on li "Filter pages based on the presence of a specific keyword in their content (e.g.…" at bounding box center [934, 199] width 567 height 46
click at [1102, 188] on li "Filter pages based on the presence of a specific keyword in their content (e.g.…" at bounding box center [934, 199] width 567 height 46
drag, startPoint x: 1005, startPoint y: 188, endPoint x: 1076, endPoint y: 193, distance: 71.2
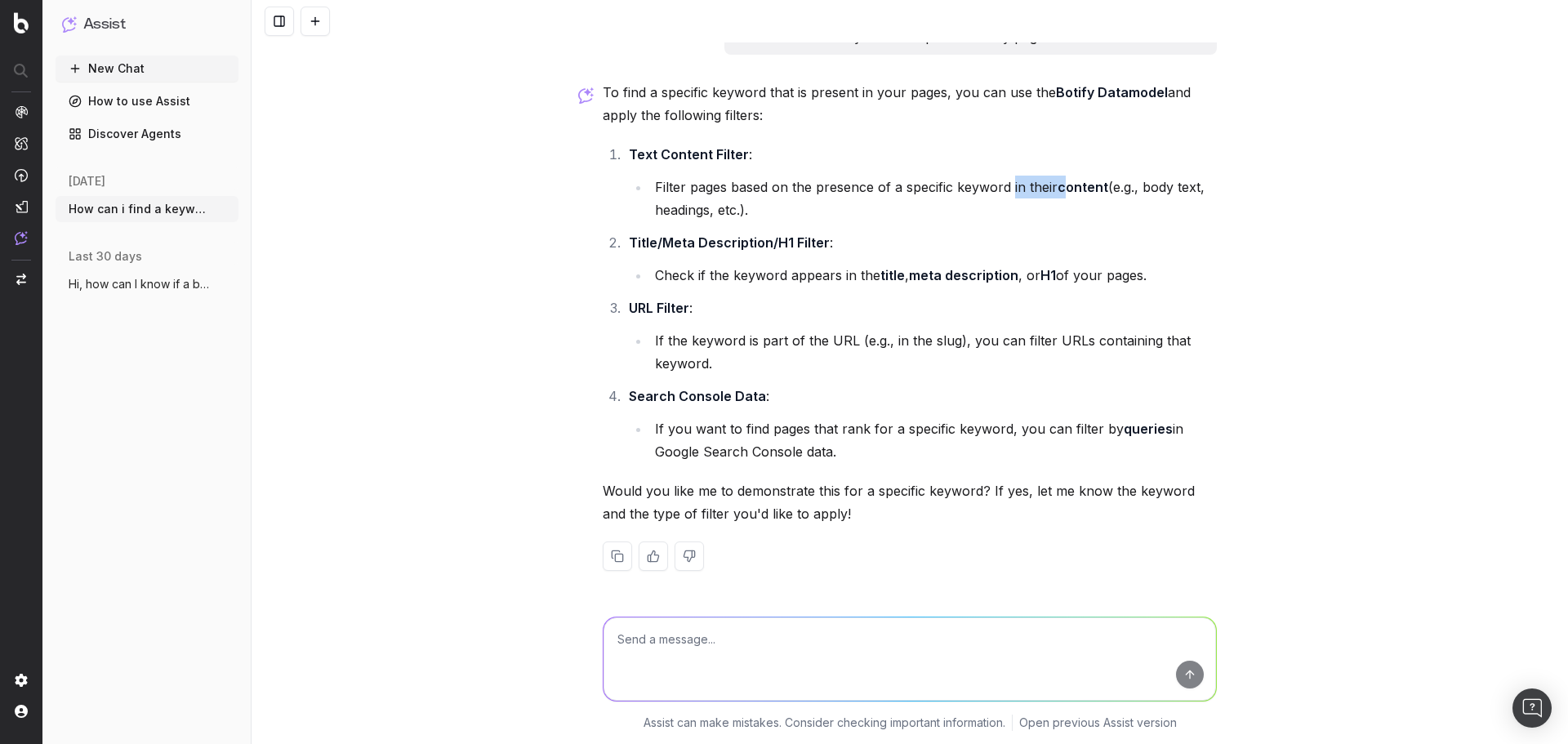
click at [1066, 193] on li "Filter pages based on the presence of a specific keyword in their content (e.g.…" at bounding box center [934, 199] width 567 height 46
click at [1077, 193] on strong "content" at bounding box center [1083, 187] width 51 height 16
click at [1044, 216] on li "Filter pages based on the presence of a specific keyword in their content (e.g.…" at bounding box center [934, 199] width 567 height 46
drag, startPoint x: 743, startPoint y: 650, endPoint x: 720, endPoint y: 645, distance: 23.5
click at [743, 650] on textarea at bounding box center [910, 659] width 613 height 83
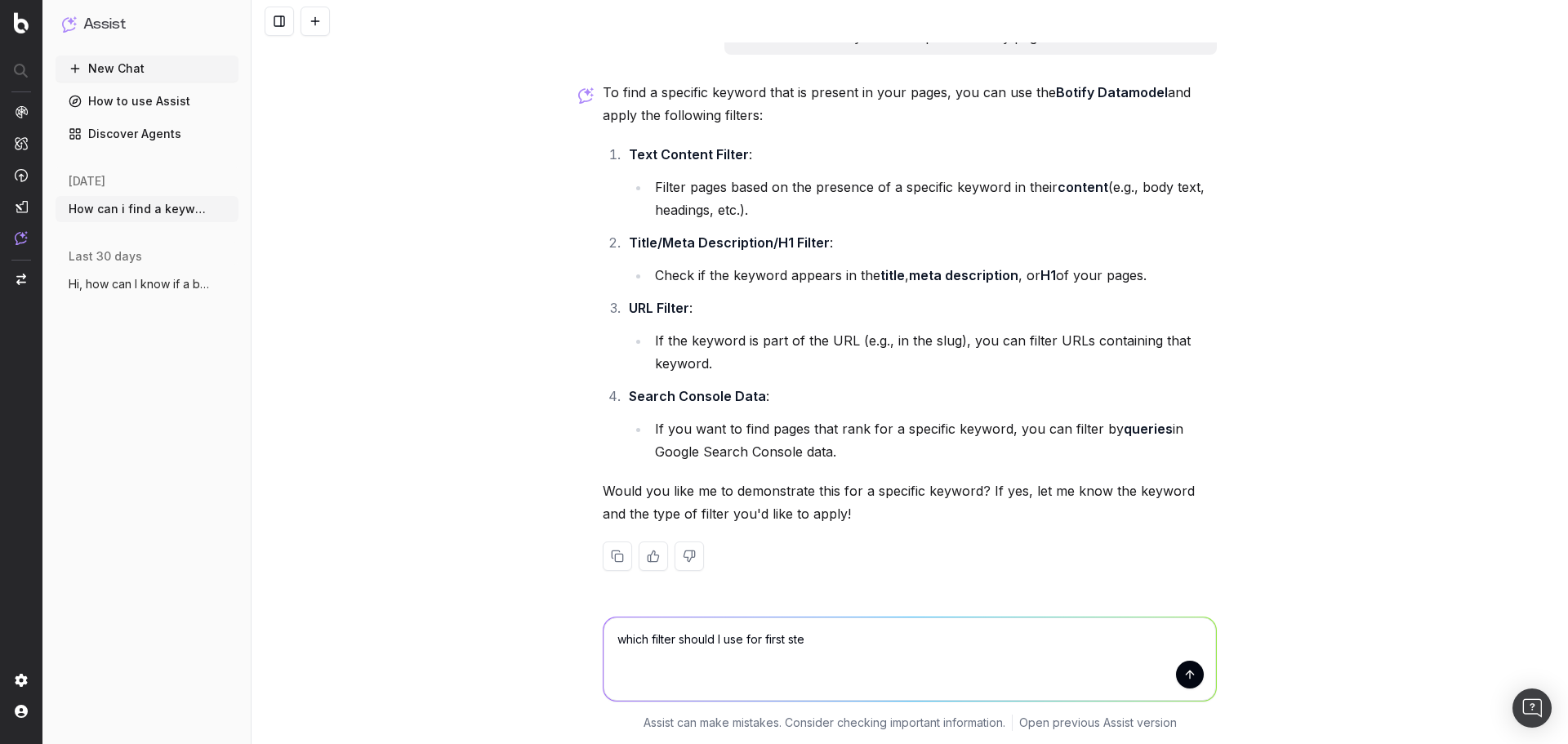
type textarea "which filter should I use for first step"
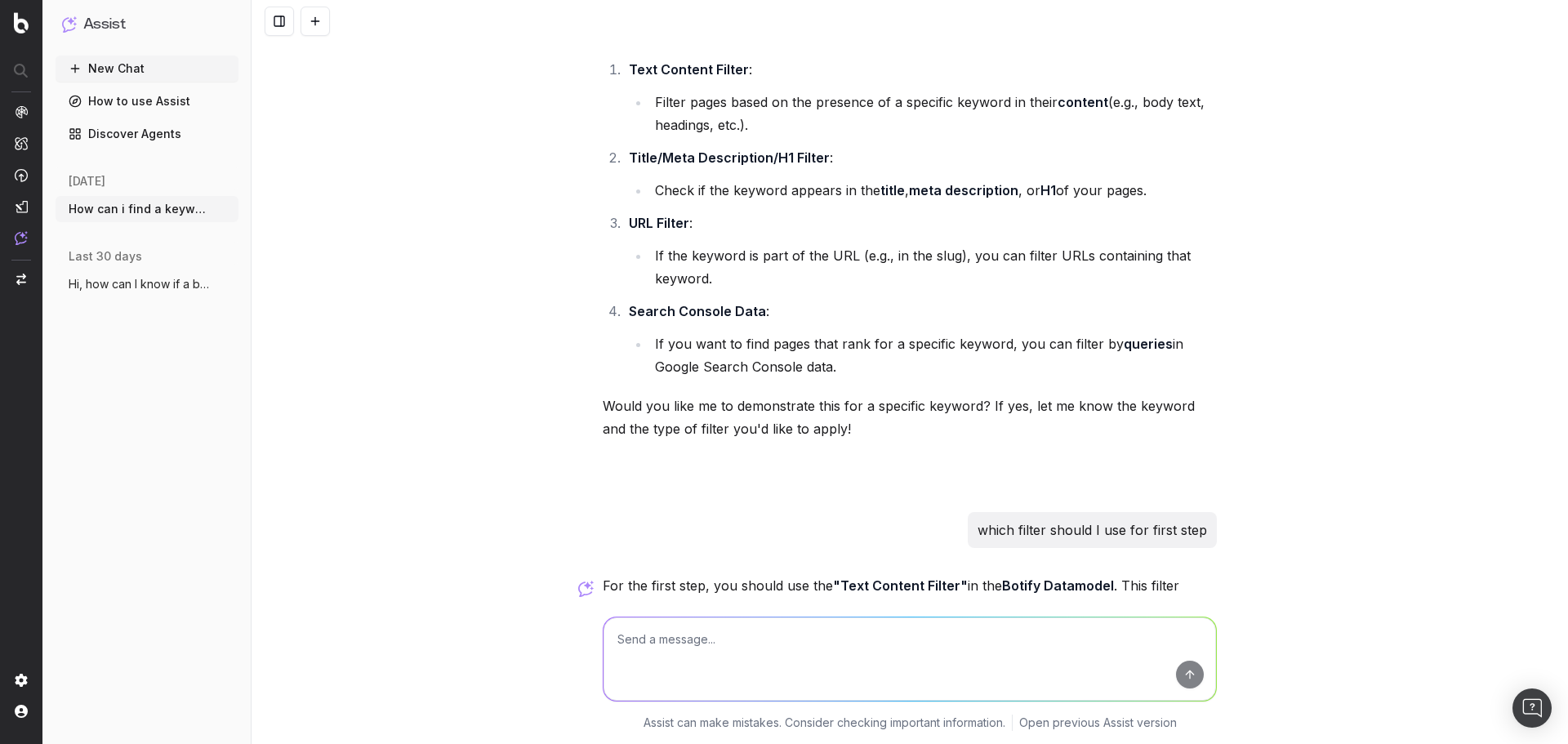
scroll to position [455, 0]
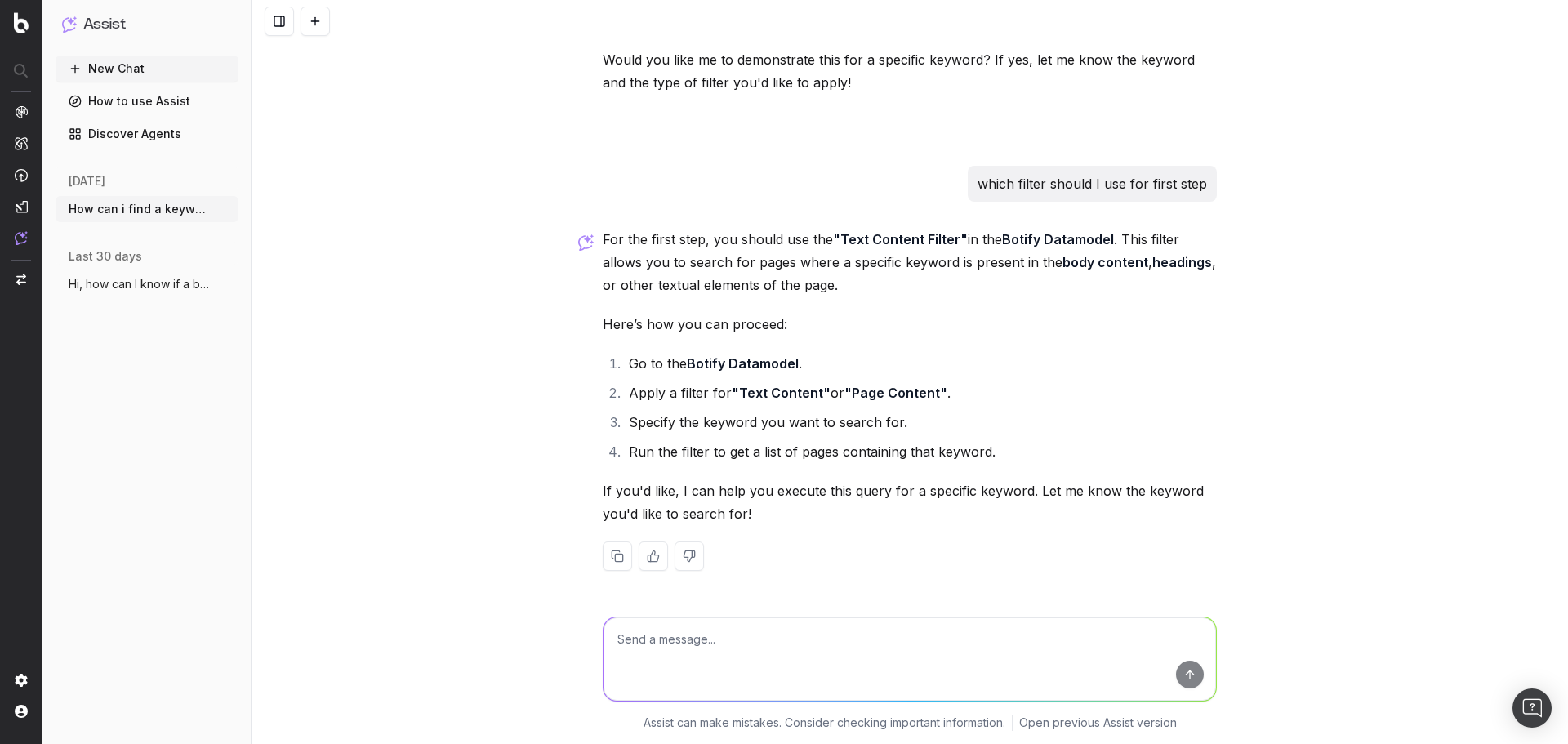
click at [980, 342] on div "For the first step, you should use the "Text Content Filter" in the Botify Data…" at bounding box center [910, 412] width 614 height 370
drag, startPoint x: 631, startPoint y: 371, endPoint x: 702, endPoint y: 369, distance: 71.0
click at [701, 369] on li "Go to the Botify Datamodel ." at bounding box center [921, 364] width 593 height 23
click at [713, 368] on strong "Botify Datamodel" at bounding box center [743, 364] width 112 height 16
drag, startPoint x: 730, startPoint y: 364, endPoint x: 748, endPoint y: 376, distance: 21.6
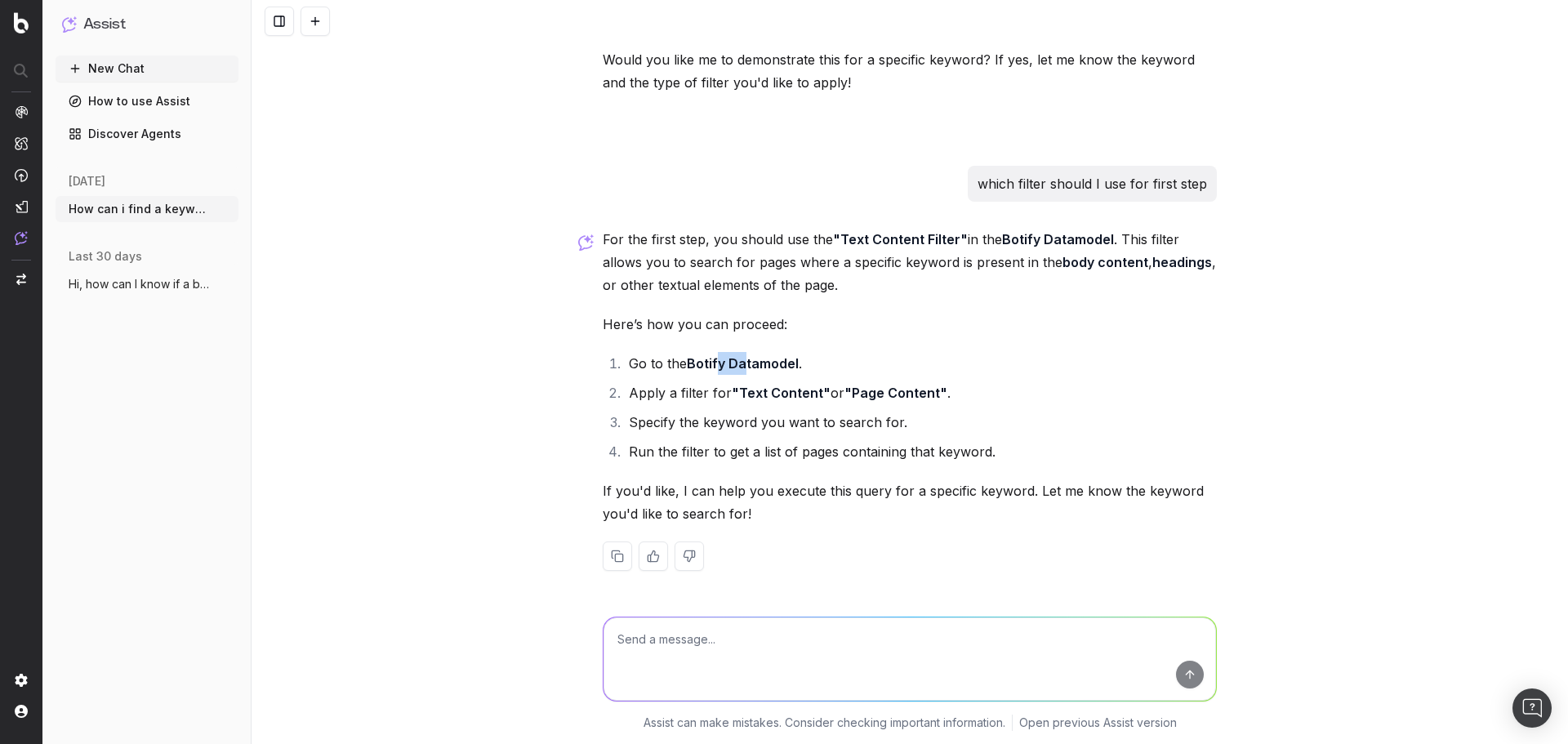
click at [756, 365] on strong "Botify Datamodel" at bounding box center [743, 364] width 112 height 16
drag, startPoint x: 716, startPoint y: 397, endPoint x: 701, endPoint y: 395, distance: 15.1
click at [714, 397] on li "Apply a filter for "Text Content" or "Page Content" ." at bounding box center [921, 393] width 593 height 23
drag, startPoint x: 729, startPoint y: 391, endPoint x: 831, endPoint y: 381, distance: 102.5
click at [781, 390] on li "Apply a filter for "Text Content" or "Page Content" ." at bounding box center [921, 393] width 593 height 23
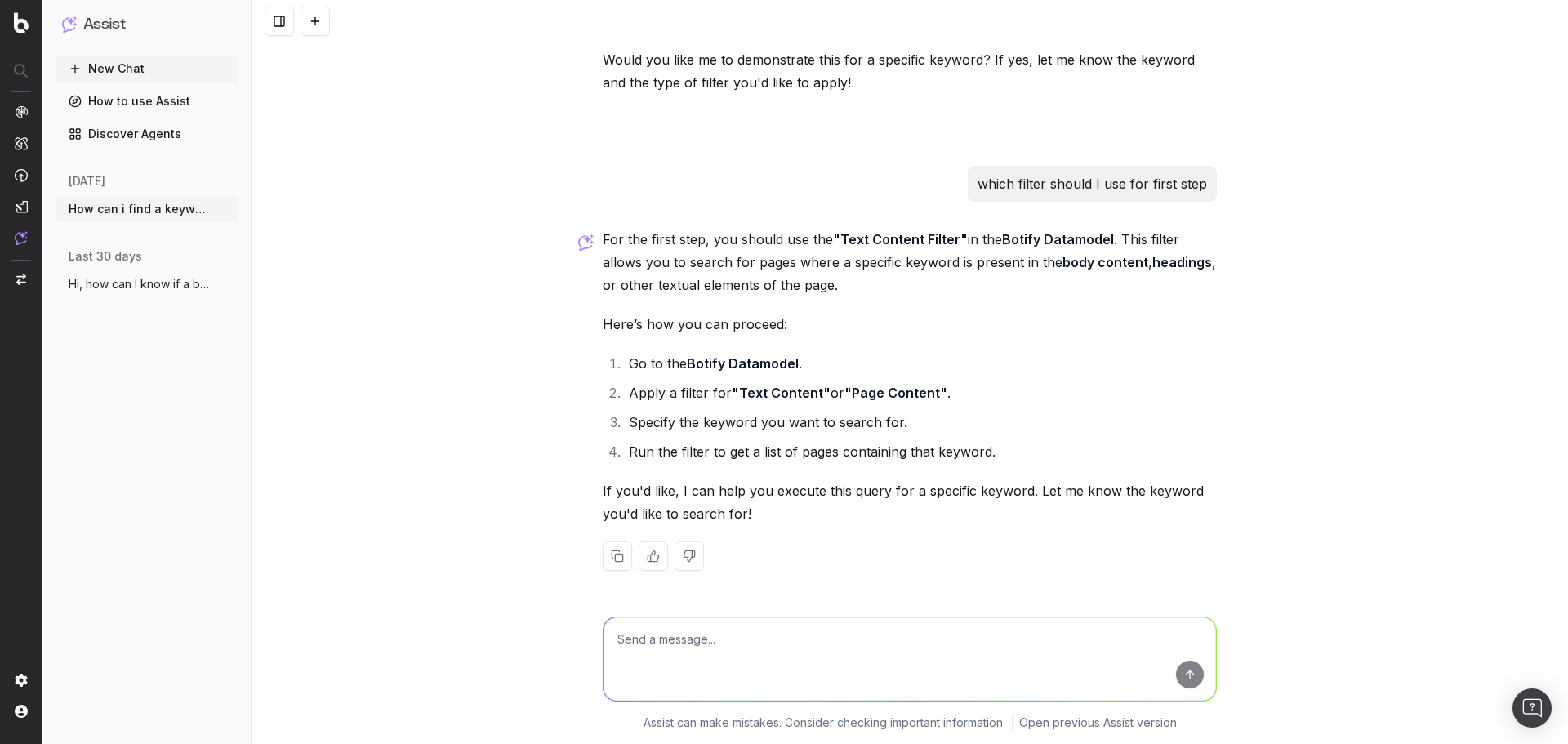
click at [865, 377] on ol "Go to the Botify Datamodel . Apply a filter for "Text Content" or "Page Content…" at bounding box center [910, 407] width 614 height 111
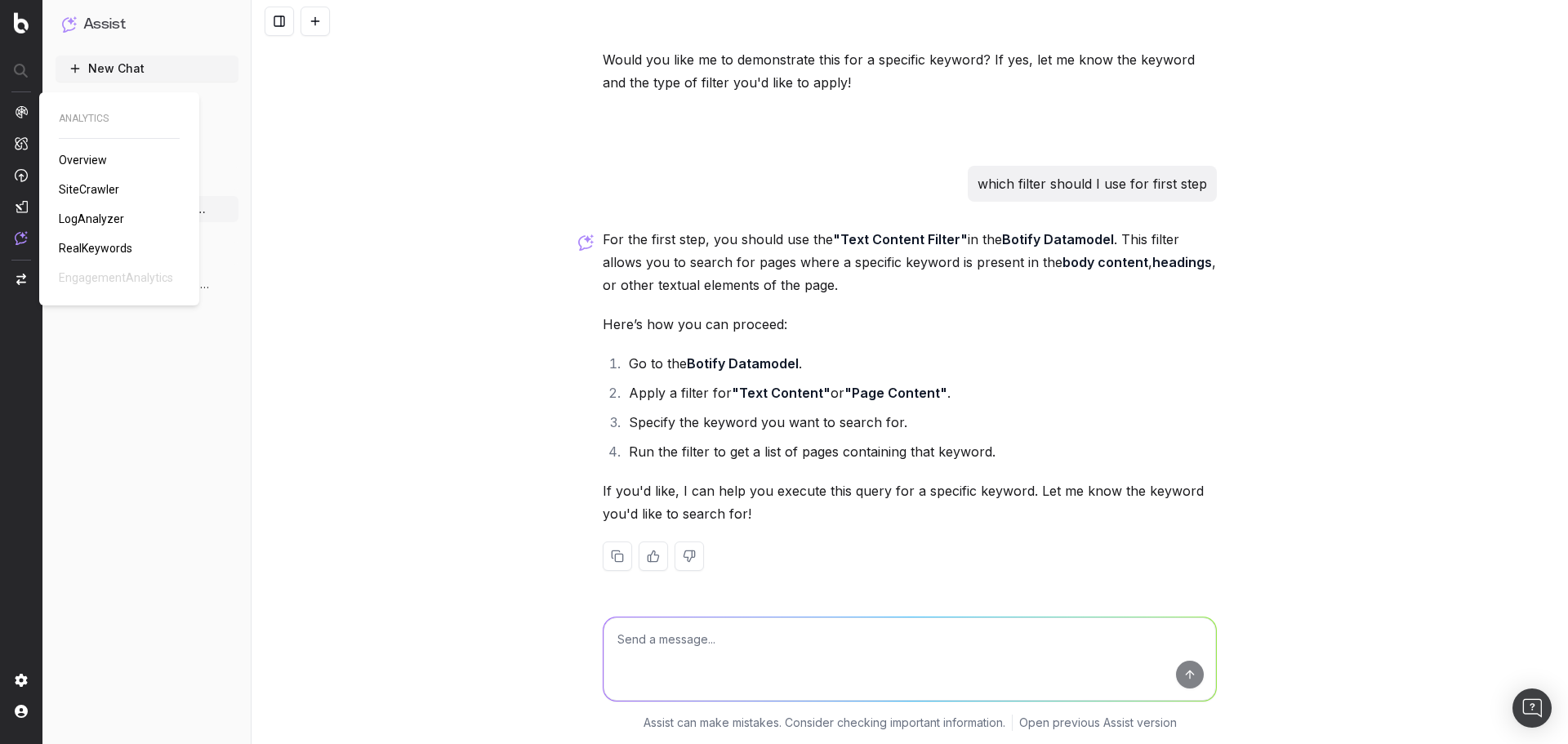
click at [90, 187] on span "SiteCrawler" at bounding box center [90, 190] width 61 height 13
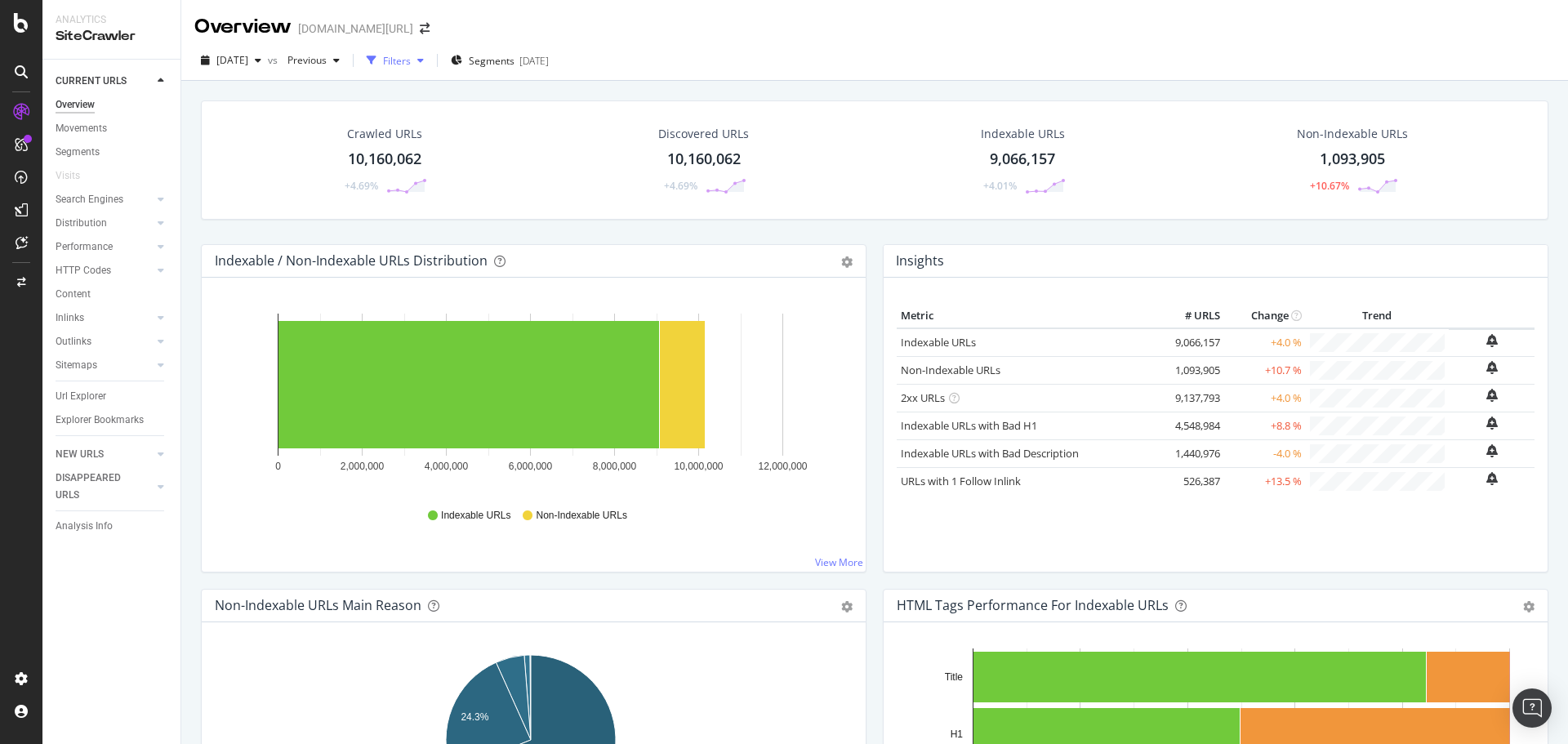
click at [430, 67] on div "Filters" at bounding box center [396, 61] width 71 height 25
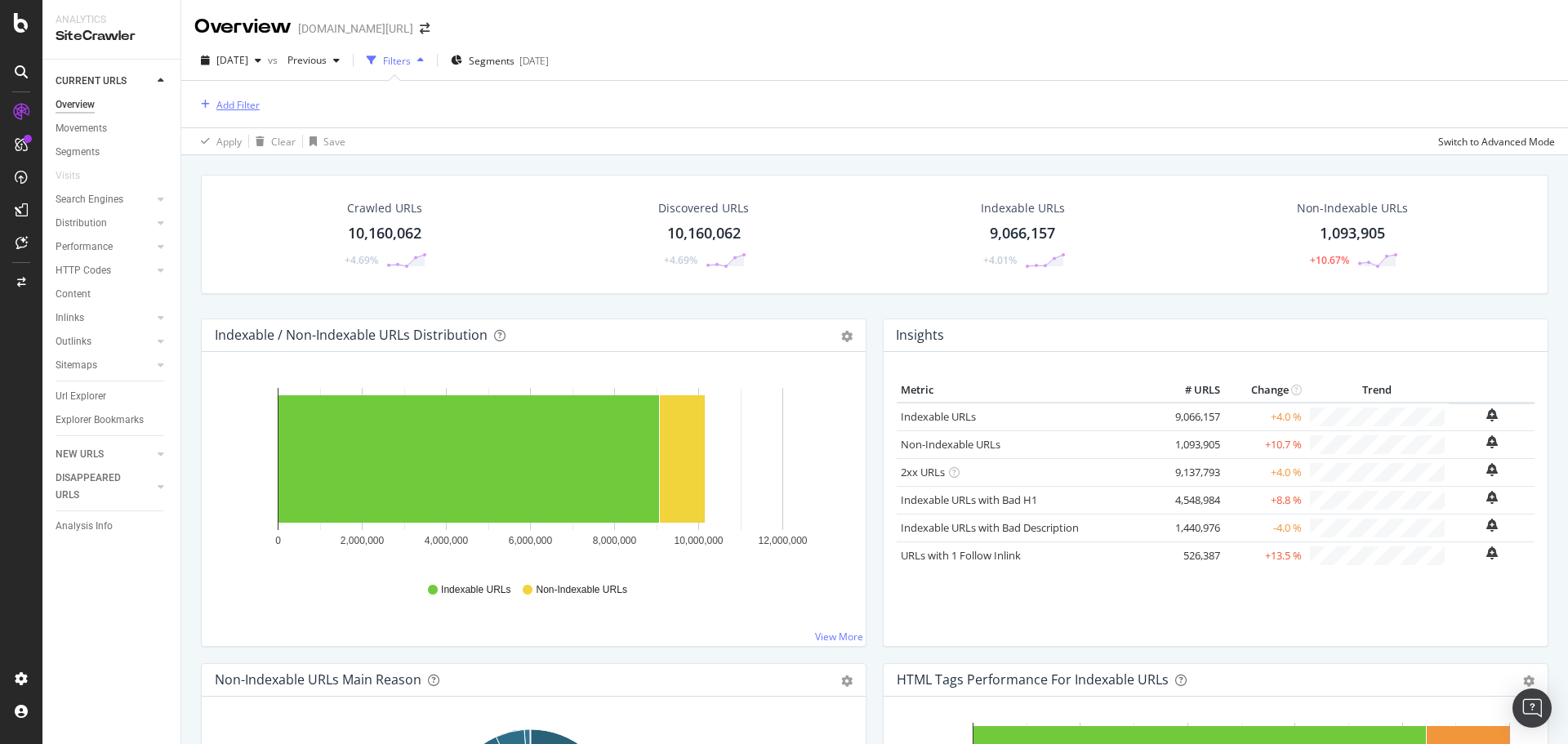
click at [237, 106] on div "Add Filter" at bounding box center [238, 104] width 44 height 14
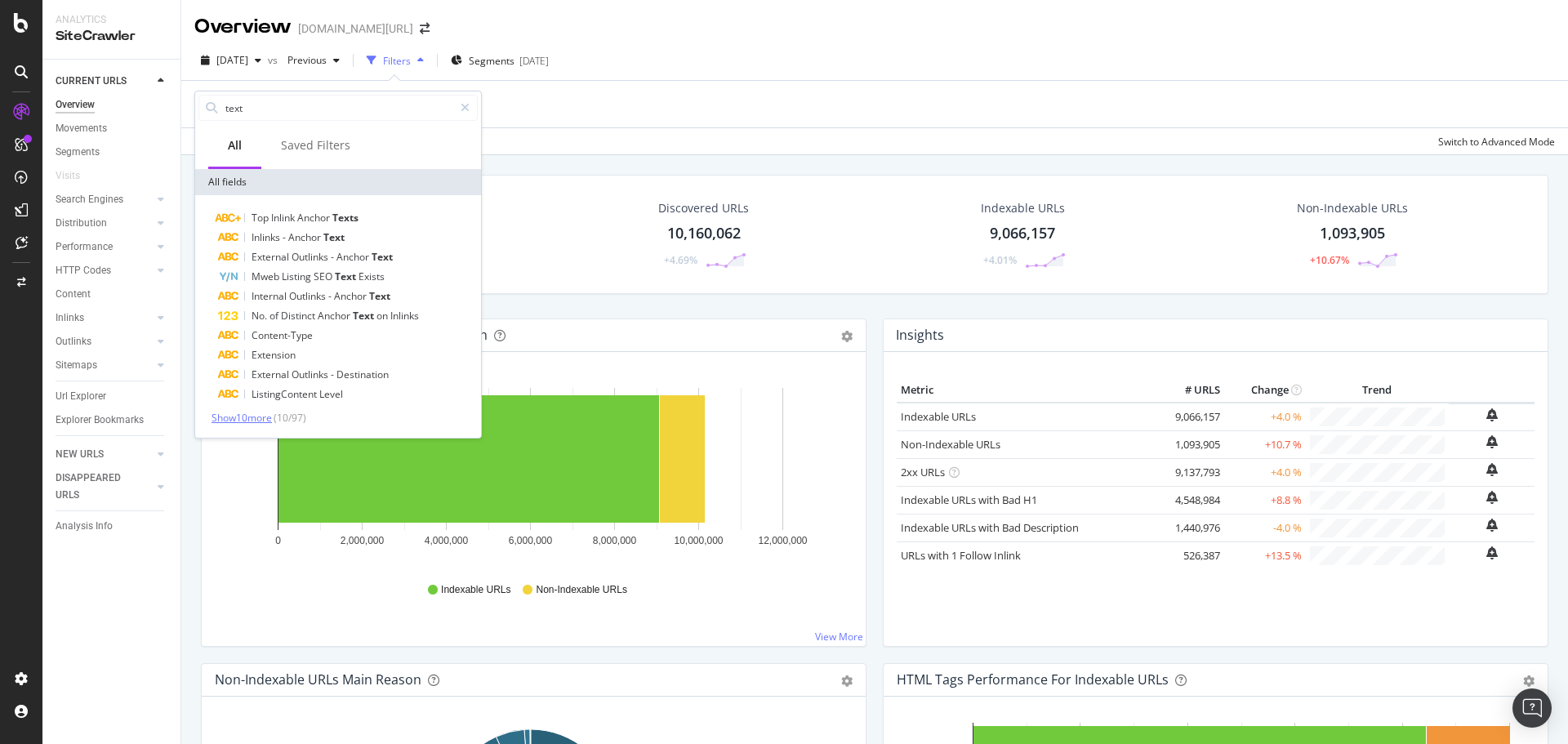
type input "text"
click at [267, 416] on span "Show 10 more" at bounding box center [242, 417] width 61 height 14
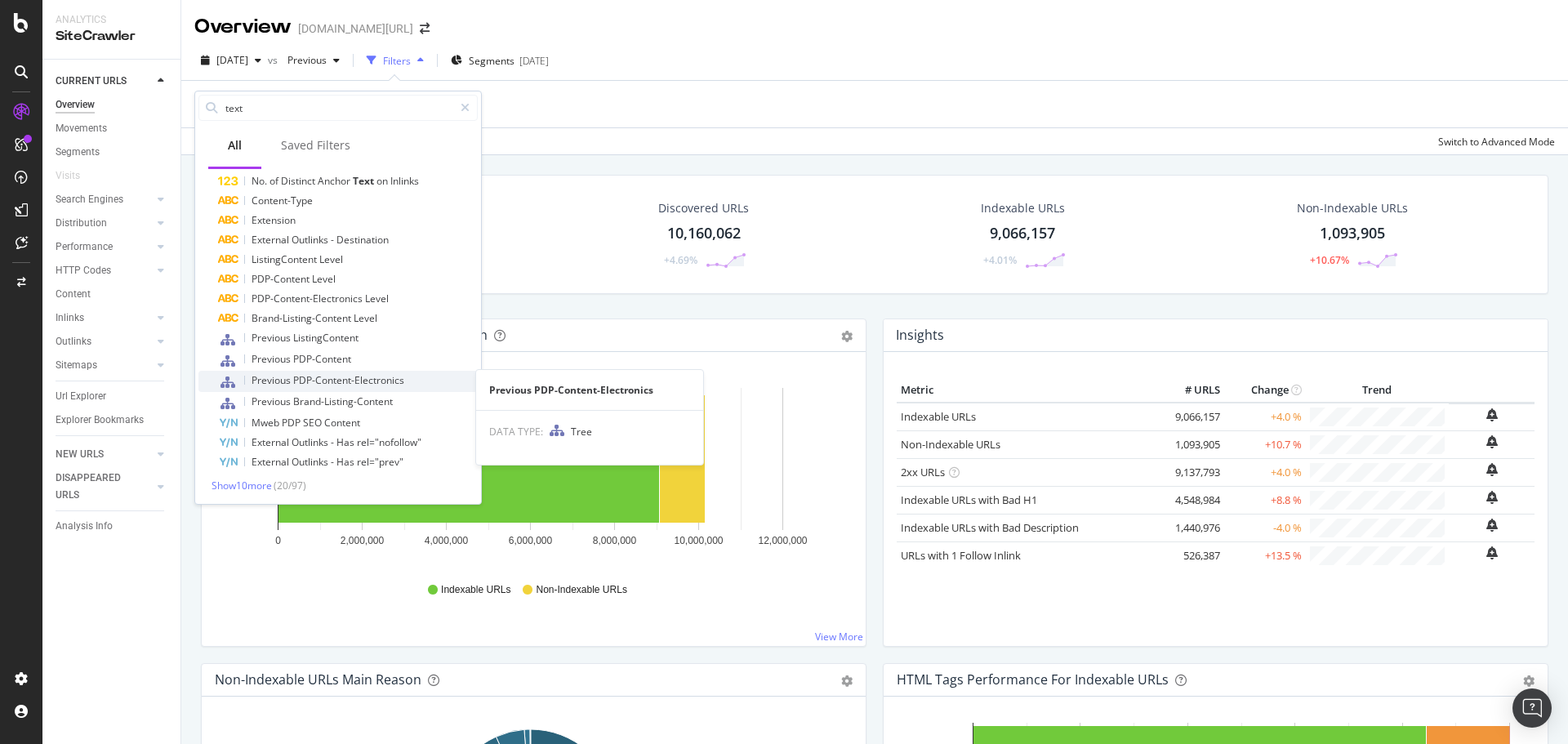
scroll to position [136, 0]
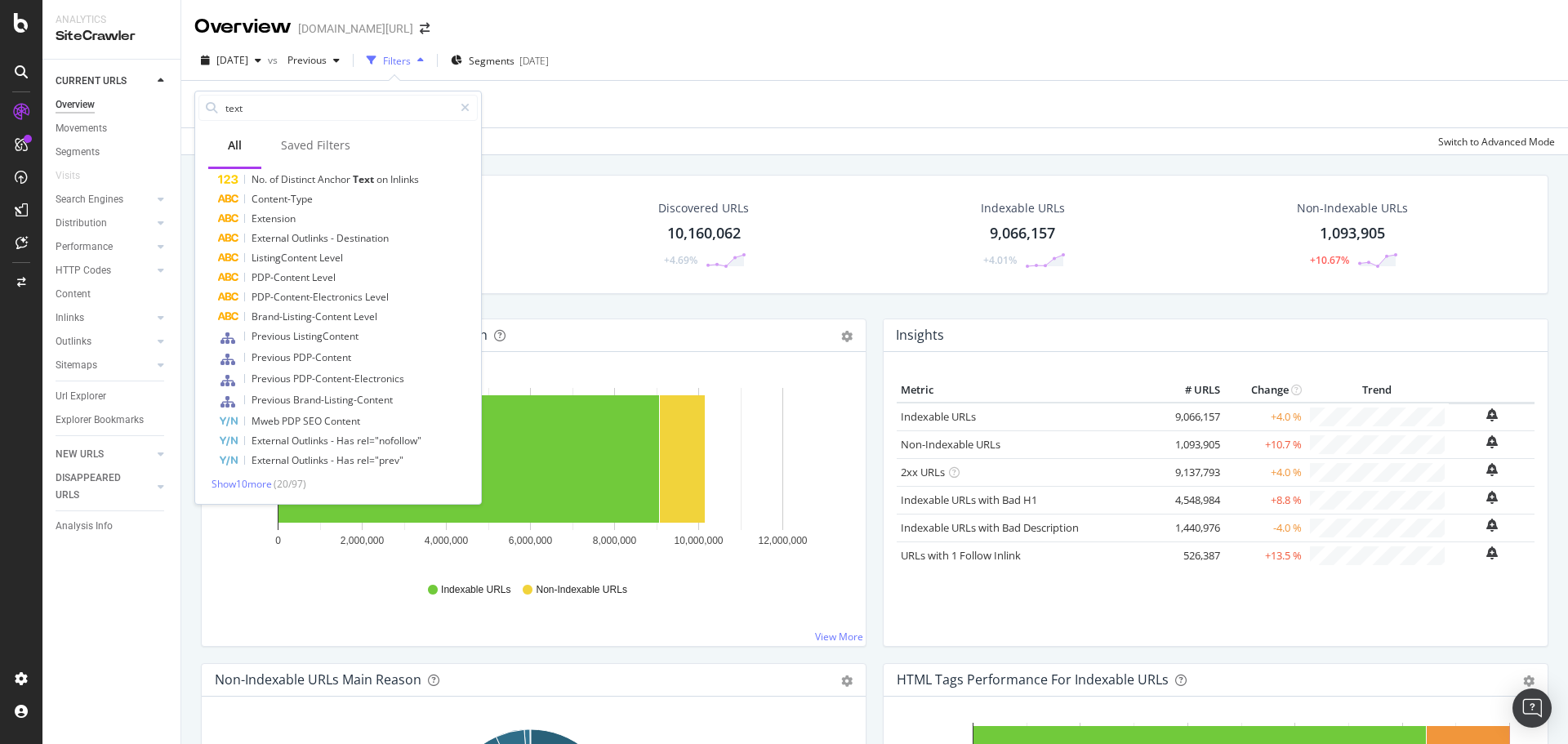
drag, startPoint x: 590, startPoint y: 93, endPoint x: 609, endPoint y: 85, distance: 20.6
click at [590, 93] on div "Add Filter" at bounding box center [875, 103] width 1361 height 47
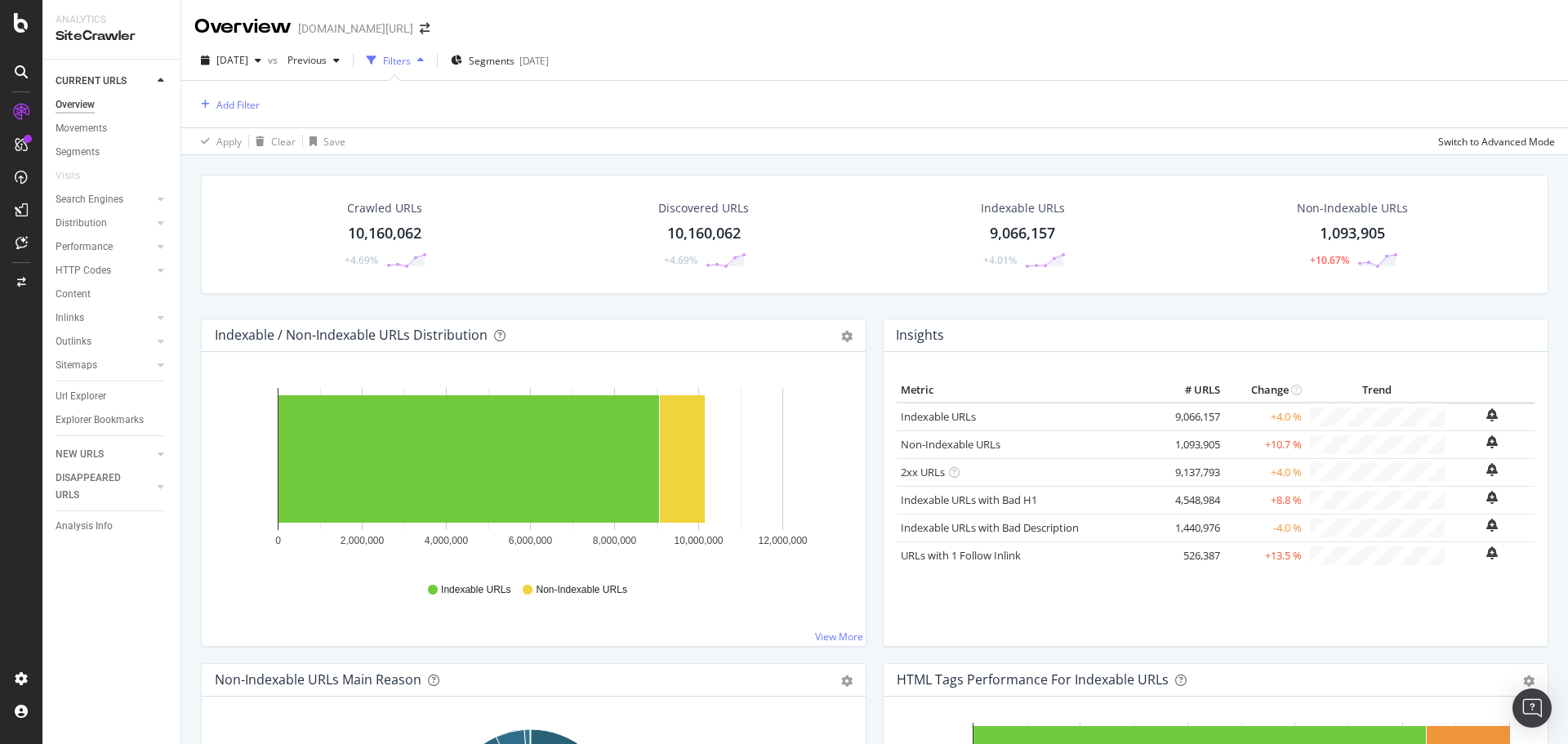
click at [1152, 14] on div "Overview [DOMAIN_NAME][URL]" at bounding box center [875, 21] width 1387 height 41
